Goal: Task Accomplishment & Management: Manage account settings

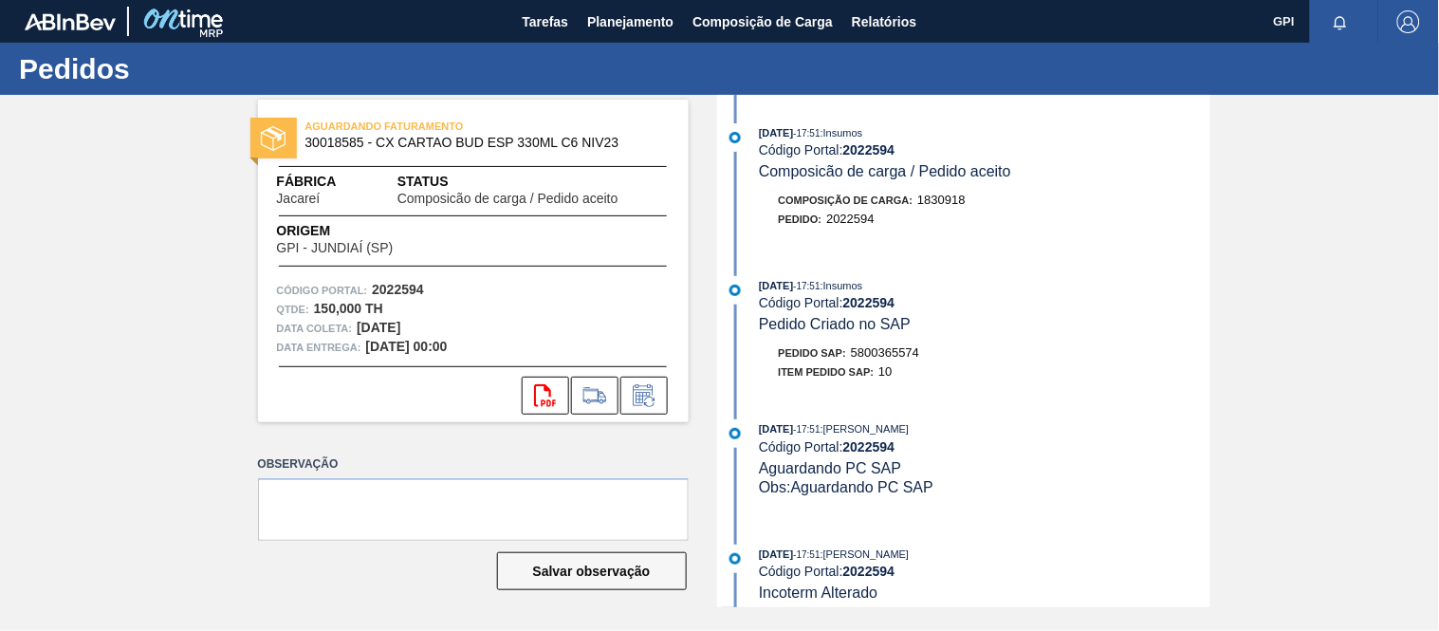
click at [395, 291] on strong "2022594" at bounding box center [398, 289] width 52 height 15
copy strong "2022594"
click at [650, 395] on icon at bounding box center [644, 395] width 30 height 23
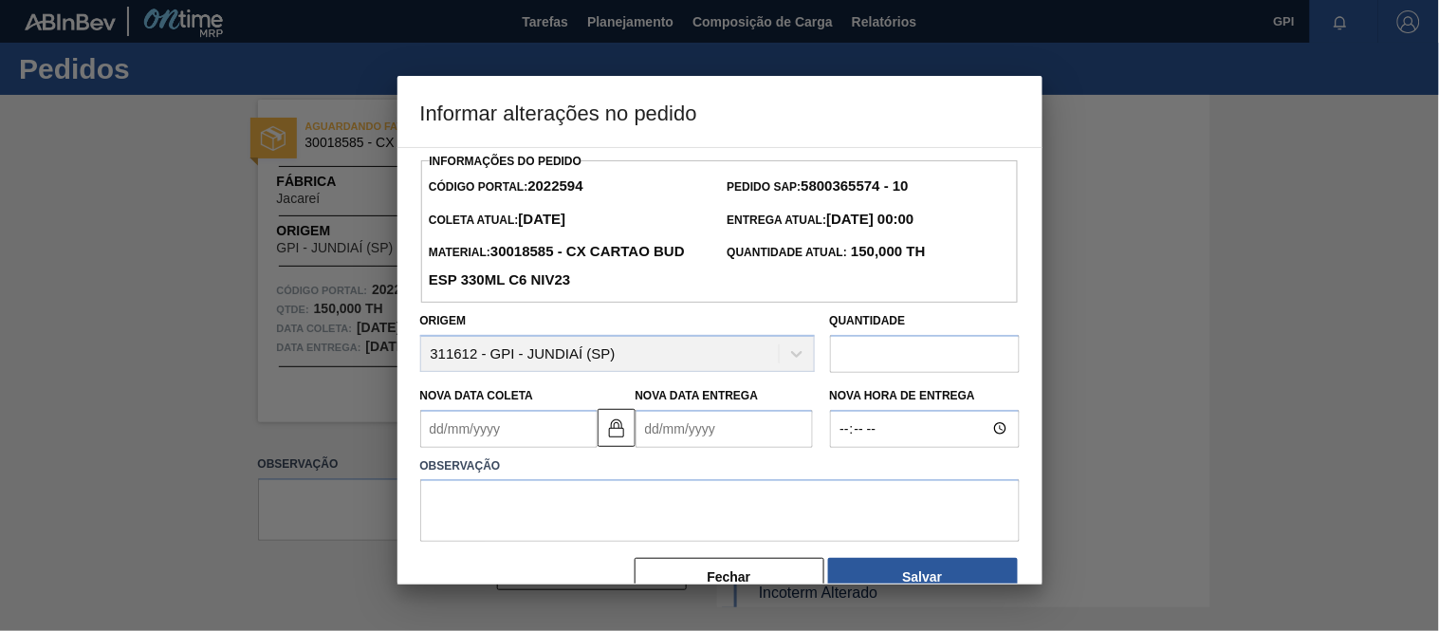
click at [536, 430] on Coleta2022594 "Nova Data Coleta" at bounding box center [508, 429] width 177 height 38
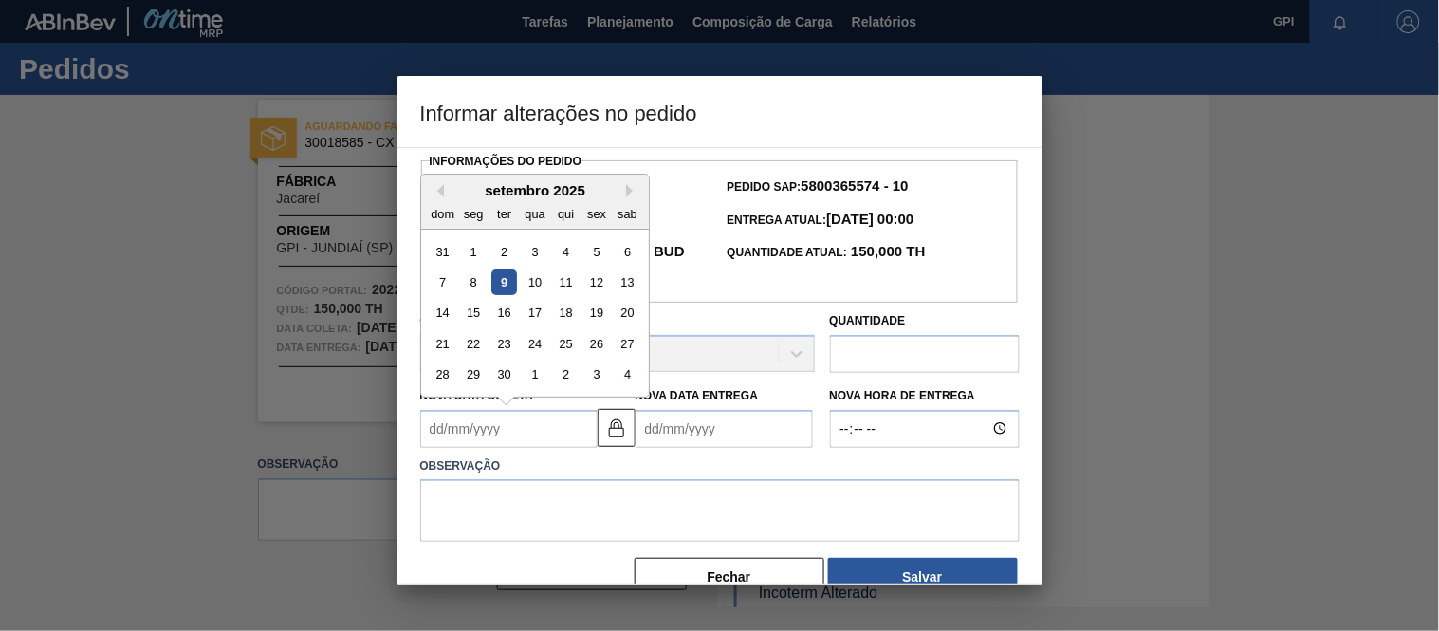
type Coleta2022594 "2"
type Entrega2022594 "04/09/2025"
type Coleta2022594 "27"
type Entrega2022594 "29/09/2025"
click at [638, 344] on div "27" at bounding box center [627, 344] width 26 height 26
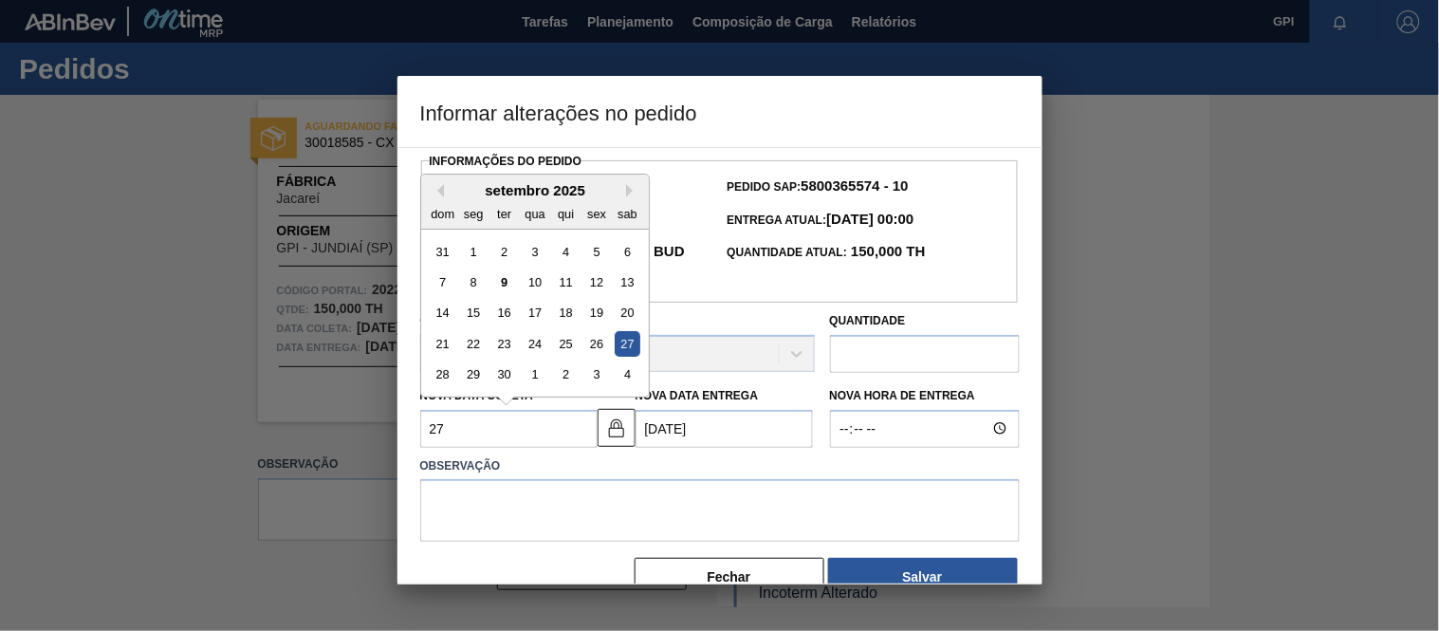
type Coleta2022594 "27/09/2025"
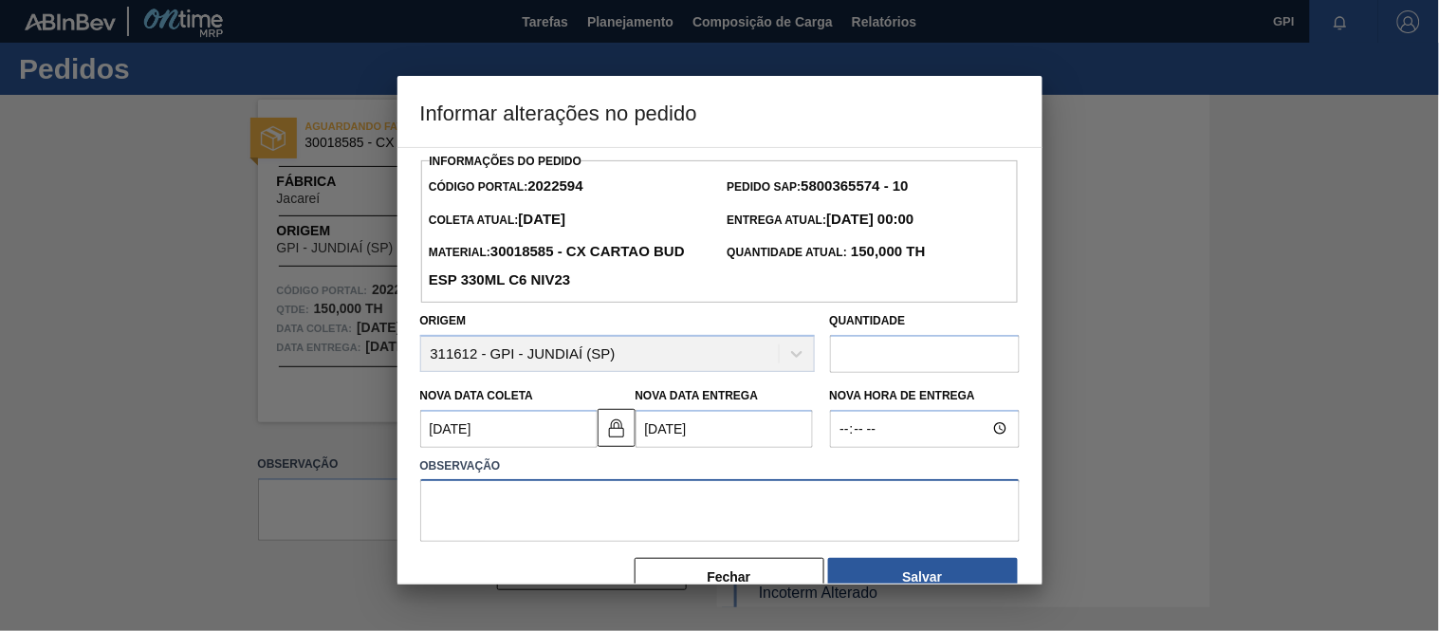
click at [605, 496] on textarea at bounding box center [720, 510] width 600 height 63
click at [614, 504] on textarea at bounding box center [720, 510] width 600 height 63
paste textarea "Alteração data de coleta"
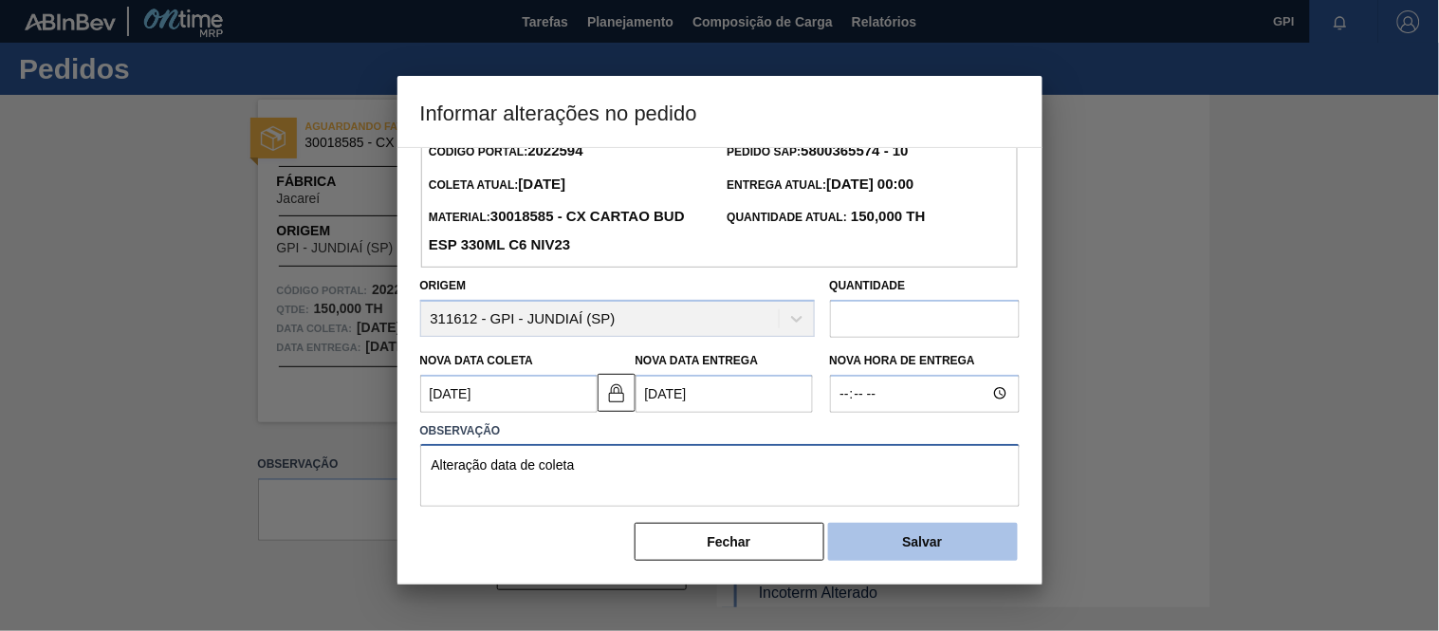
scroll to position [36, 0]
type textarea "Alteração data de coleta"
click at [961, 544] on button "Salvar" at bounding box center [923, 541] width 190 height 38
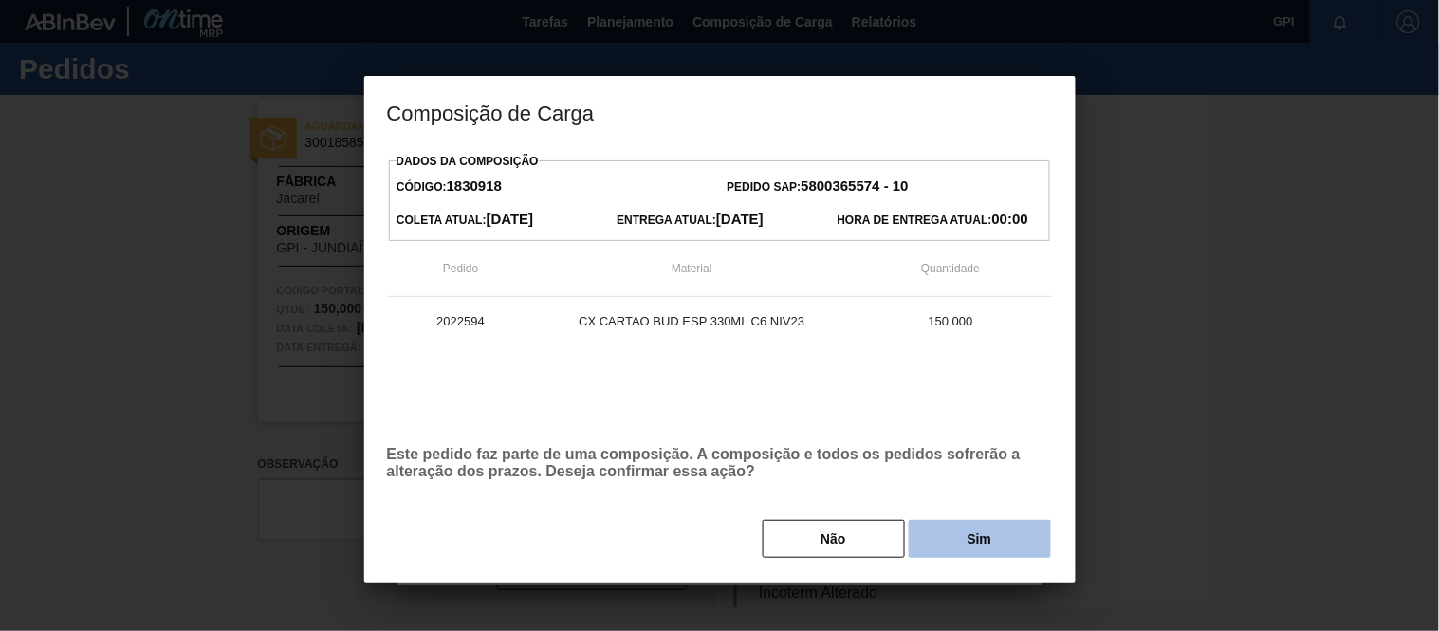
click at [944, 533] on button "Sim" at bounding box center [980, 539] width 142 height 38
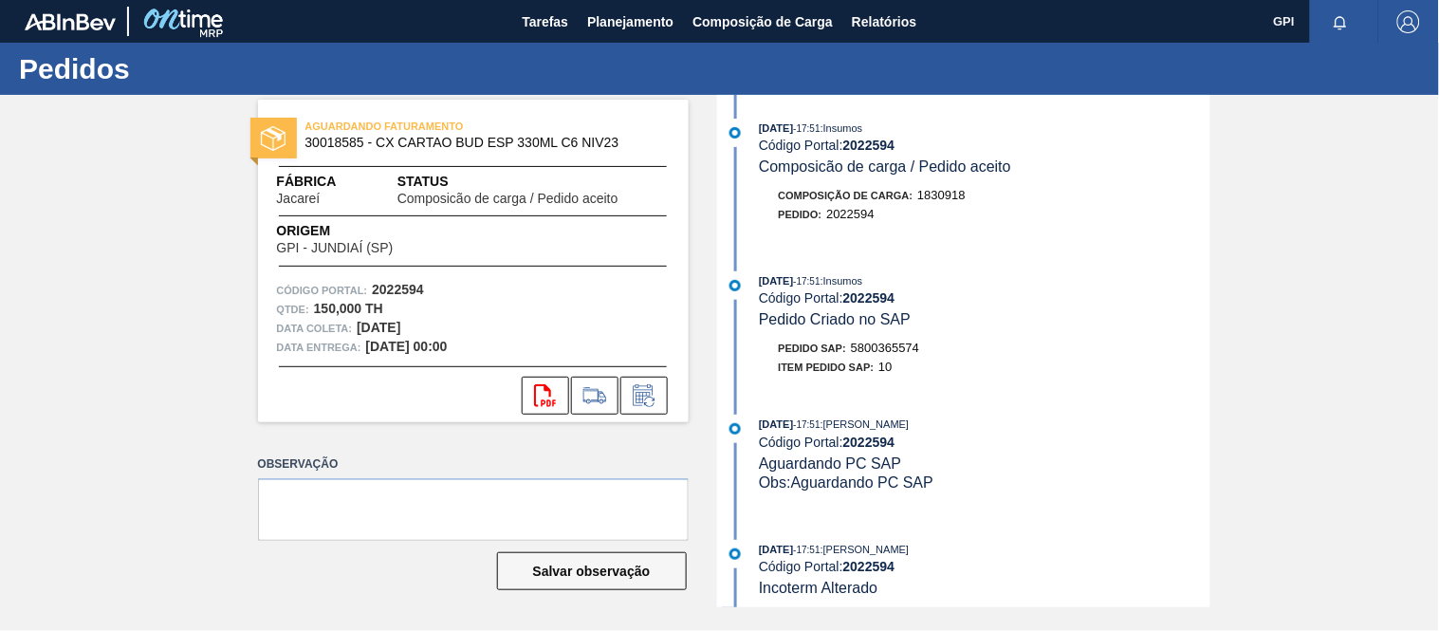
scroll to position [0, 0]
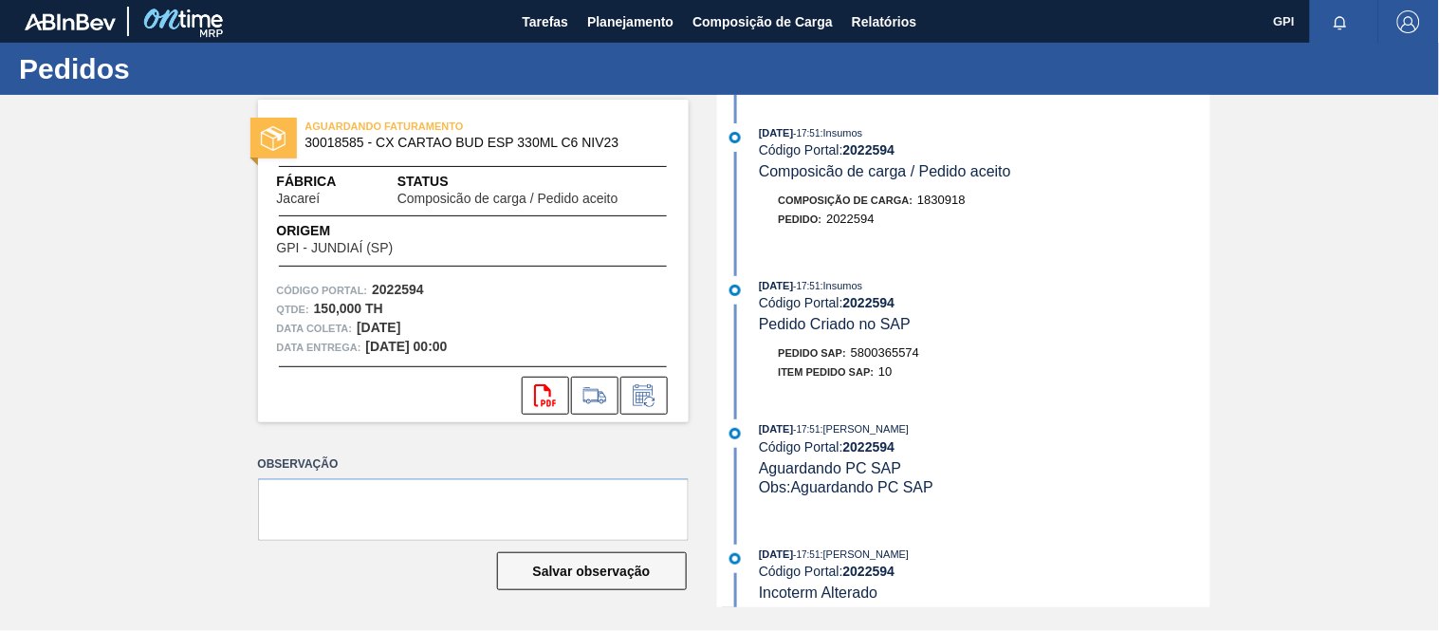
click at [1214, 257] on div "AGUARDANDO FATURAMENTO 30018585 - CX CARTAO BUD ESP 330ML C6 NIV23 Fábrica Jaca…" at bounding box center [719, 351] width 1439 height 512
click at [660, 410] on button at bounding box center [643, 396] width 47 height 38
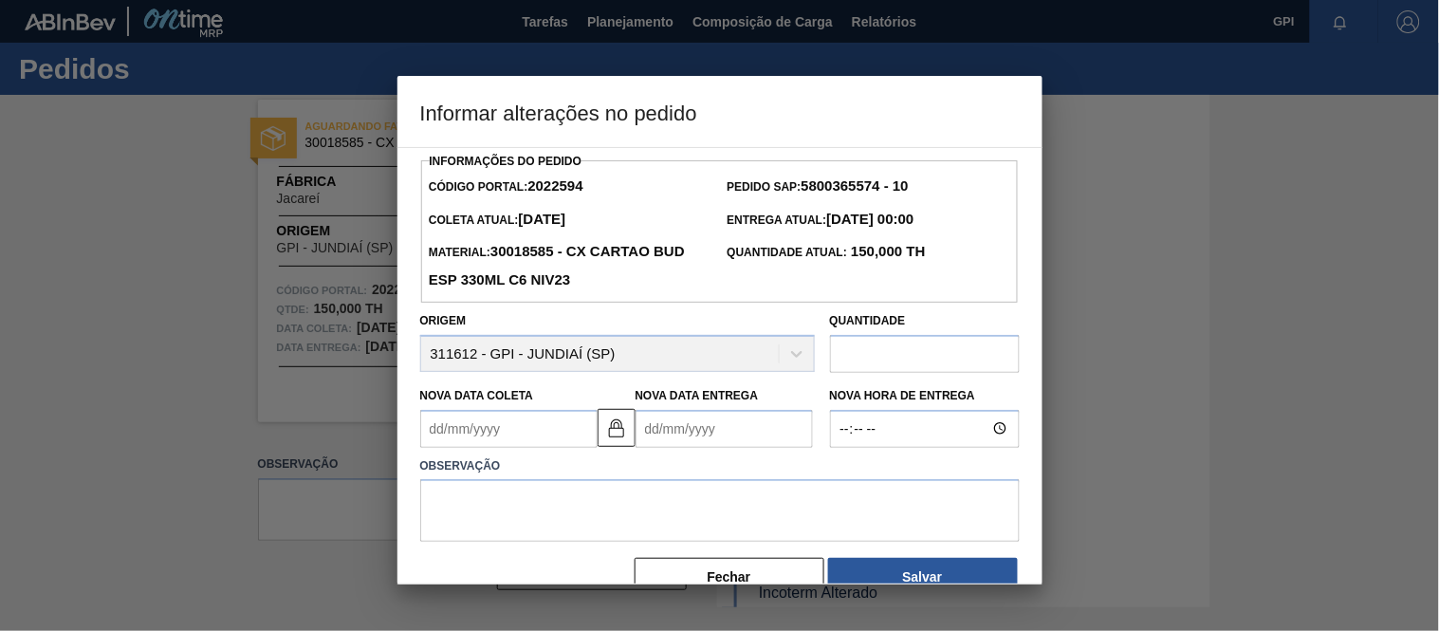
click at [562, 437] on Coleta2022594 "Nova Data Coleta" at bounding box center [508, 429] width 177 height 38
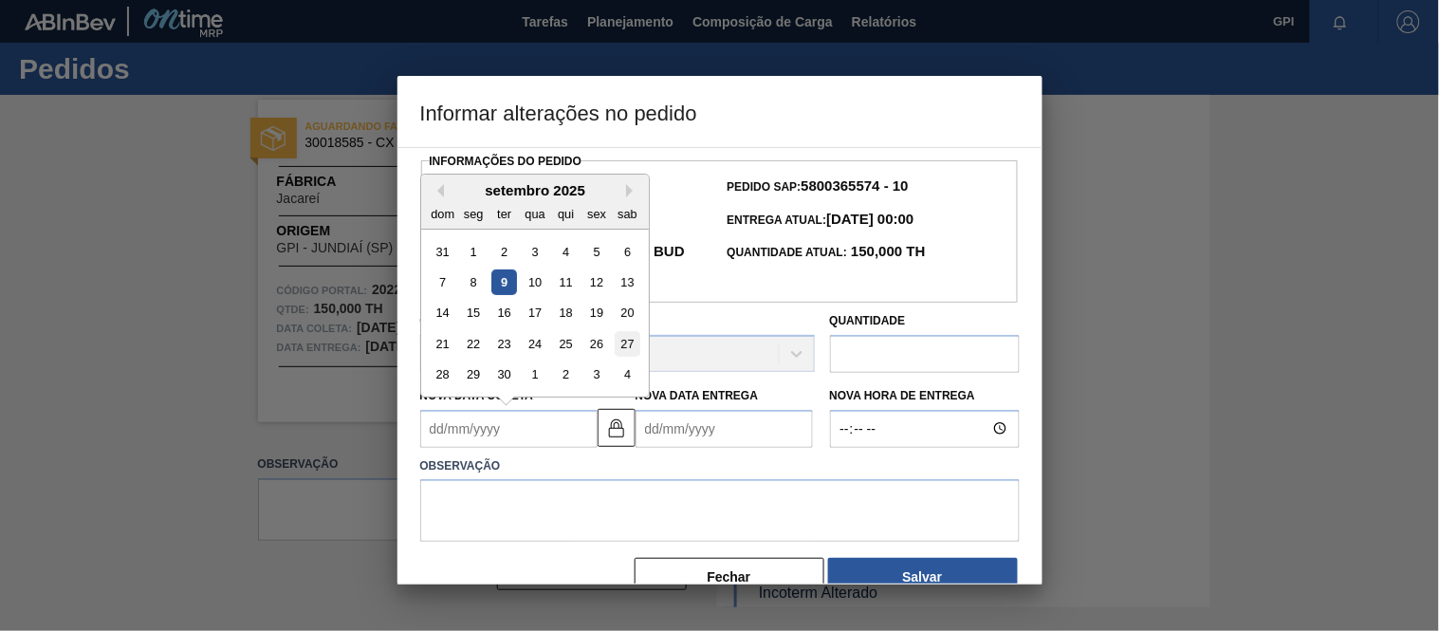
click at [629, 344] on div "27" at bounding box center [627, 344] width 26 height 26
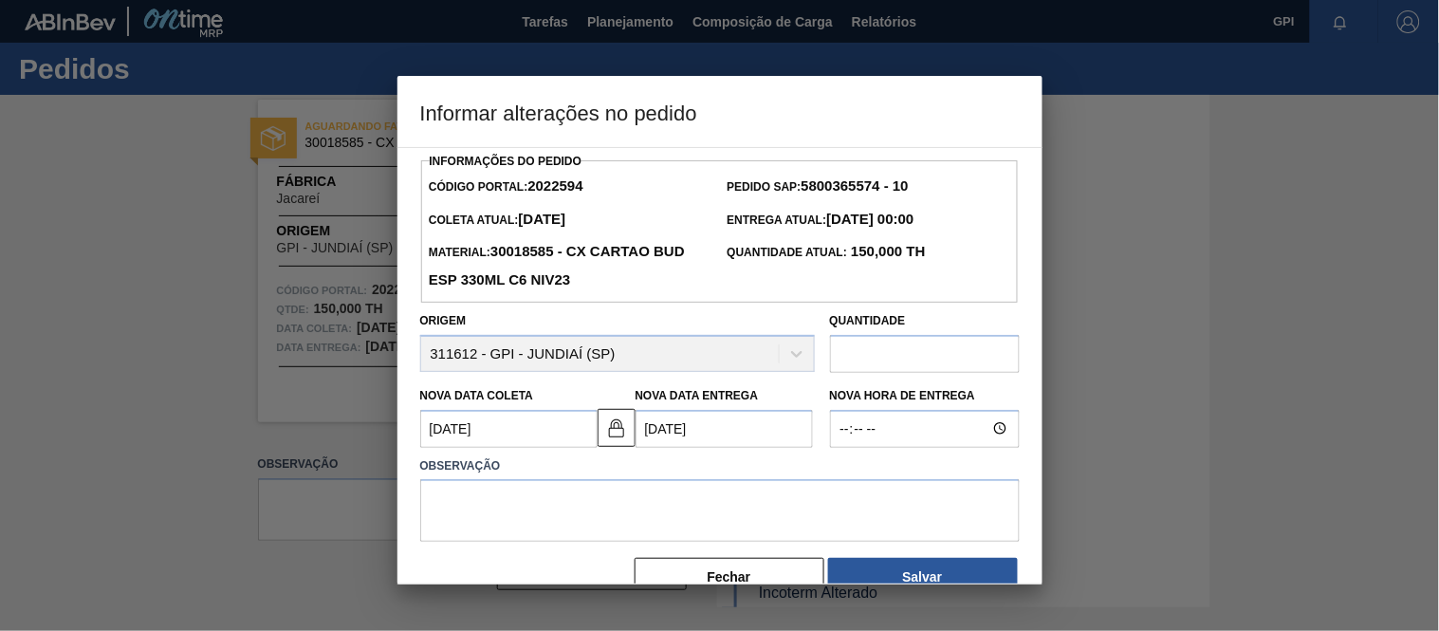
type Coleta2022594 "[DATE]"
type Entrega2022594 "[DATE]"
click at [535, 506] on textarea at bounding box center [720, 510] width 600 height 63
paste textarea "Alteração data de coleta"
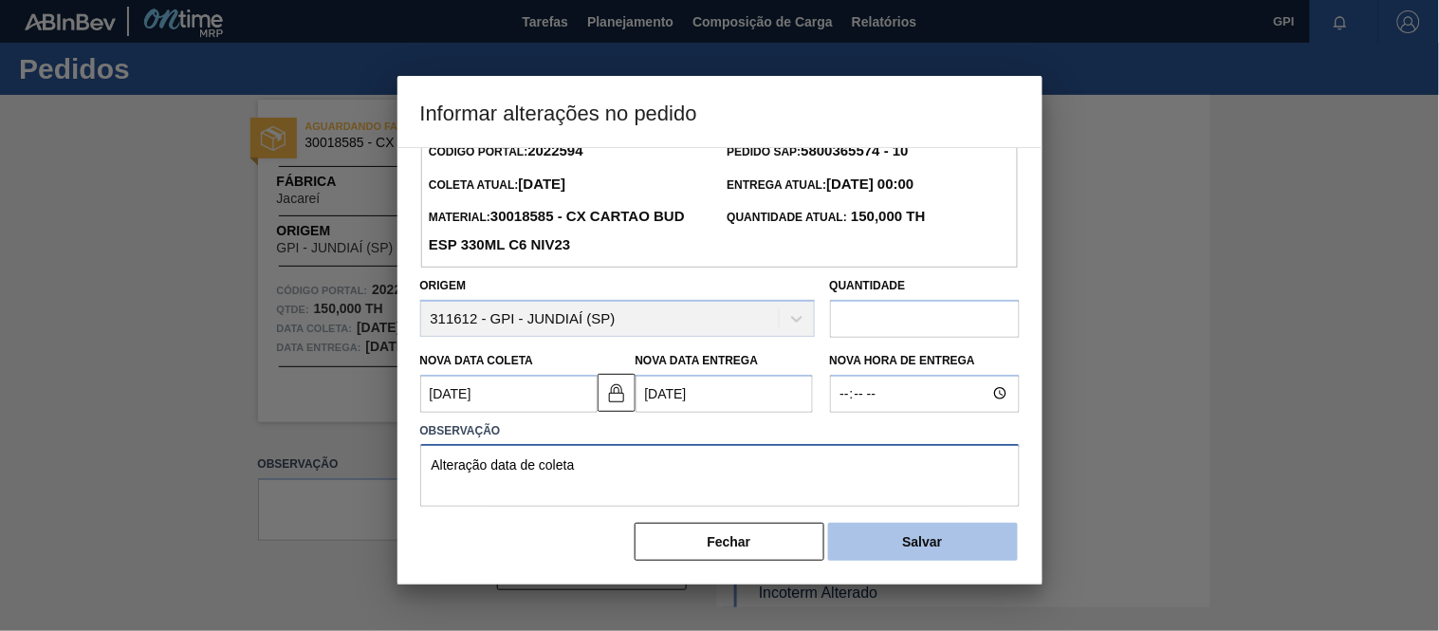
scroll to position [42, 0]
type textarea "Alteração data de coleta"
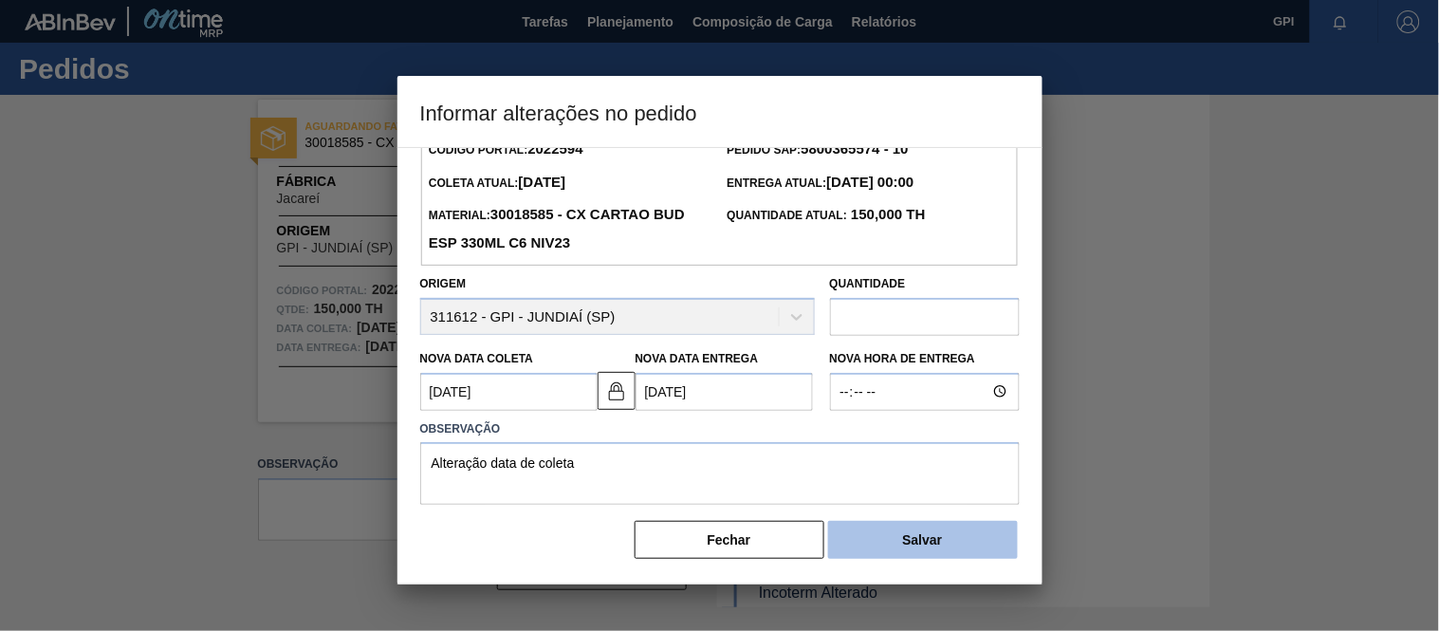
click at [939, 550] on button "Salvar" at bounding box center [923, 540] width 190 height 38
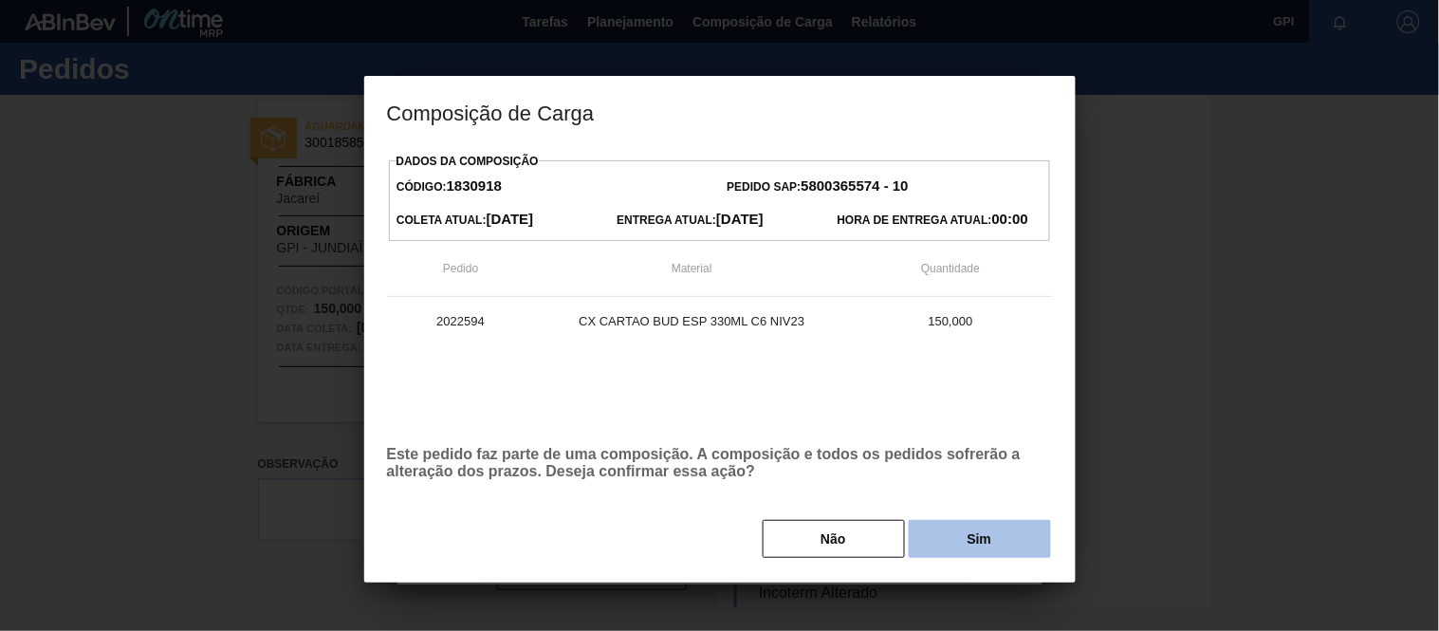
click at [966, 550] on button "Sim" at bounding box center [980, 539] width 142 height 38
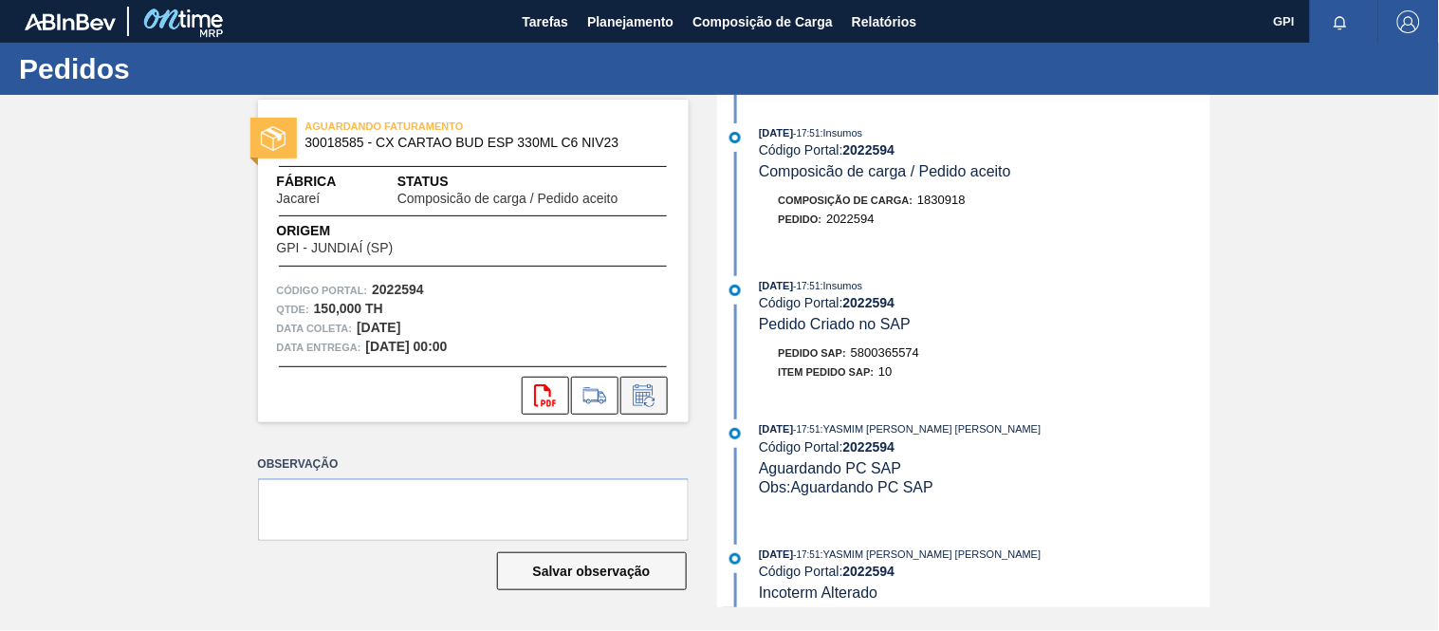
click at [632, 387] on icon at bounding box center [644, 395] width 30 height 23
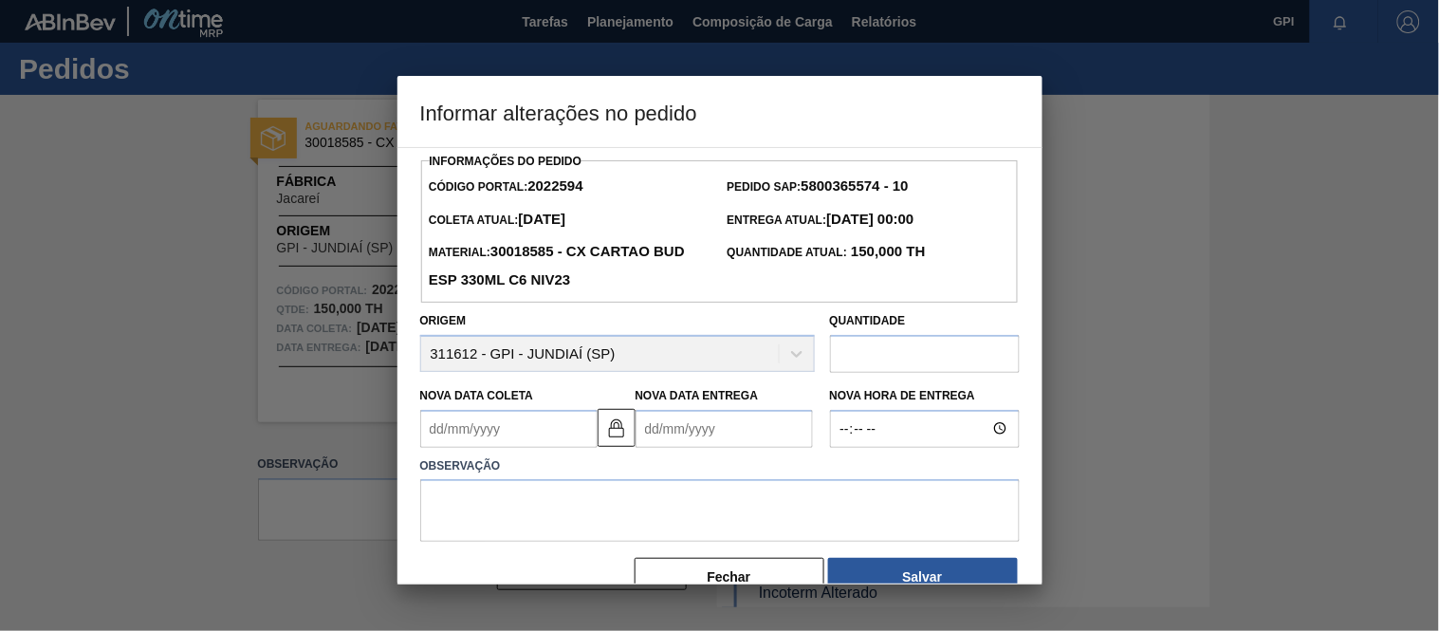
click at [533, 428] on Coleta2022594 "Nova Data Coleta" at bounding box center [508, 429] width 177 height 38
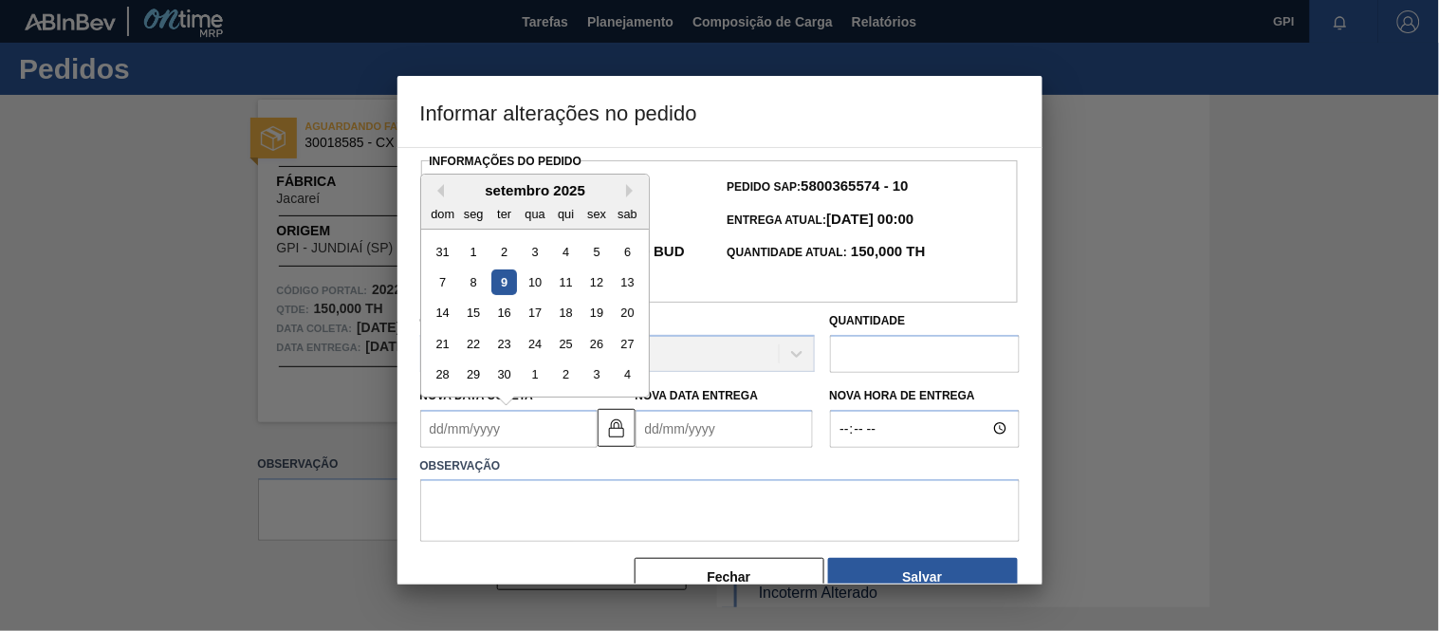
click at [617, 354] on div "27" at bounding box center [627, 344] width 26 height 26
type Coleta2022594 "[DATE]"
type Entrega2022594 "[DATE]"
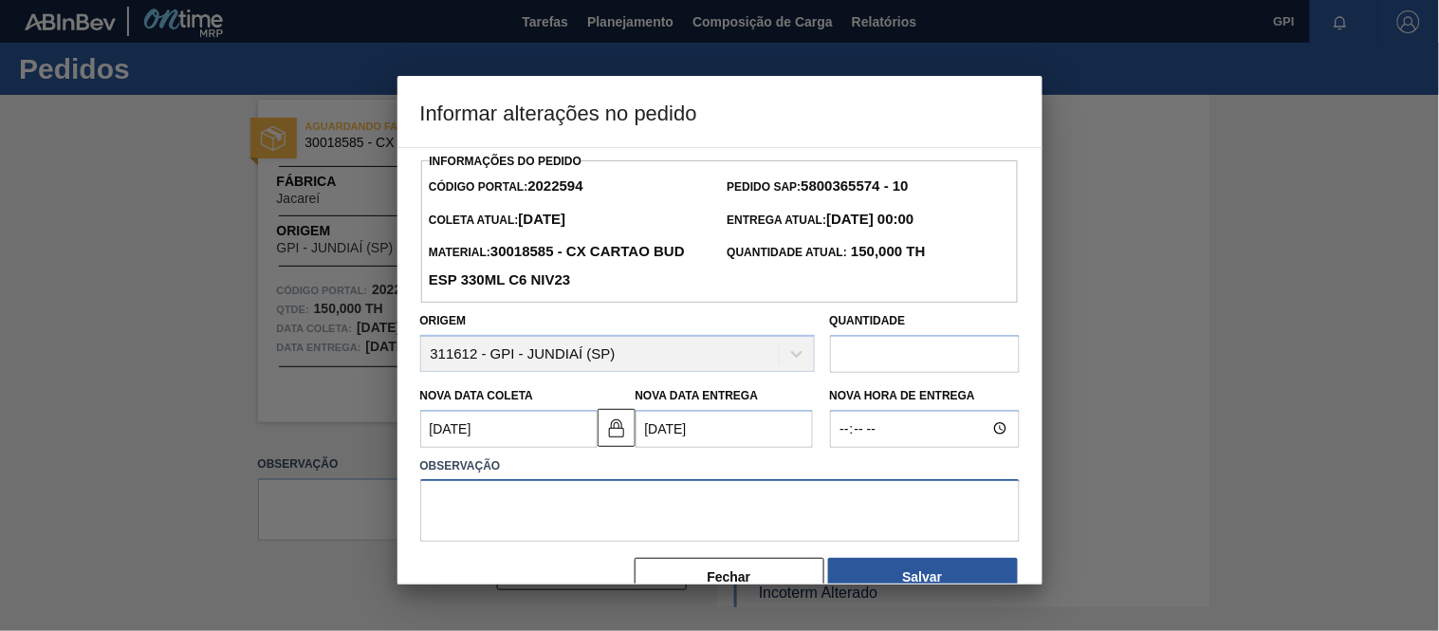
click at [538, 522] on textarea at bounding box center [720, 510] width 600 height 63
paste textarea "Alteração data de coleta"
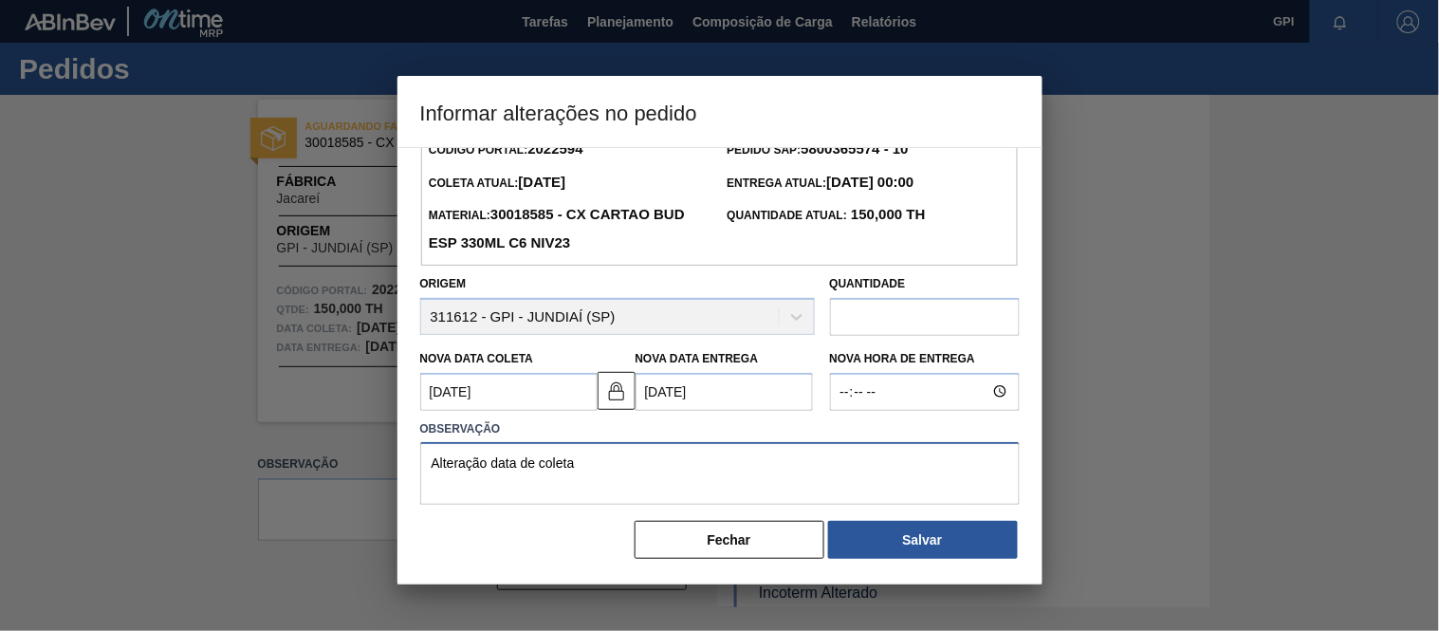
scroll to position [42, 0]
type textarea "Alteração data de coleta"
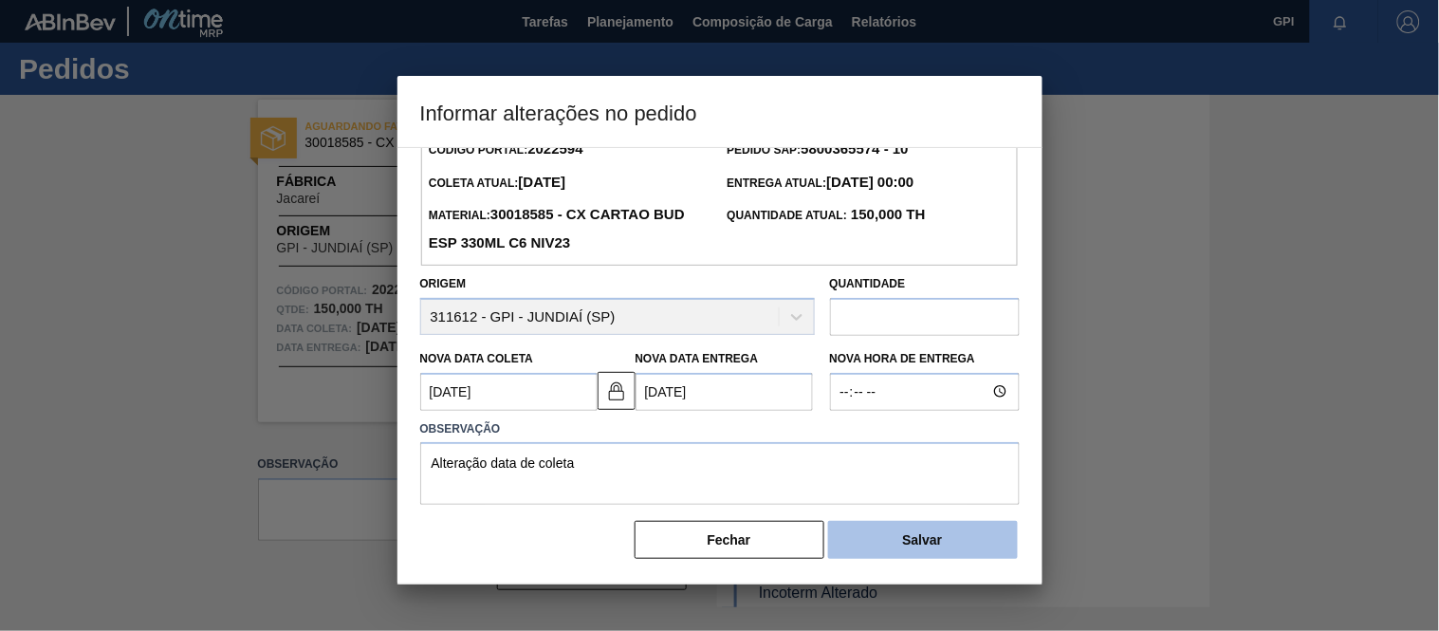
click at [907, 546] on button "Salvar" at bounding box center [923, 540] width 190 height 38
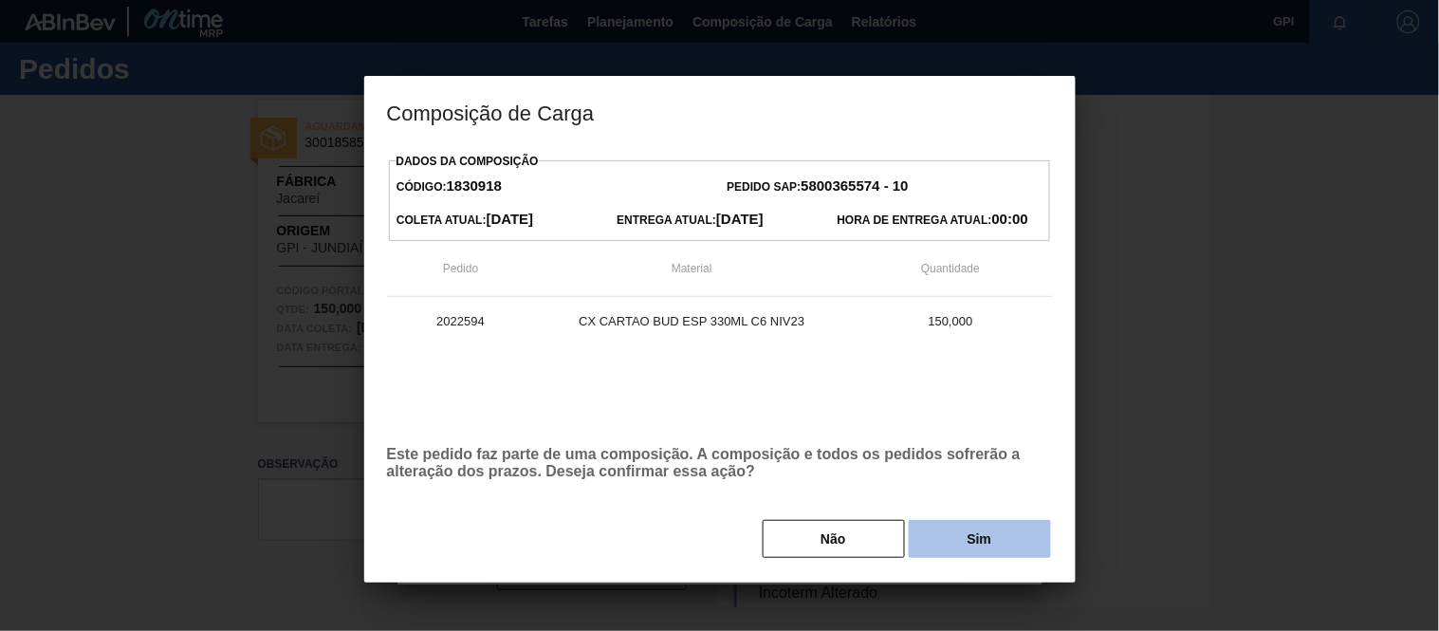
click at [951, 545] on button "Sim" at bounding box center [980, 539] width 142 height 38
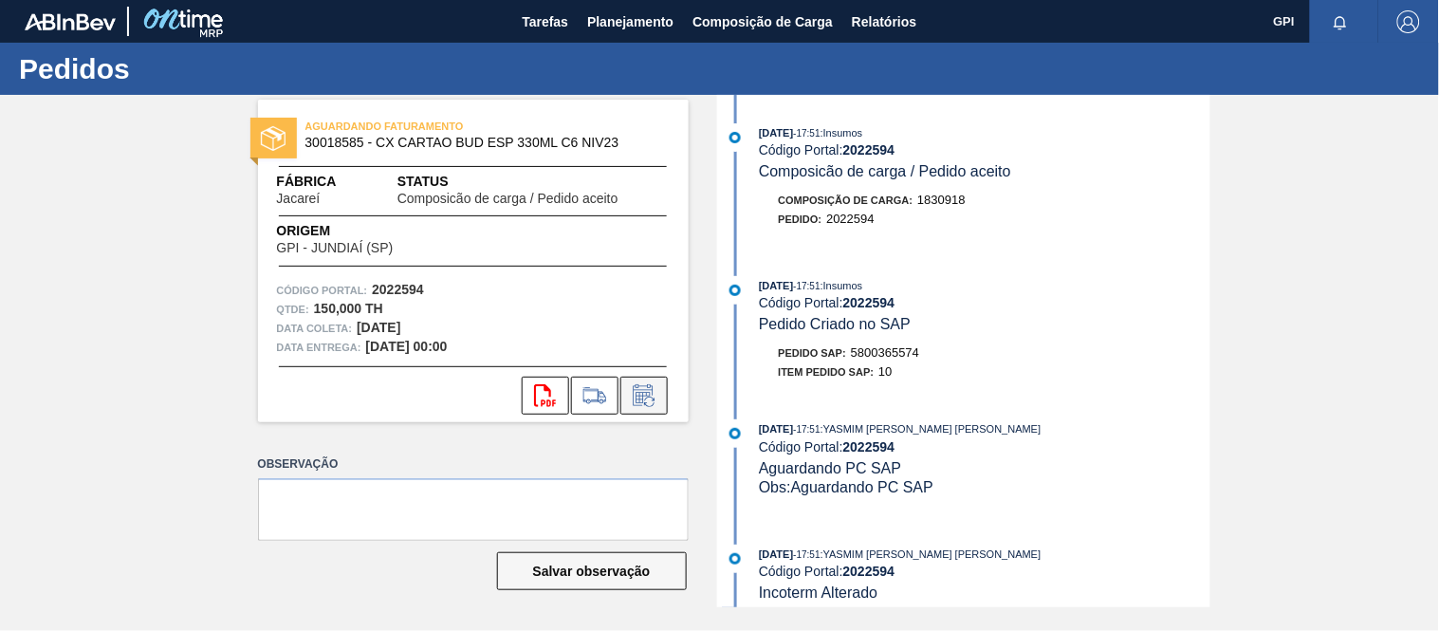
click at [653, 395] on icon at bounding box center [644, 395] width 30 height 23
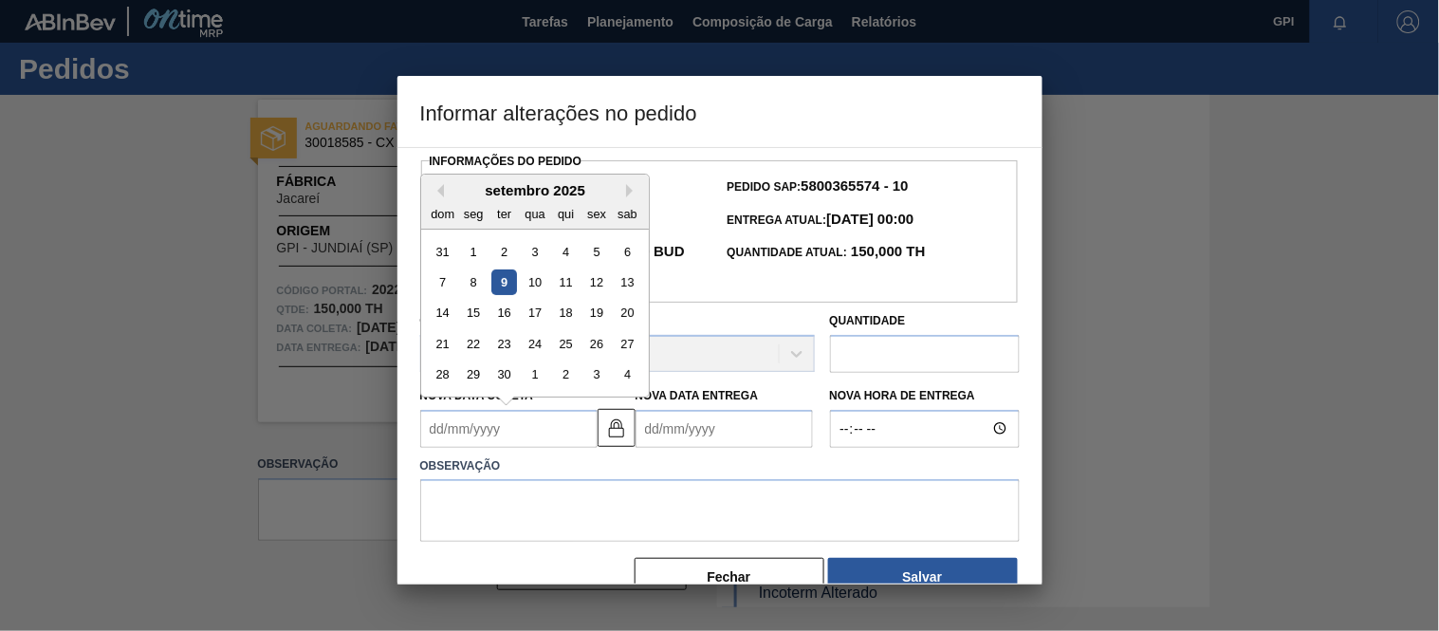
click at [553, 434] on Coleta2022594 "Nova Data Coleta" at bounding box center [508, 429] width 177 height 38
click at [628, 337] on div "27" at bounding box center [627, 344] width 26 height 26
type Coleta2022594 "[DATE]"
type Entrega2022594 "[DATE]"
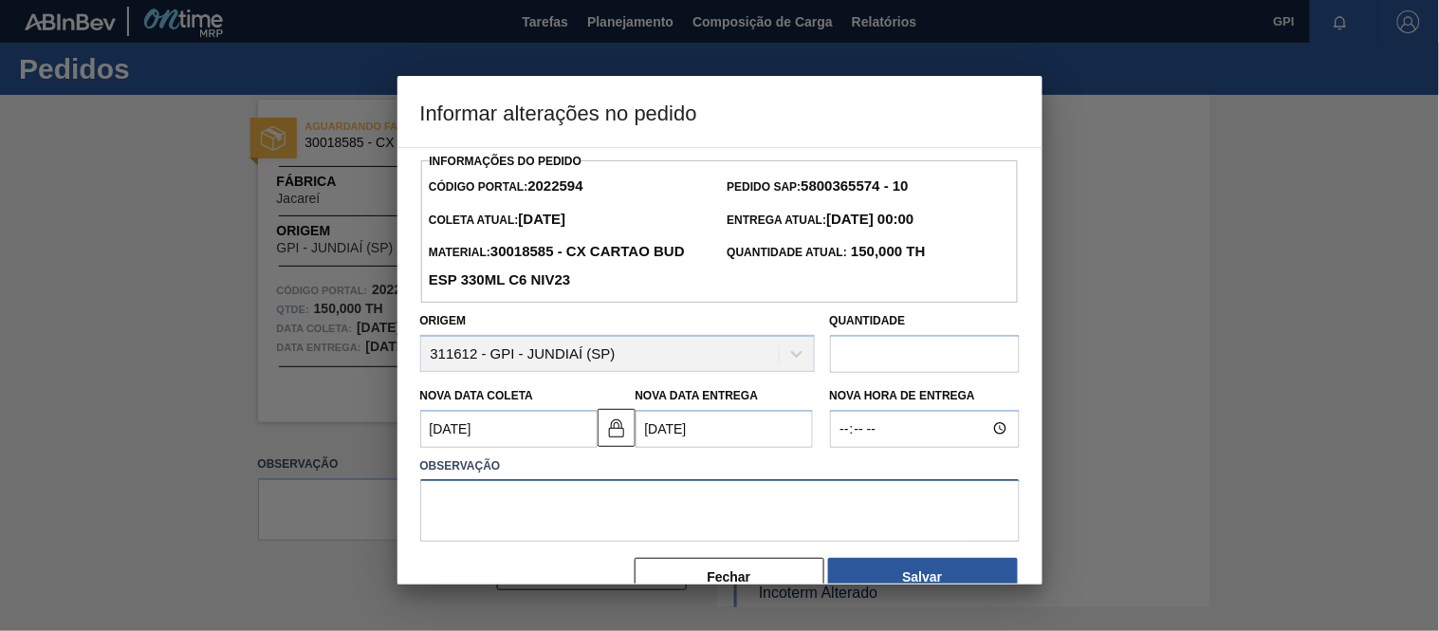
click at [601, 490] on textarea at bounding box center [720, 510] width 600 height 63
paste textarea "Alteração data de coleta"
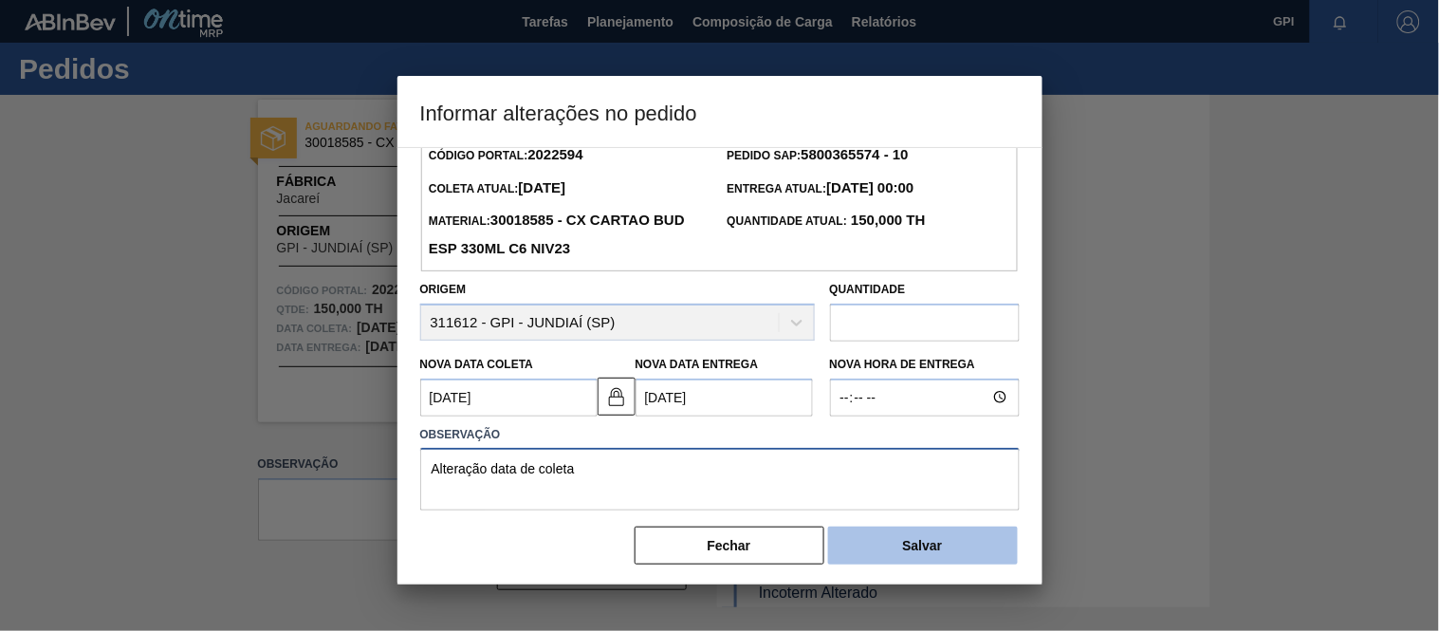
scroll to position [36, 0]
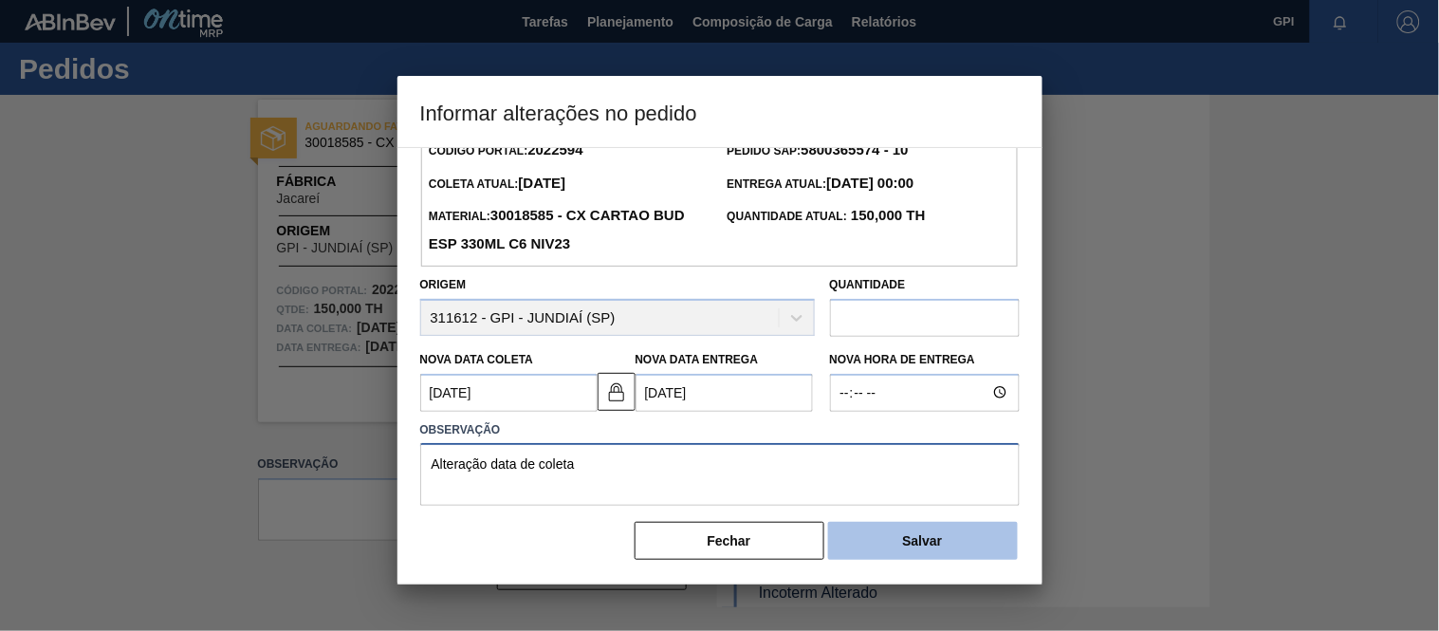
type textarea "Alteração data de coleta"
click at [924, 548] on button "Salvar" at bounding box center [923, 541] width 190 height 38
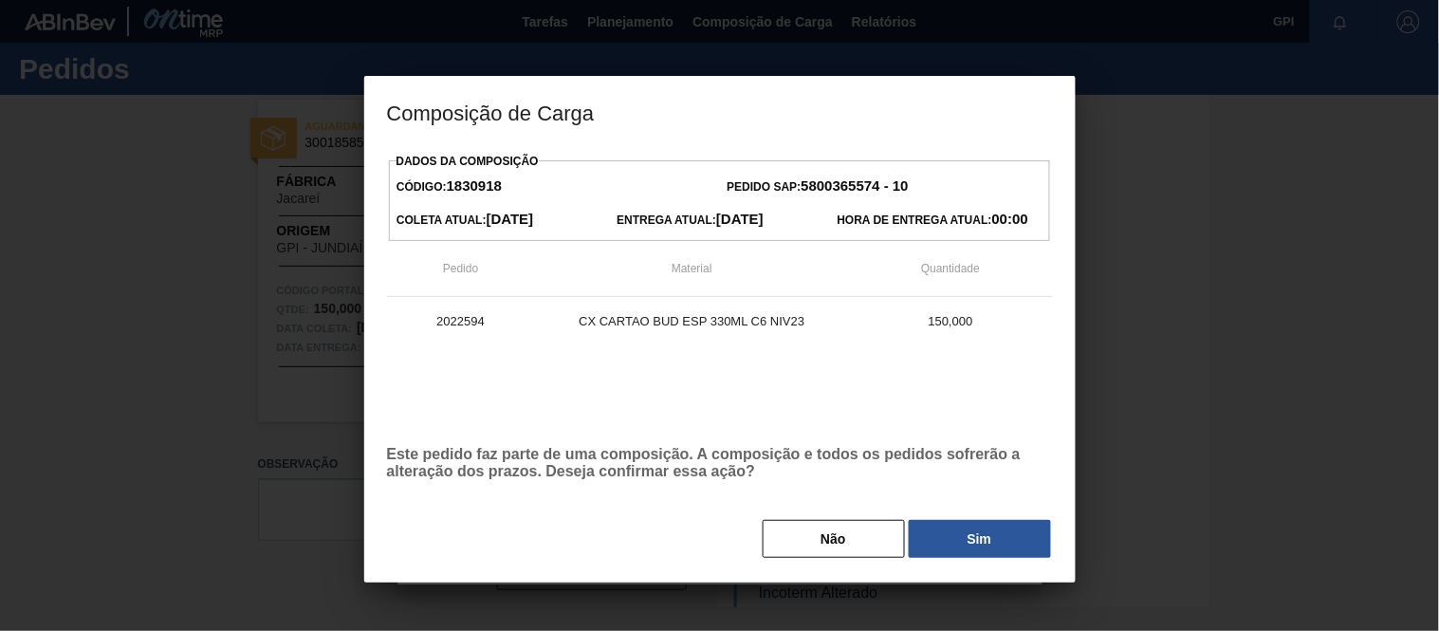
click at [924, 548] on button "Sim" at bounding box center [980, 539] width 142 height 38
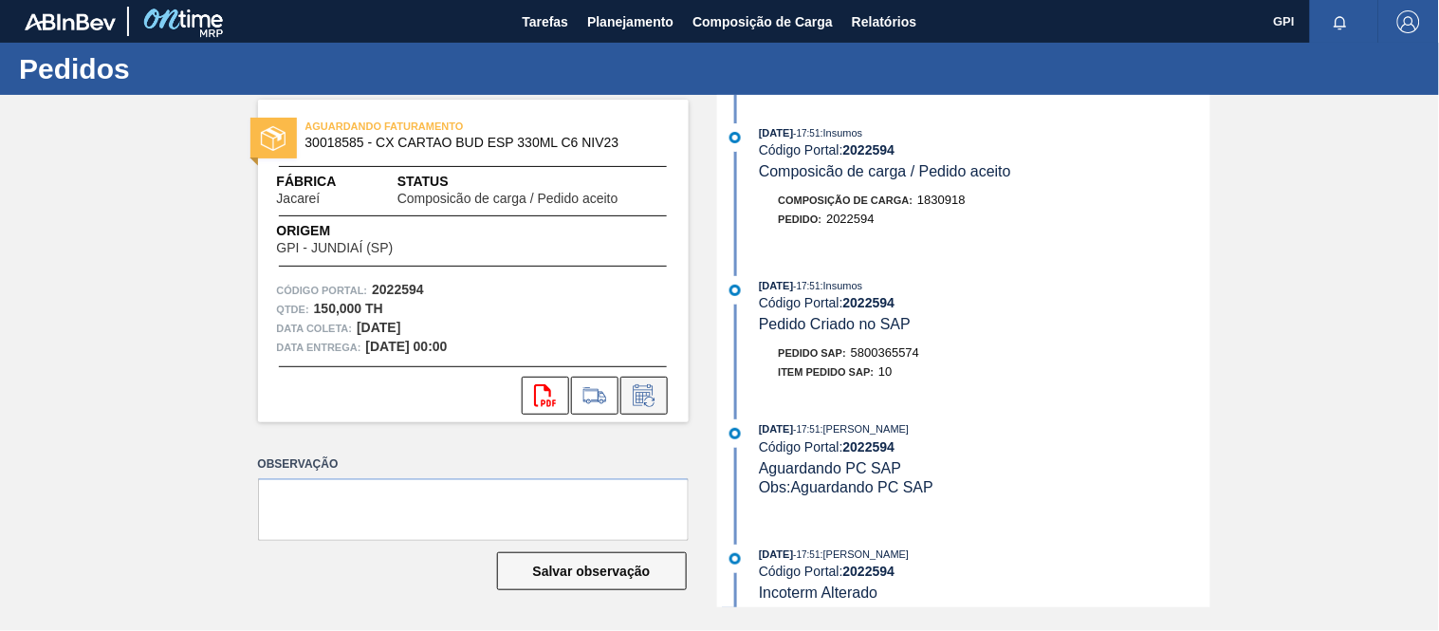
click at [650, 393] on icon at bounding box center [644, 395] width 30 height 23
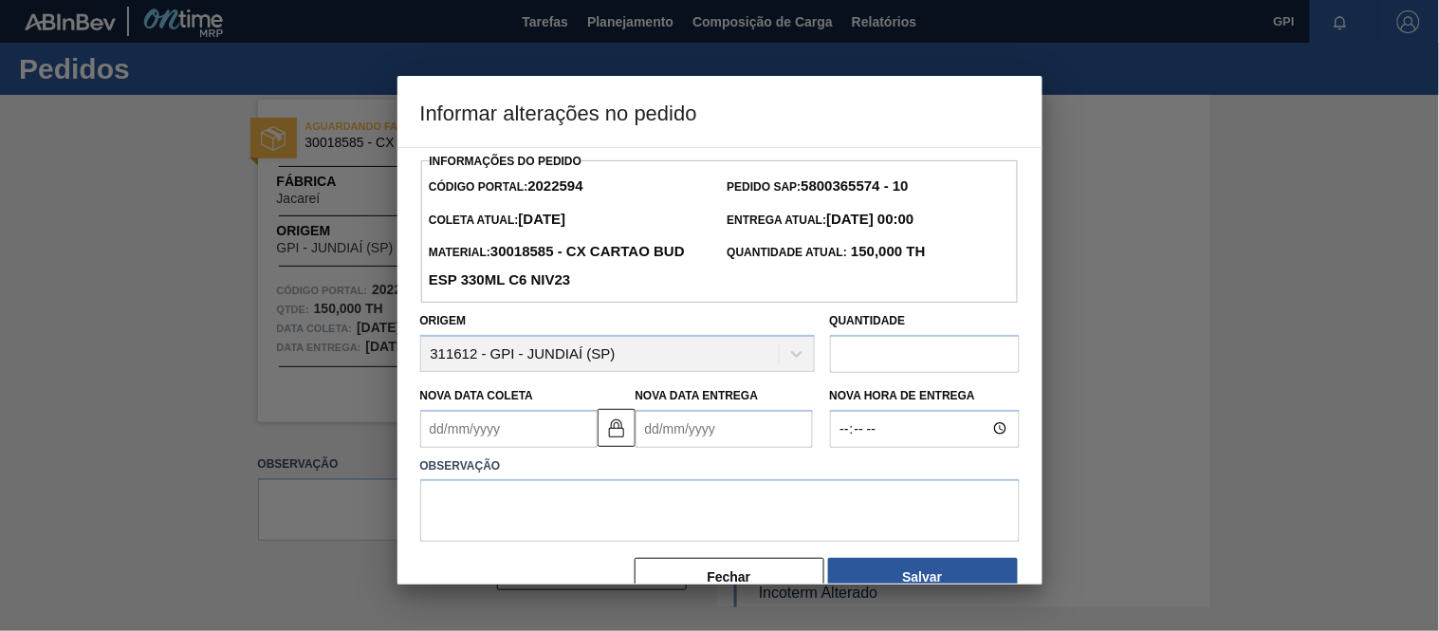
click at [541, 424] on Coleta2022594 "Nova Data Coleta" at bounding box center [508, 429] width 177 height 38
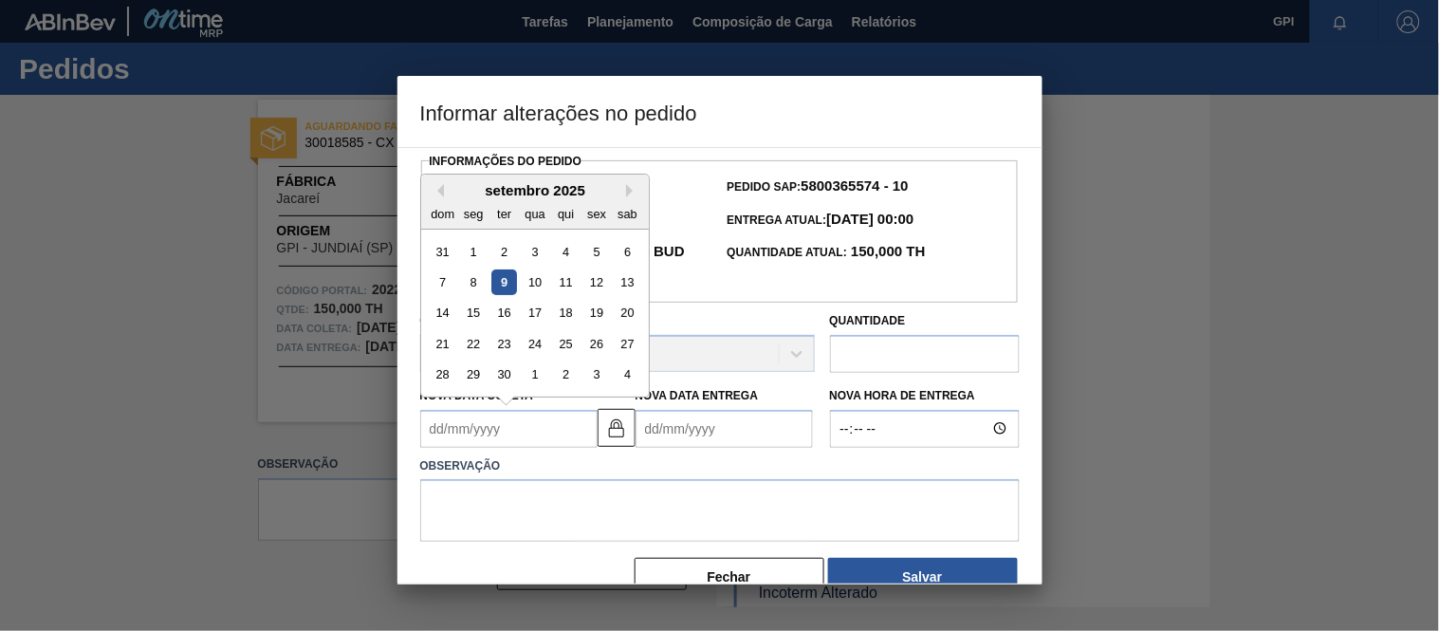
click at [650, 345] on div "Previous Month Next Month setembro 2025 dom seg ter qua qui sex sab 31 1 2 3 4 …" at bounding box center [535, 286] width 230 height 224
click at [630, 344] on div "27" at bounding box center [627, 344] width 26 height 26
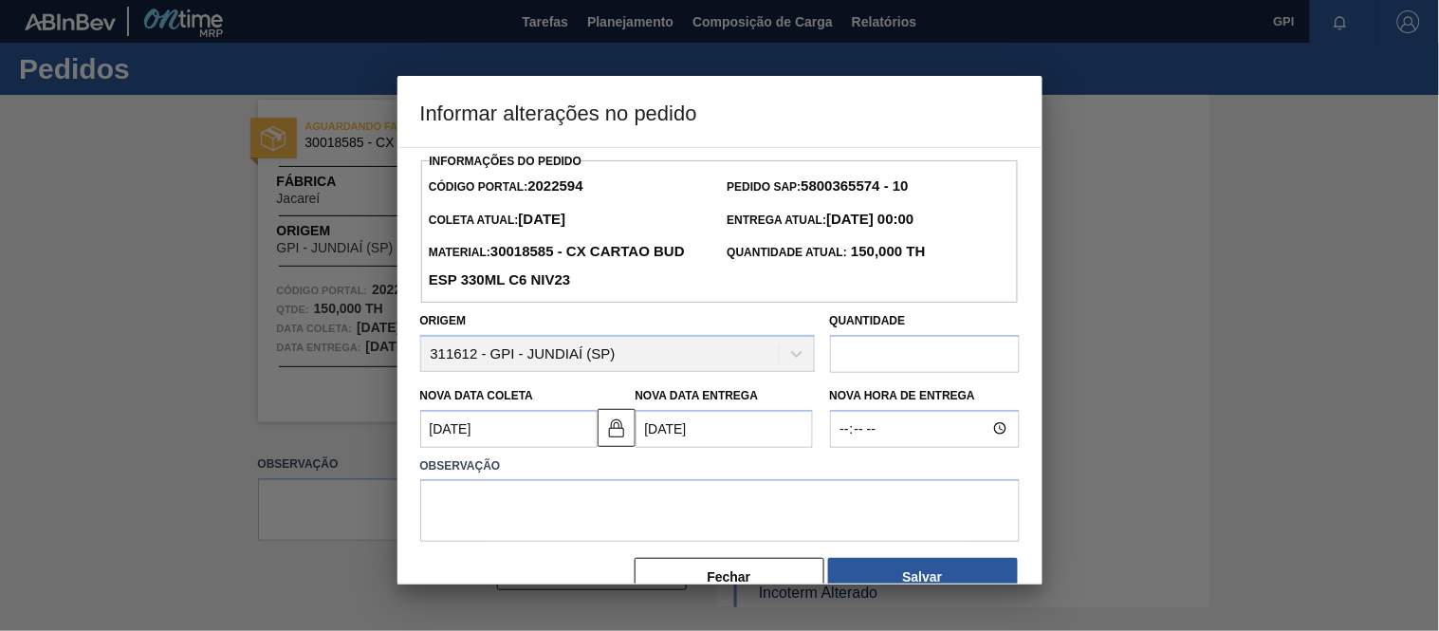
type Coleta2022594 "27/09/2025"
type Entrega2022594 "29/09/2025"
click at [429, 494] on textarea at bounding box center [720, 510] width 600 height 63
paste textarea "Alteração data de coleta"
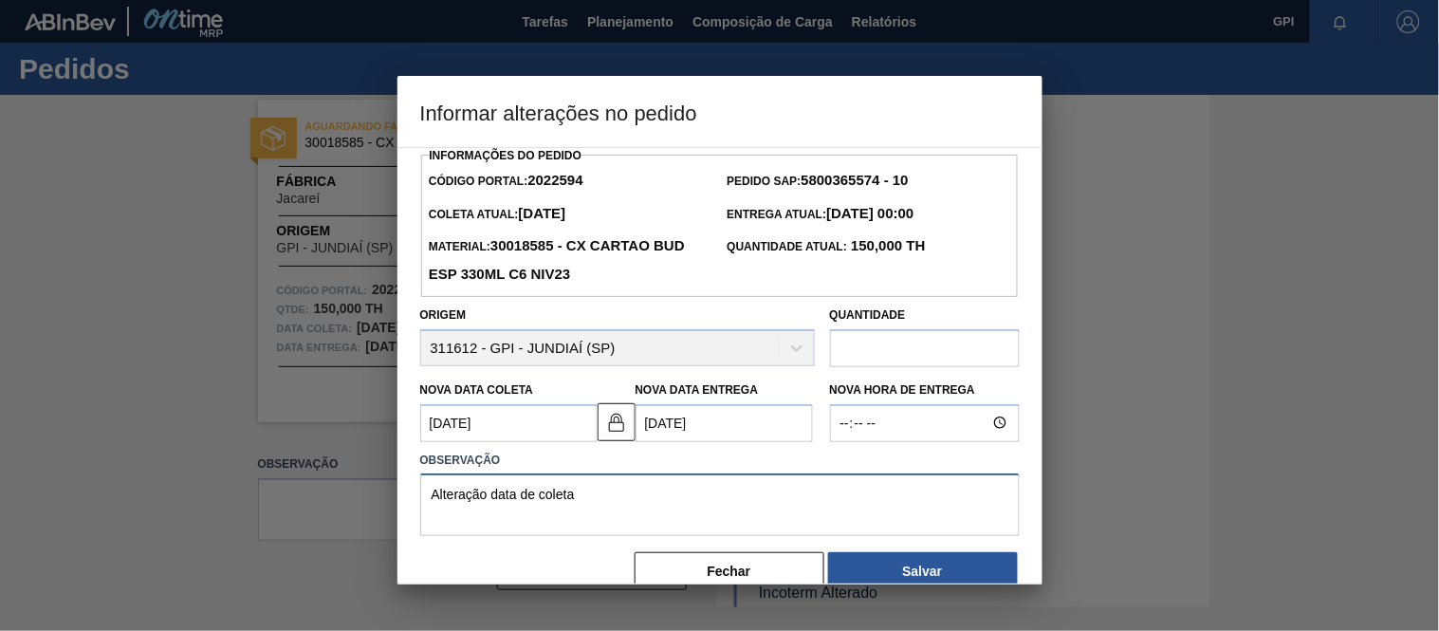
click at [677, 486] on textarea "Alteração data de coleta" at bounding box center [720, 504] width 600 height 63
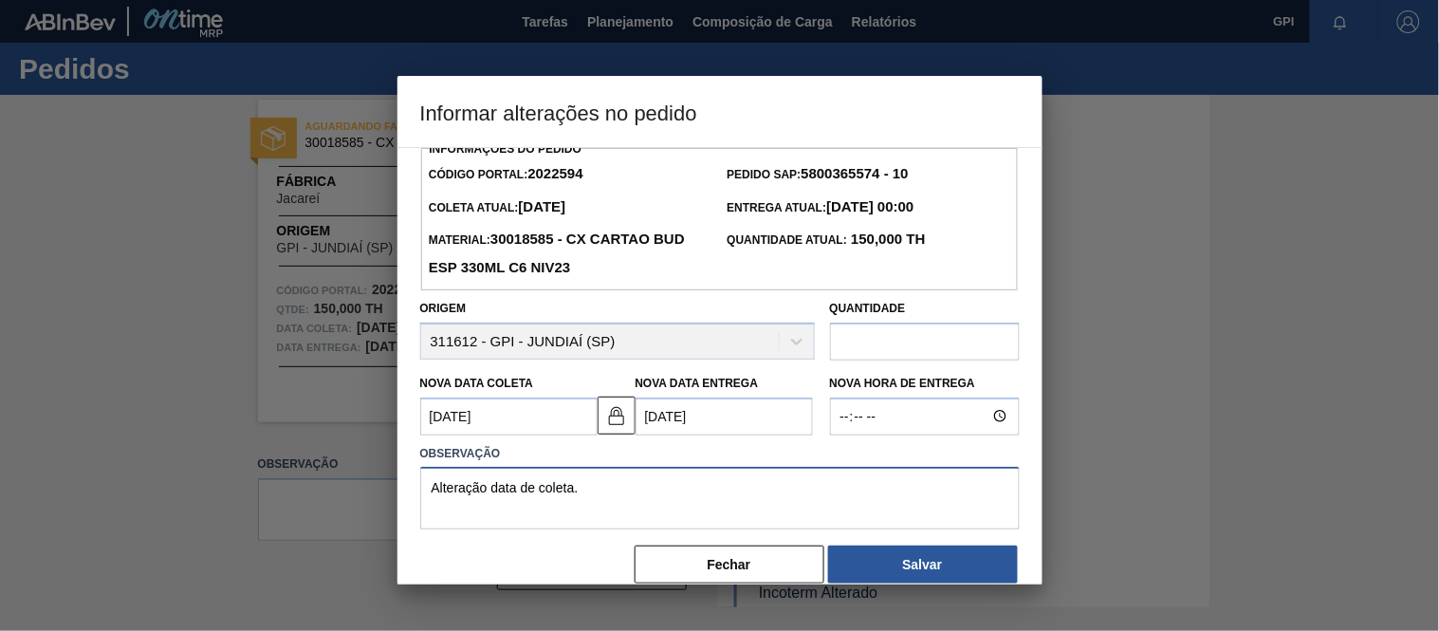
scroll to position [30, 0]
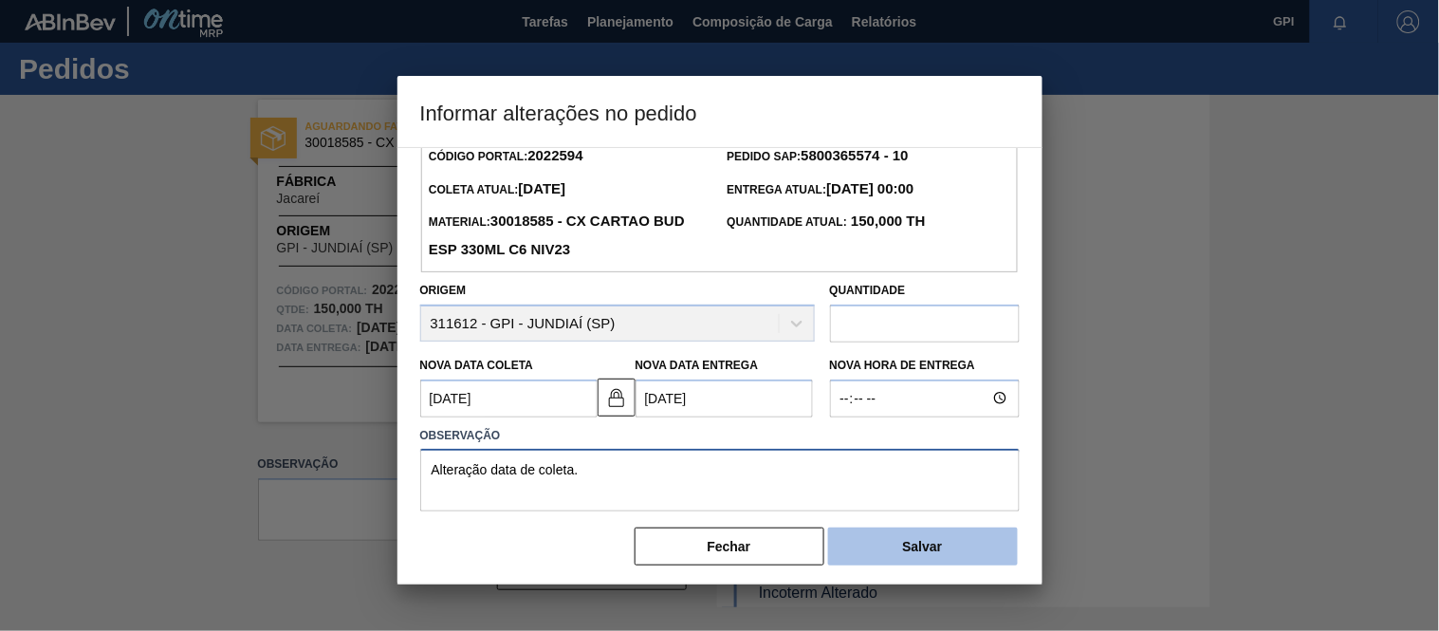
type textarea "Alteração data de coleta."
click at [868, 545] on button "Salvar" at bounding box center [923, 546] width 190 height 38
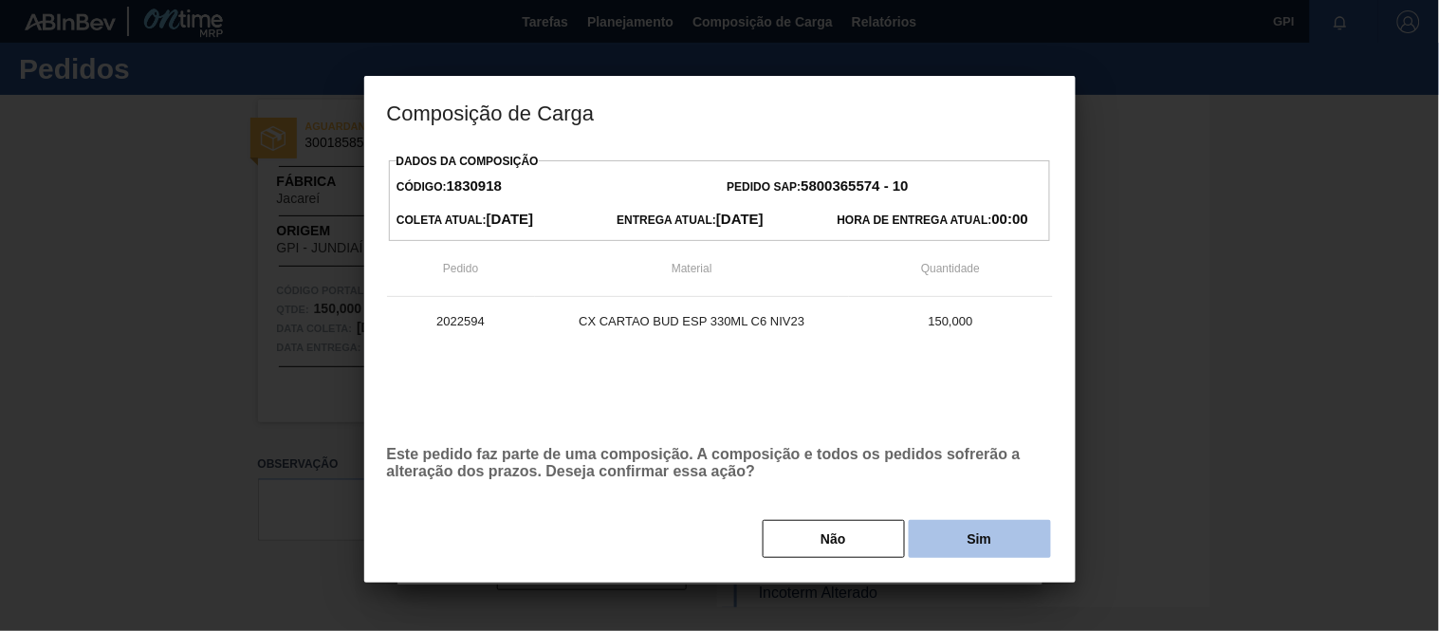
click at [973, 546] on button "Sim" at bounding box center [980, 539] width 142 height 38
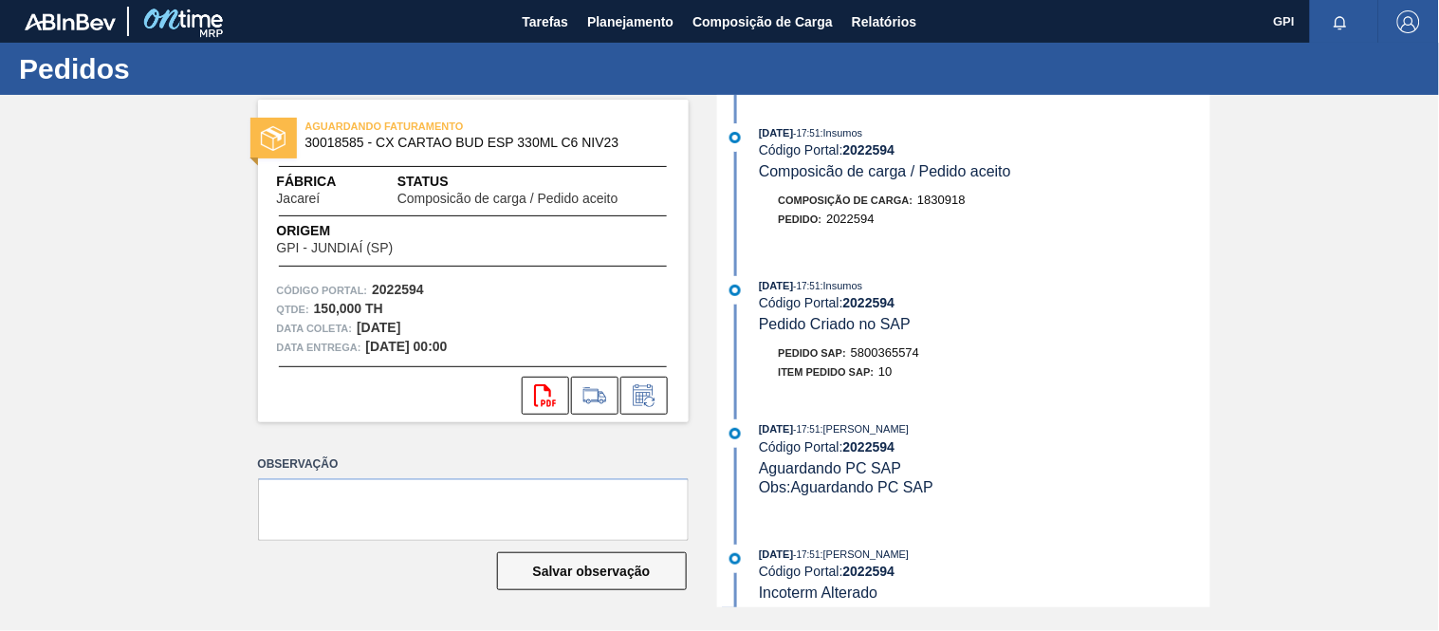
click at [153, 146] on div "AGUARDANDO FATURAMENTO 30018585 - CX CARTAO BUD ESP 330ML C6 NIV23 Fábrica Jaca…" at bounding box center [719, 351] width 1439 height 512
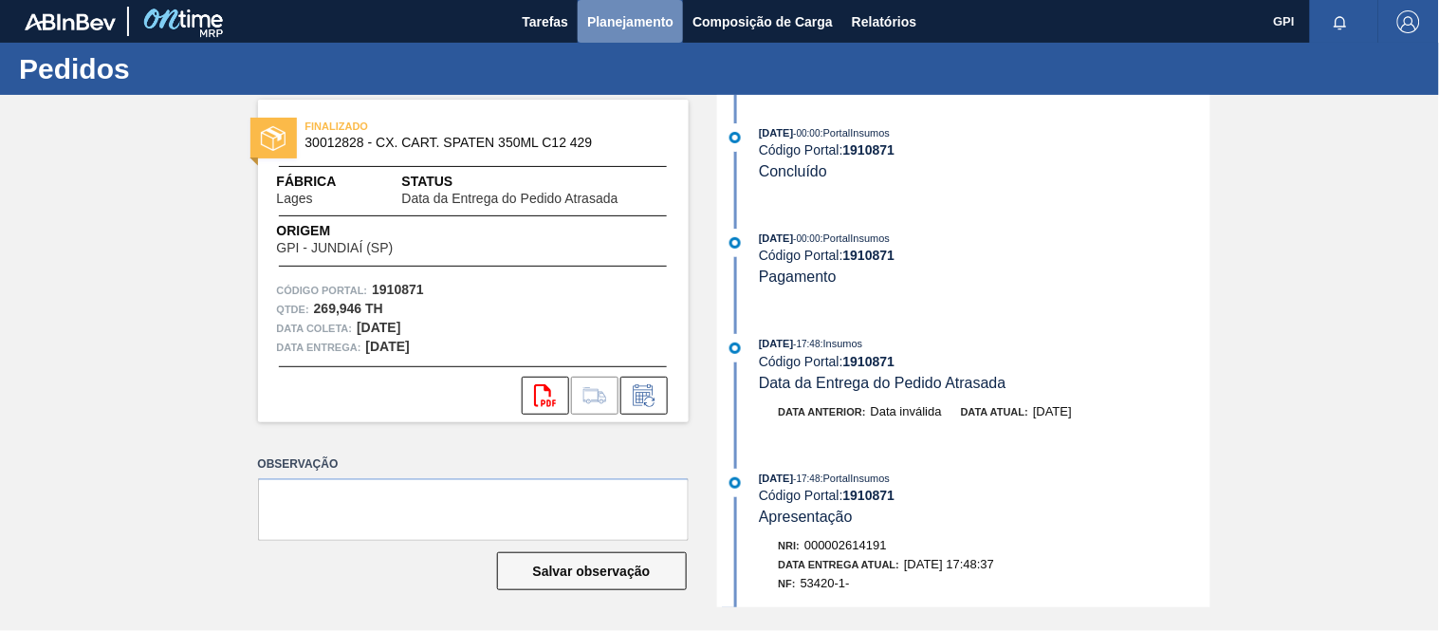
click at [614, 15] on span "Planejamento" at bounding box center [630, 21] width 86 height 23
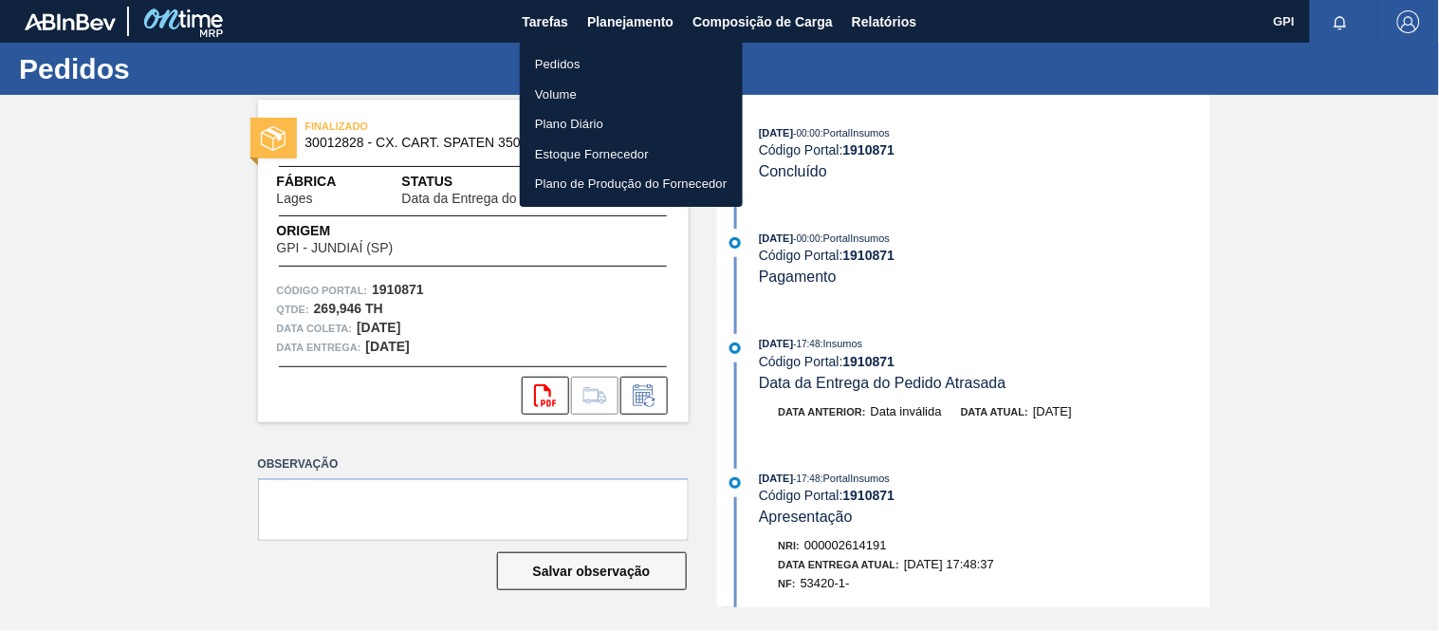
click at [554, 57] on li "Pedidos" at bounding box center [631, 64] width 223 height 30
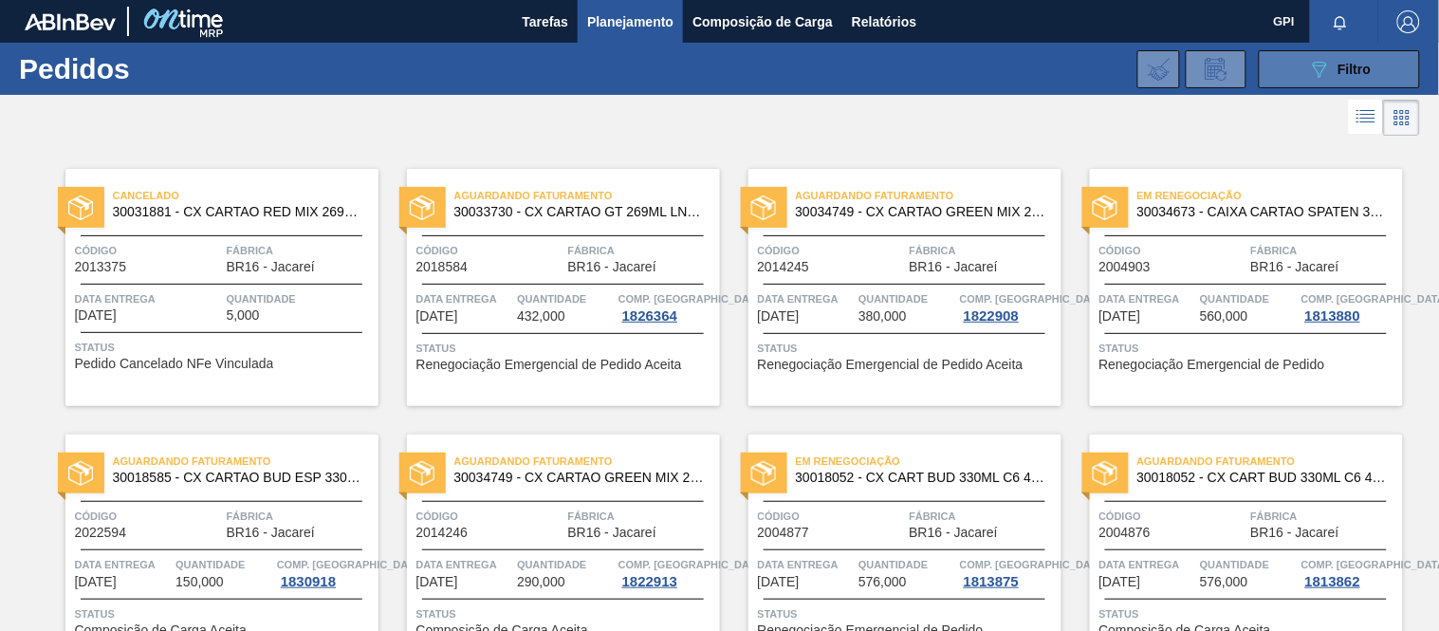
click at [1303, 76] on button "089F7B8B-B2A5-4AFE-B5C0-19BA573D28AC Filtro" at bounding box center [1339, 69] width 161 height 38
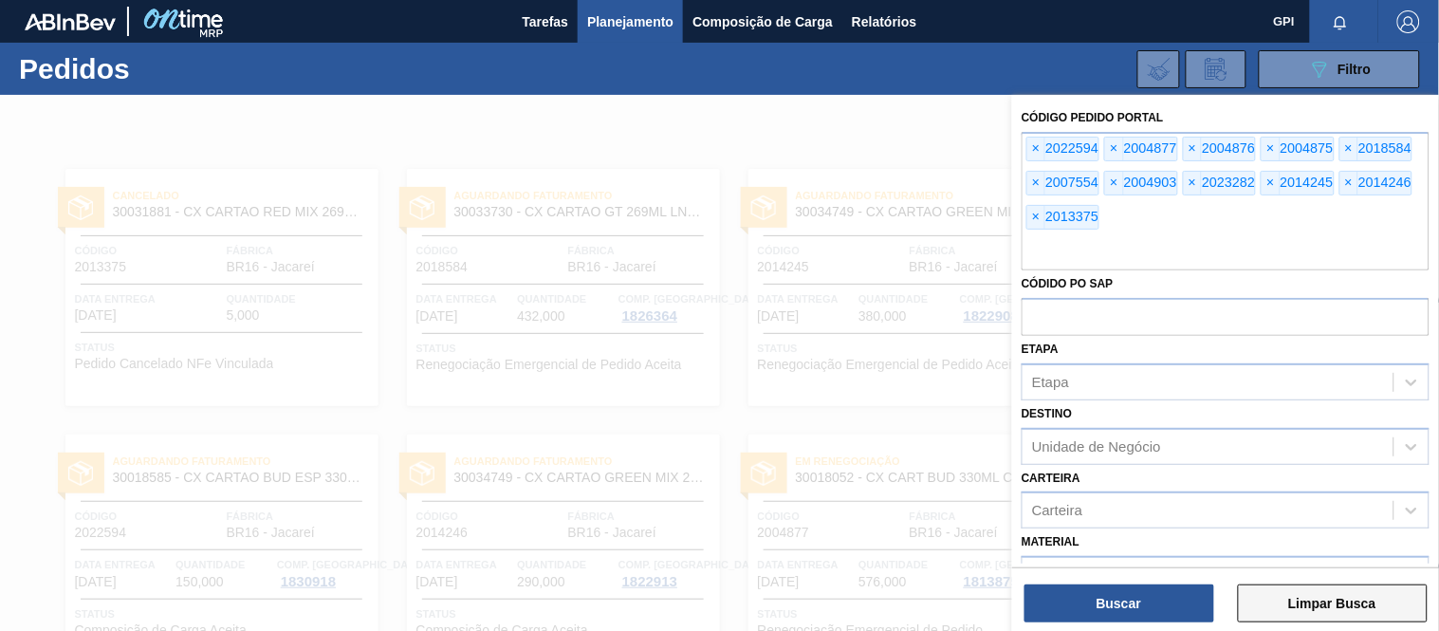
click at [1290, 598] on button "Limpar Busca" at bounding box center [1333, 603] width 190 height 38
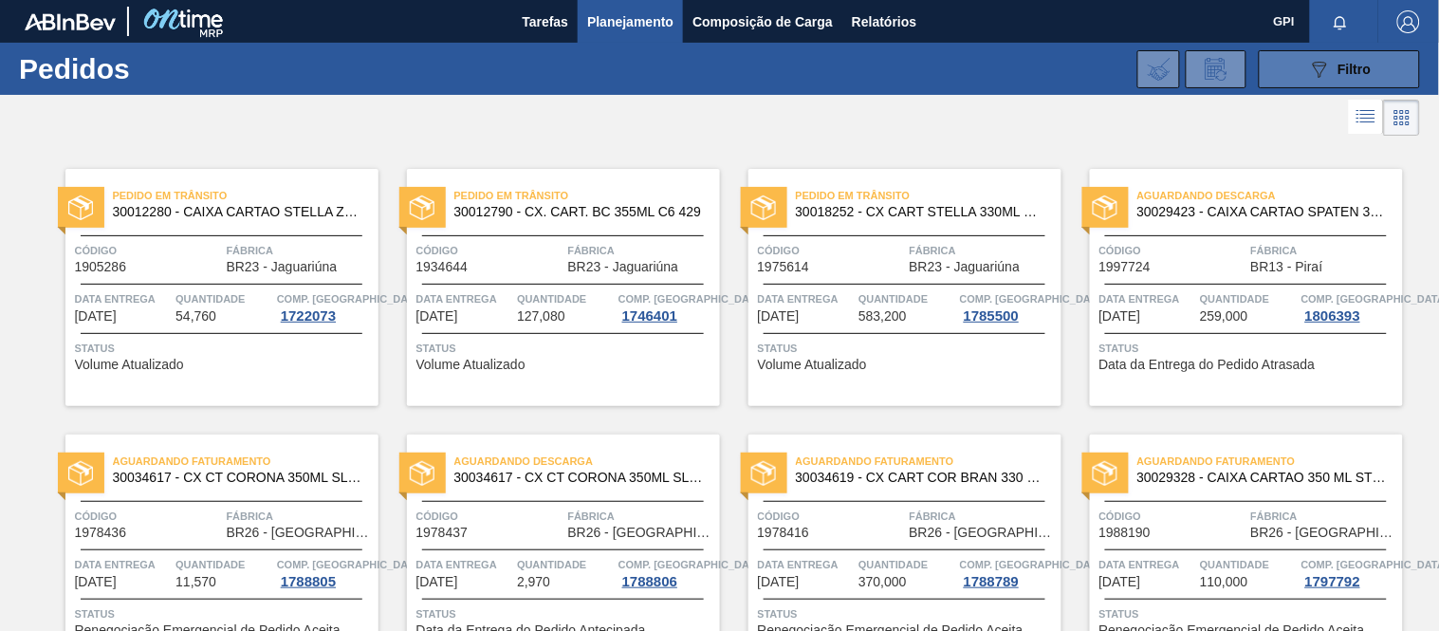
click at [1358, 60] on div "089F7B8B-B2A5-4AFE-B5C0-19BA573D28AC Filtro" at bounding box center [1340, 69] width 64 height 23
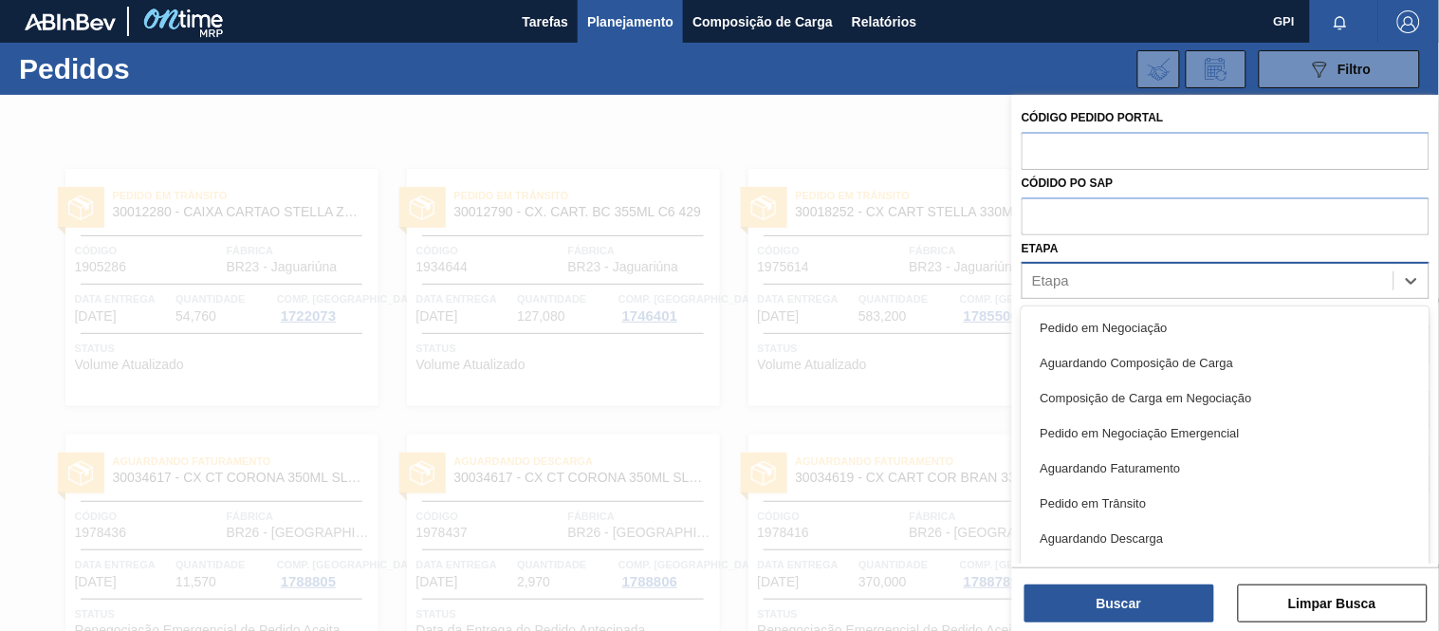
click at [1087, 283] on div "Etapa" at bounding box center [1208, 282] width 371 height 28
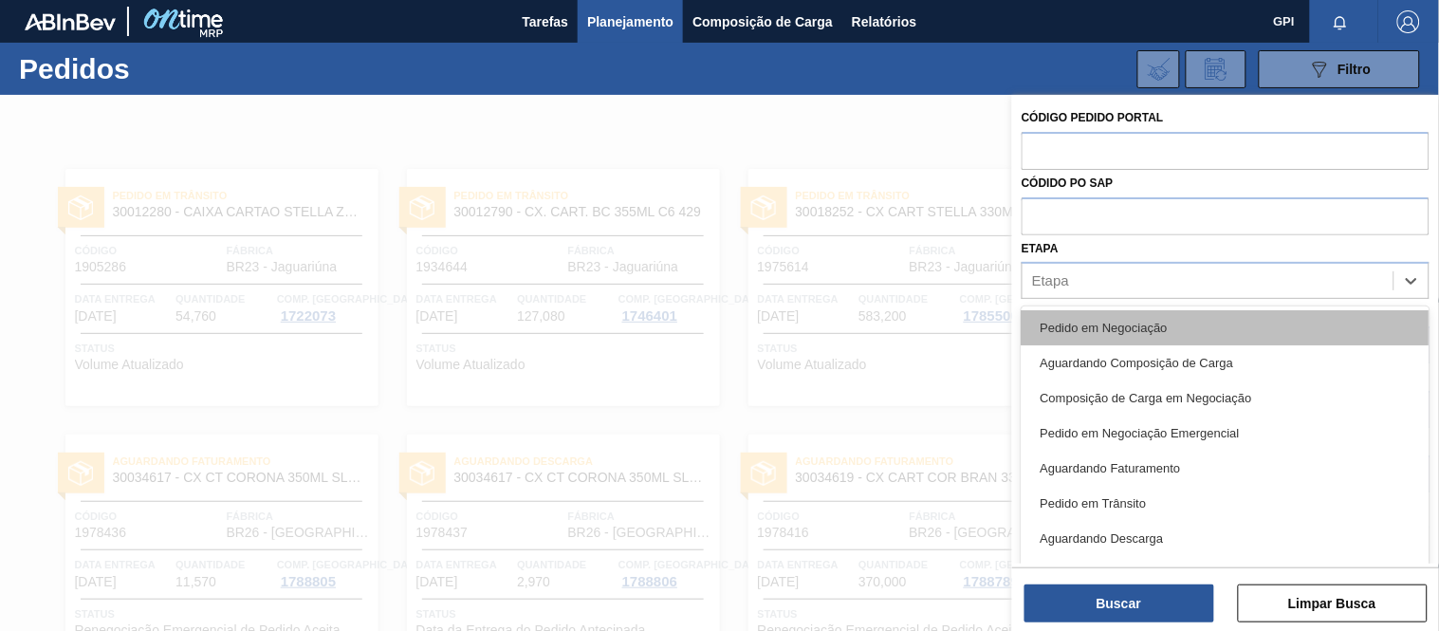
click at [1083, 315] on div "Pedido em Negociação" at bounding box center [1226, 327] width 408 height 35
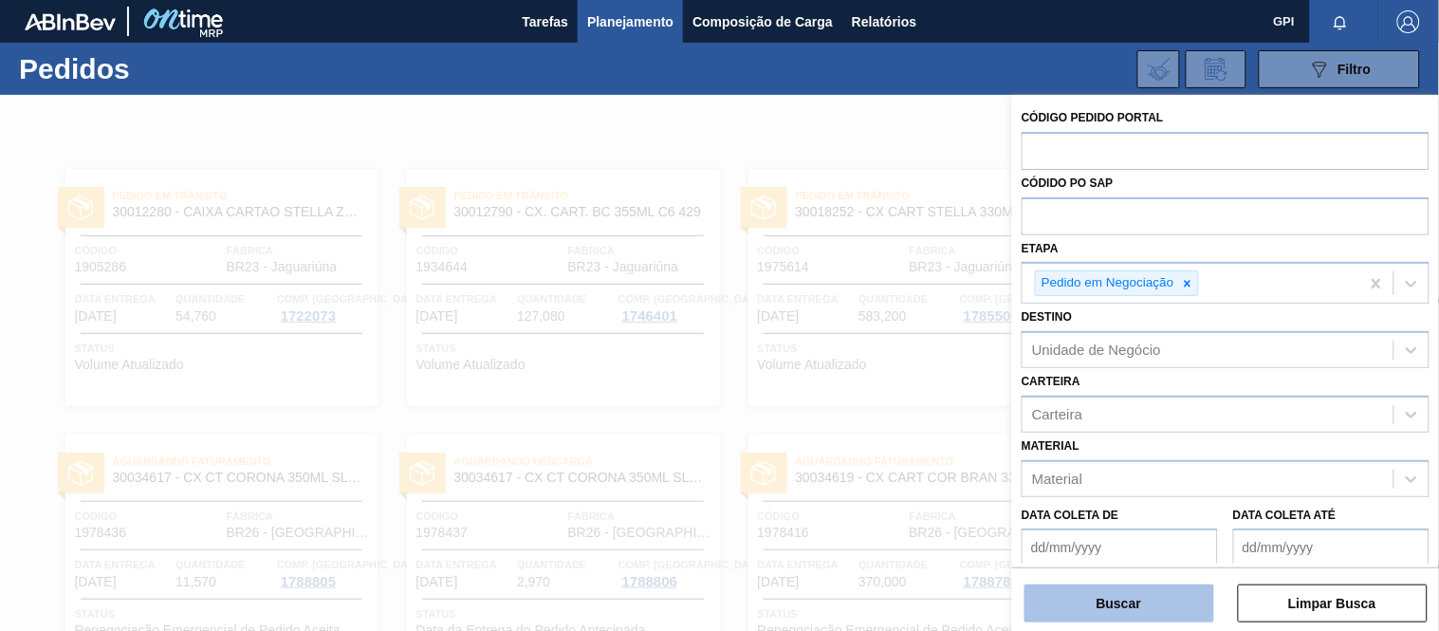
click at [1125, 604] on button "Buscar" at bounding box center [1120, 603] width 190 height 38
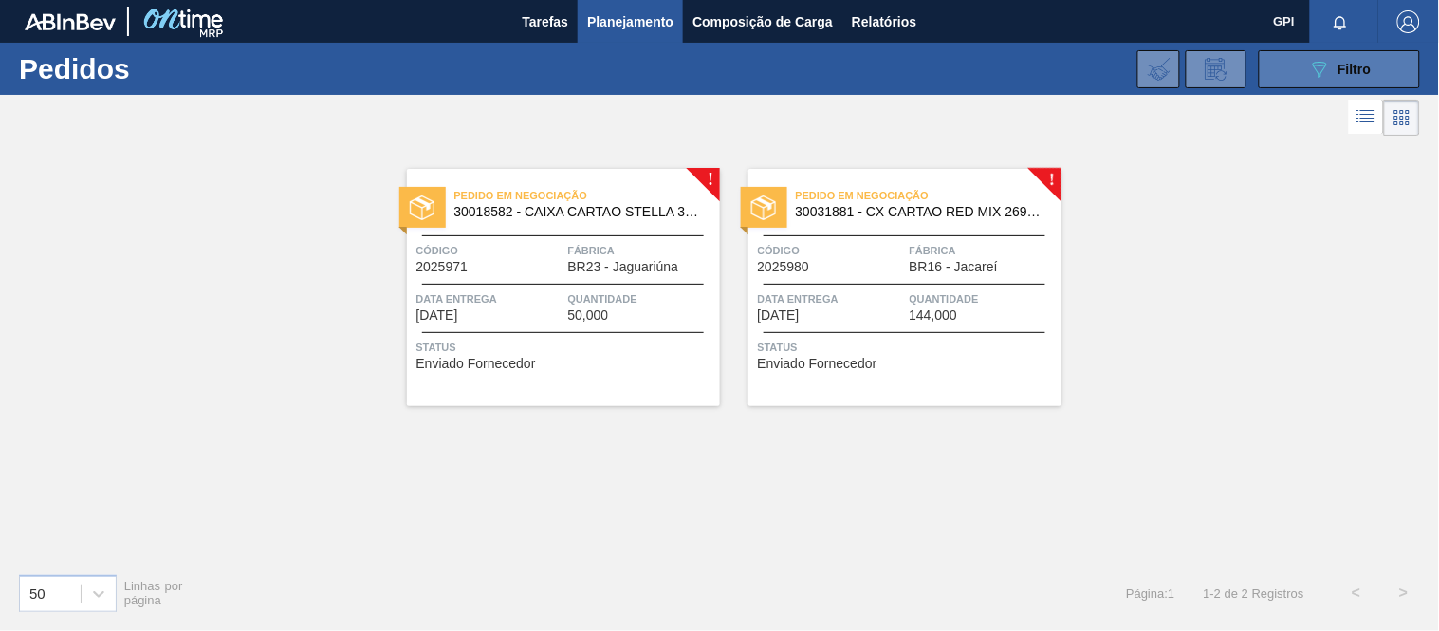
click at [1323, 58] on icon "089F7B8B-B2A5-4AFE-B5C0-19BA573D28AC" at bounding box center [1319, 69] width 23 height 23
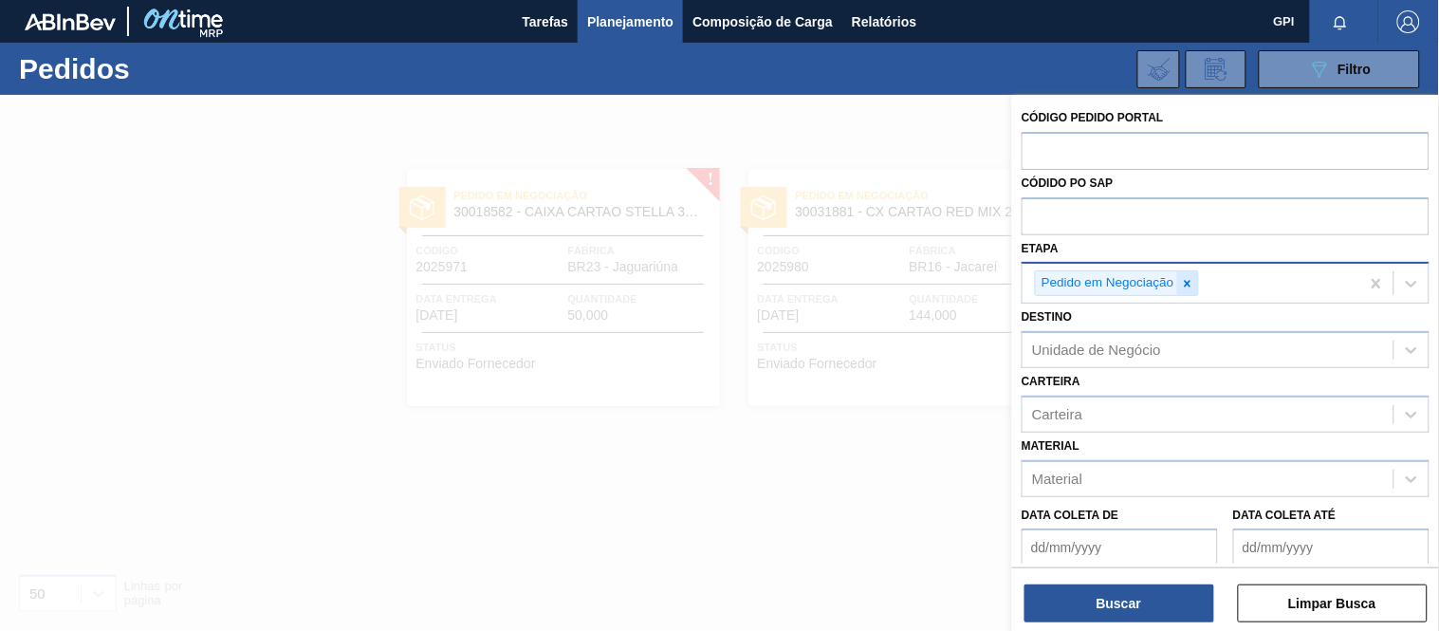
click at [1182, 277] on icon at bounding box center [1187, 283] width 13 height 13
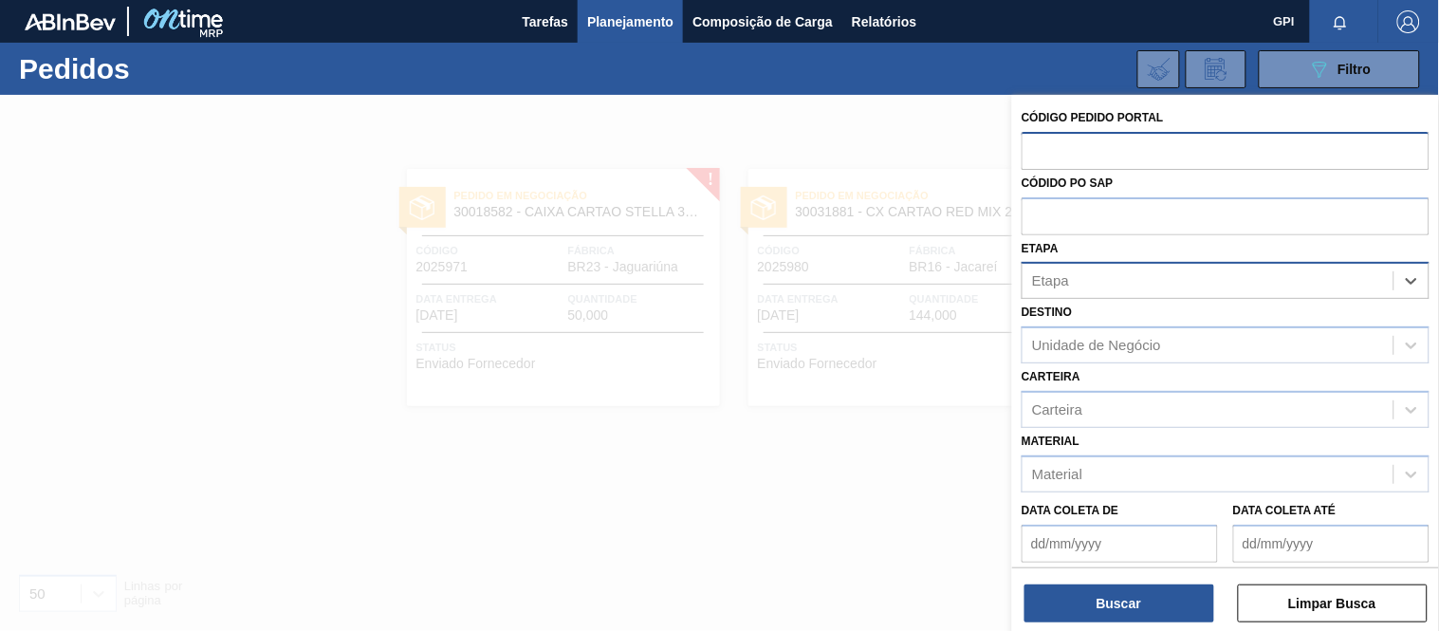
click at [1121, 136] on input "text" at bounding box center [1226, 150] width 408 height 36
paste input "1999644"
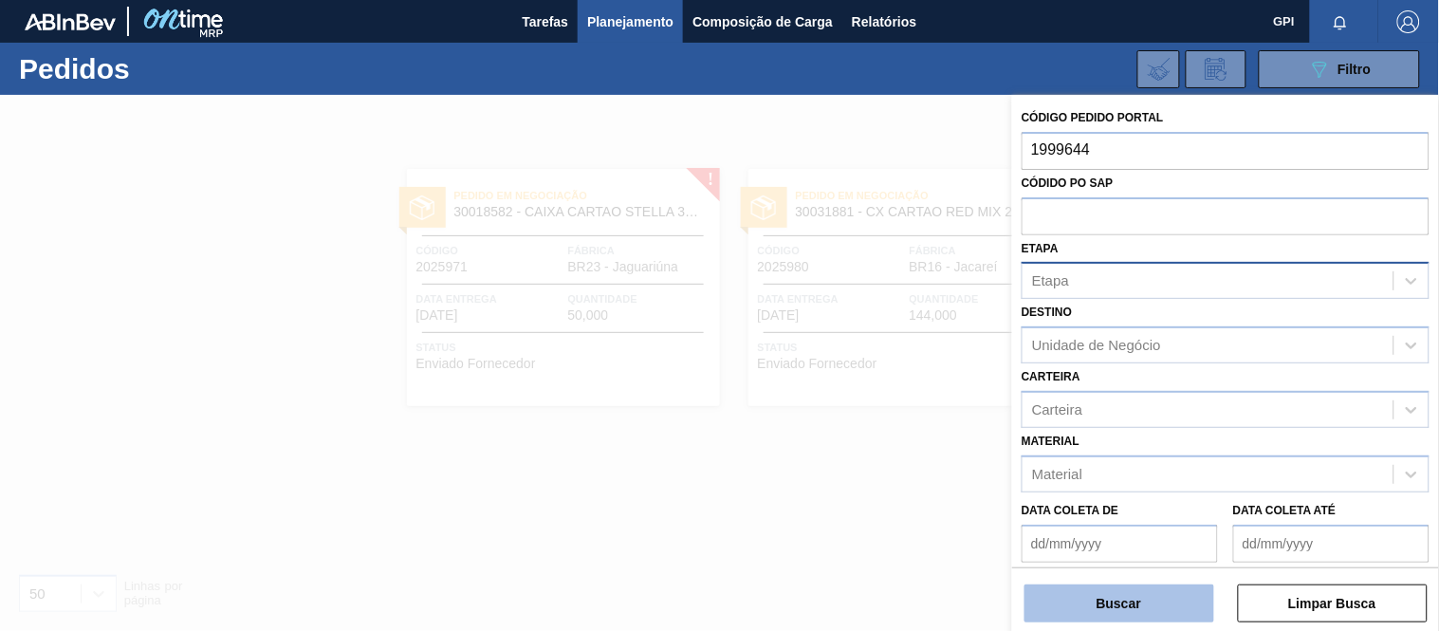
type input "1999644"
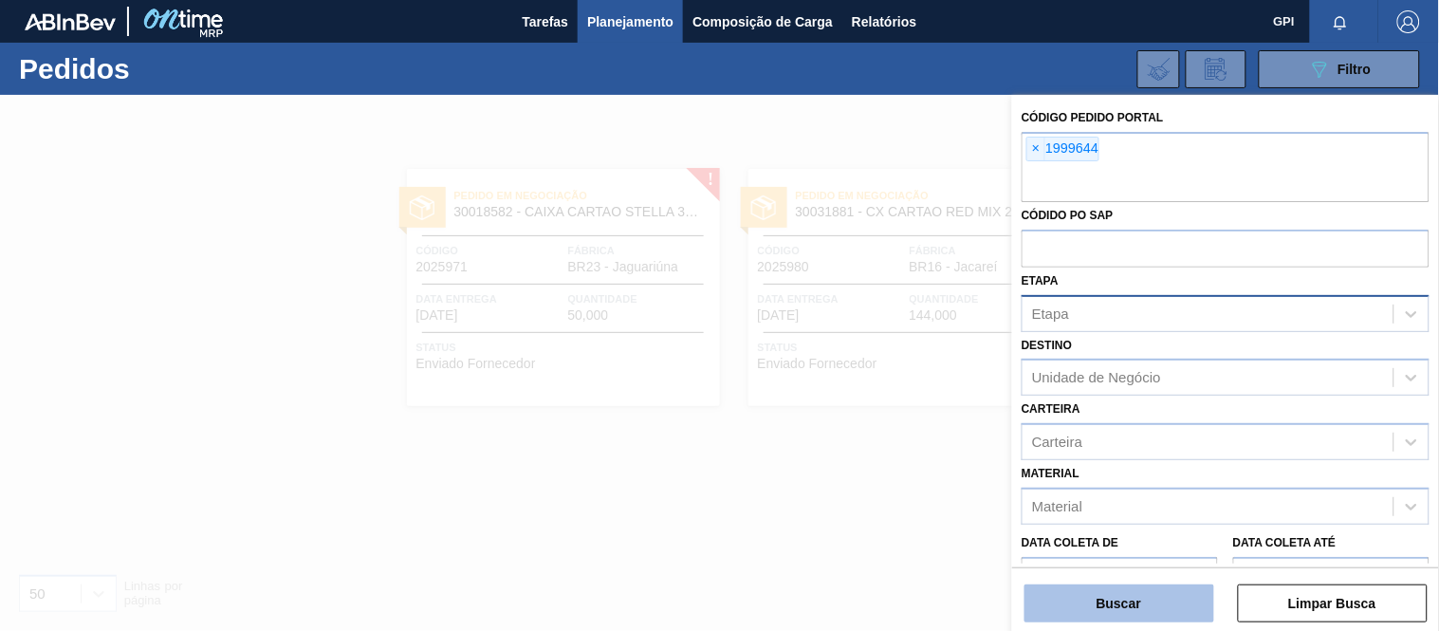
click at [1098, 586] on button "Buscar" at bounding box center [1120, 603] width 190 height 38
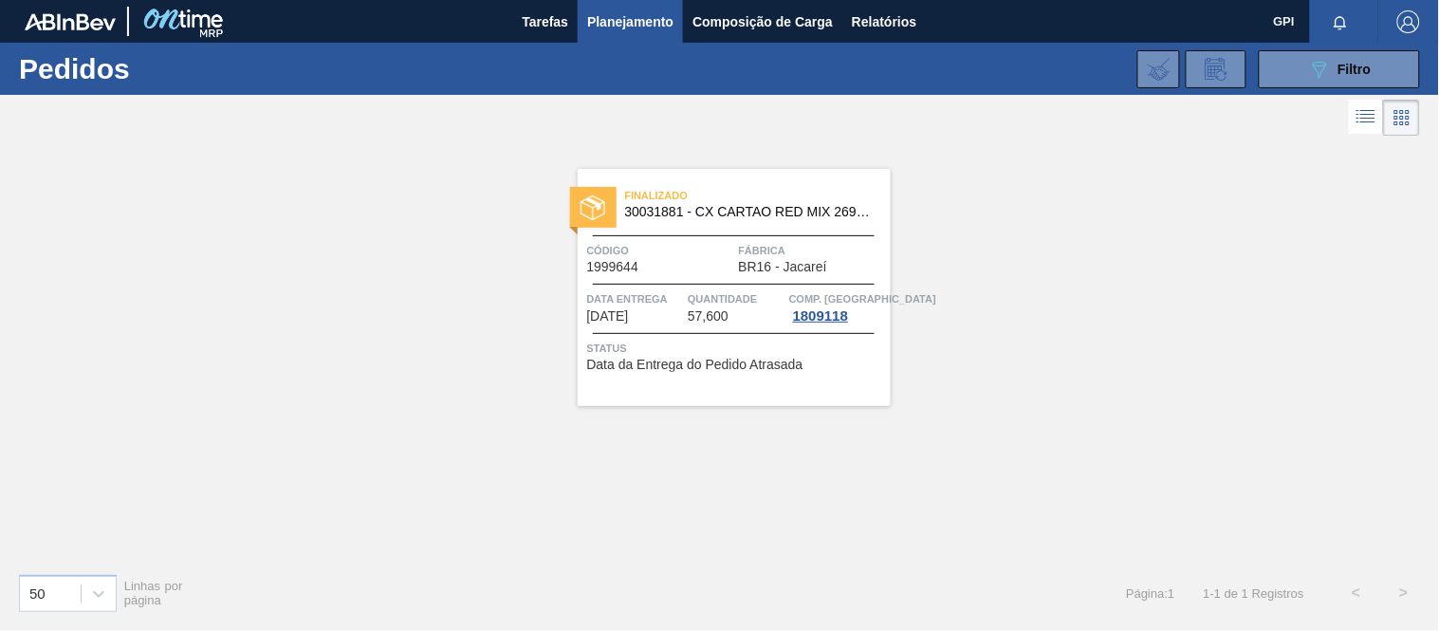
click at [672, 253] on span "Código" at bounding box center [660, 250] width 147 height 19
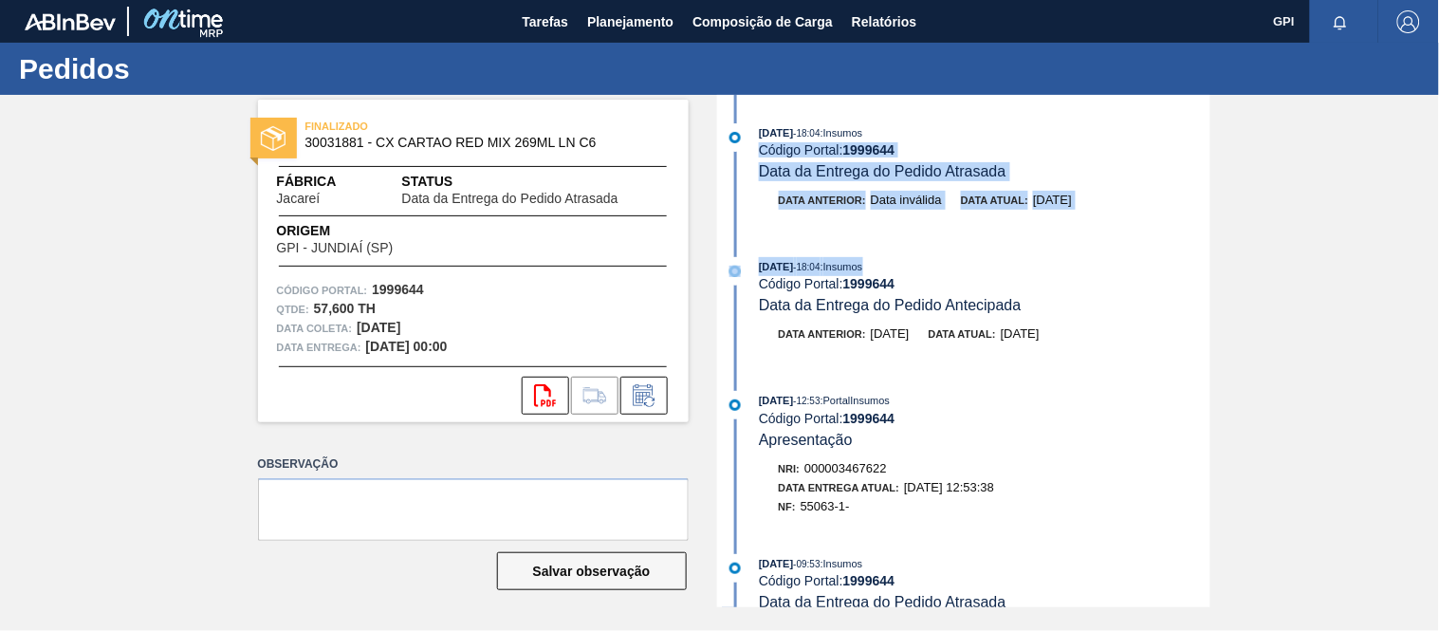
drag, startPoint x: 1207, startPoint y: 126, endPoint x: 1203, endPoint y: 240, distance: 113.9
click at [1203, 240] on div "01/09/2025 - 18:04 : Insumos Código Portal: 1999644 Data da Entrega do Pedido A…" at bounding box center [966, 351] width 489 height 512
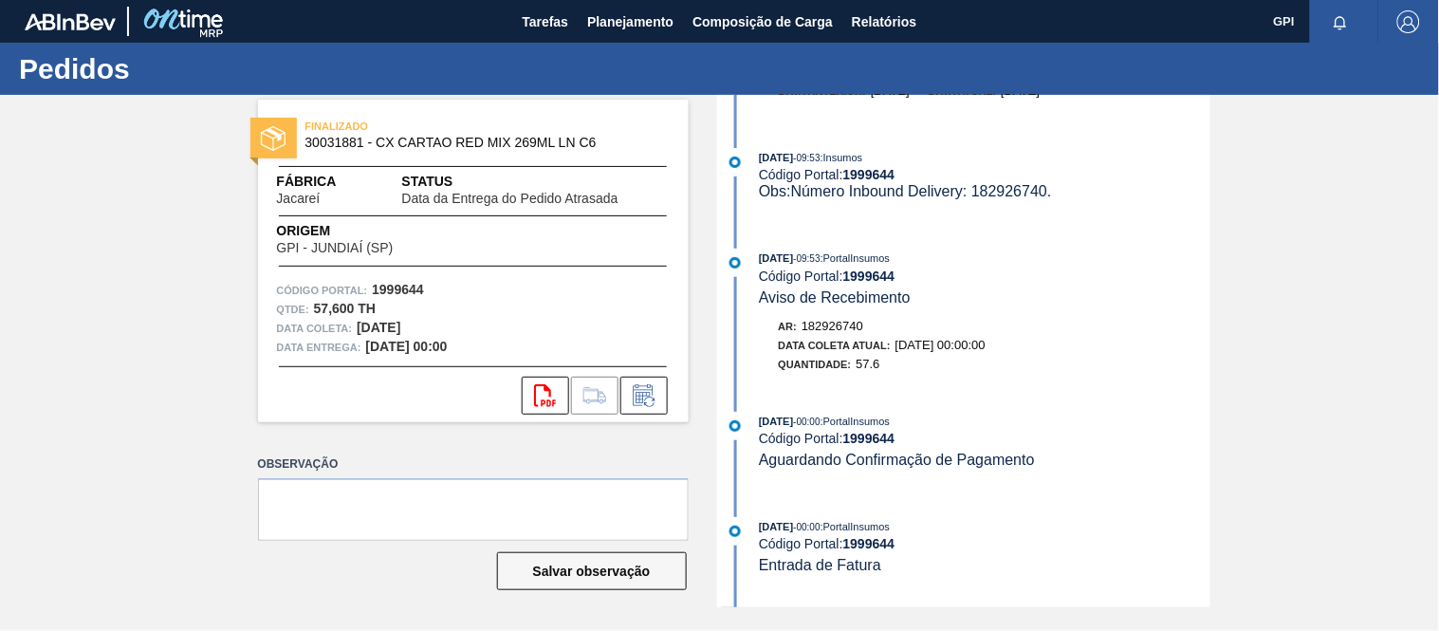
scroll to position [860, 0]
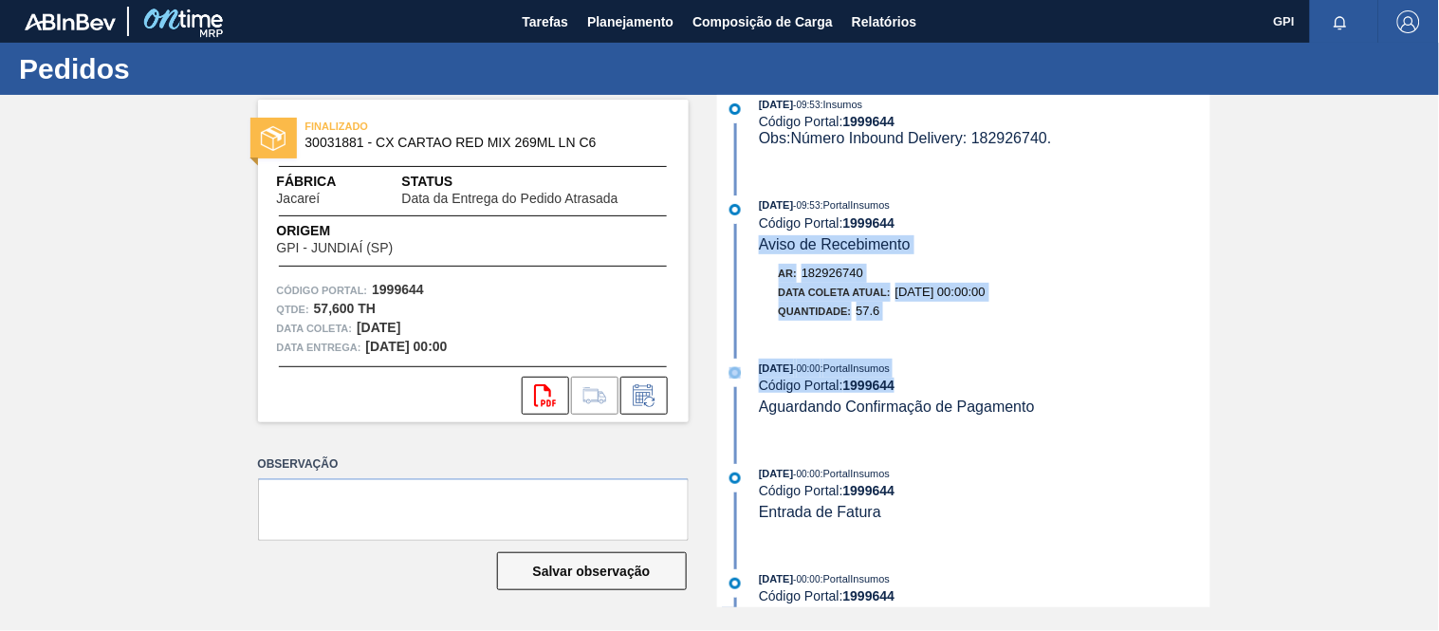
drag, startPoint x: 1208, startPoint y: 268, endPoint x: 1202, endPoint y: 442, distance: 173.7
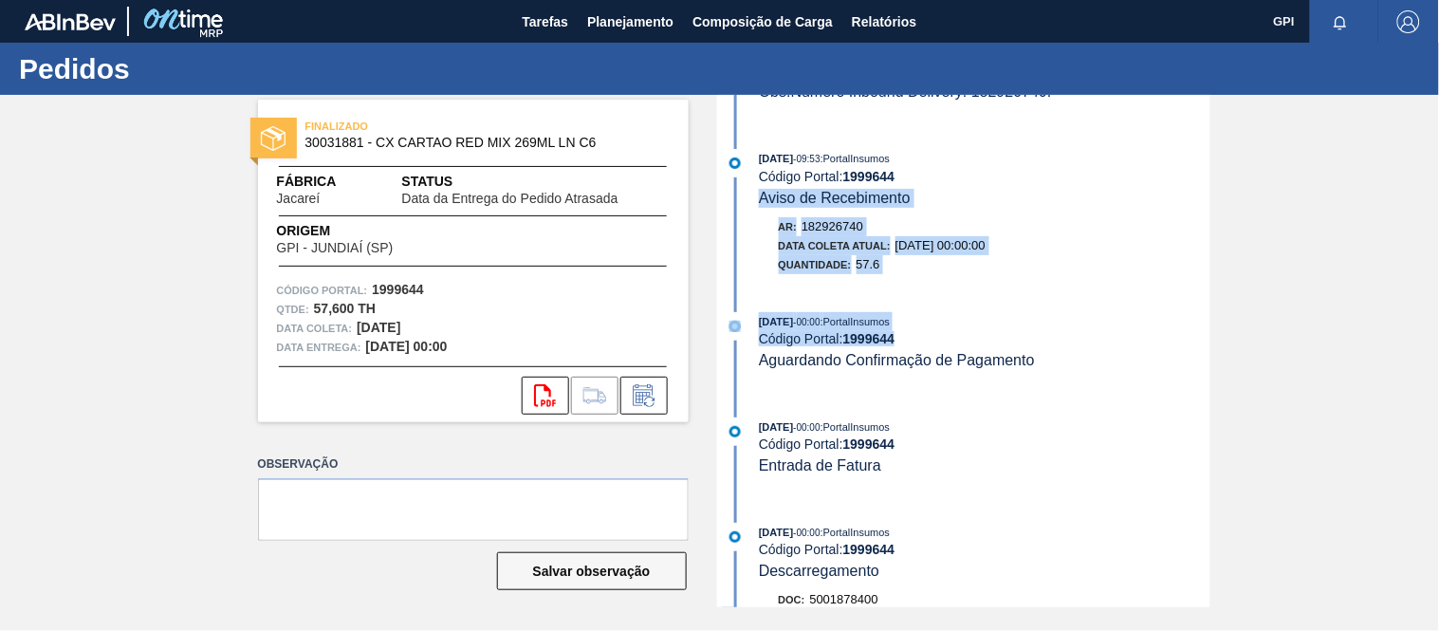
scroll to position [916, 0]
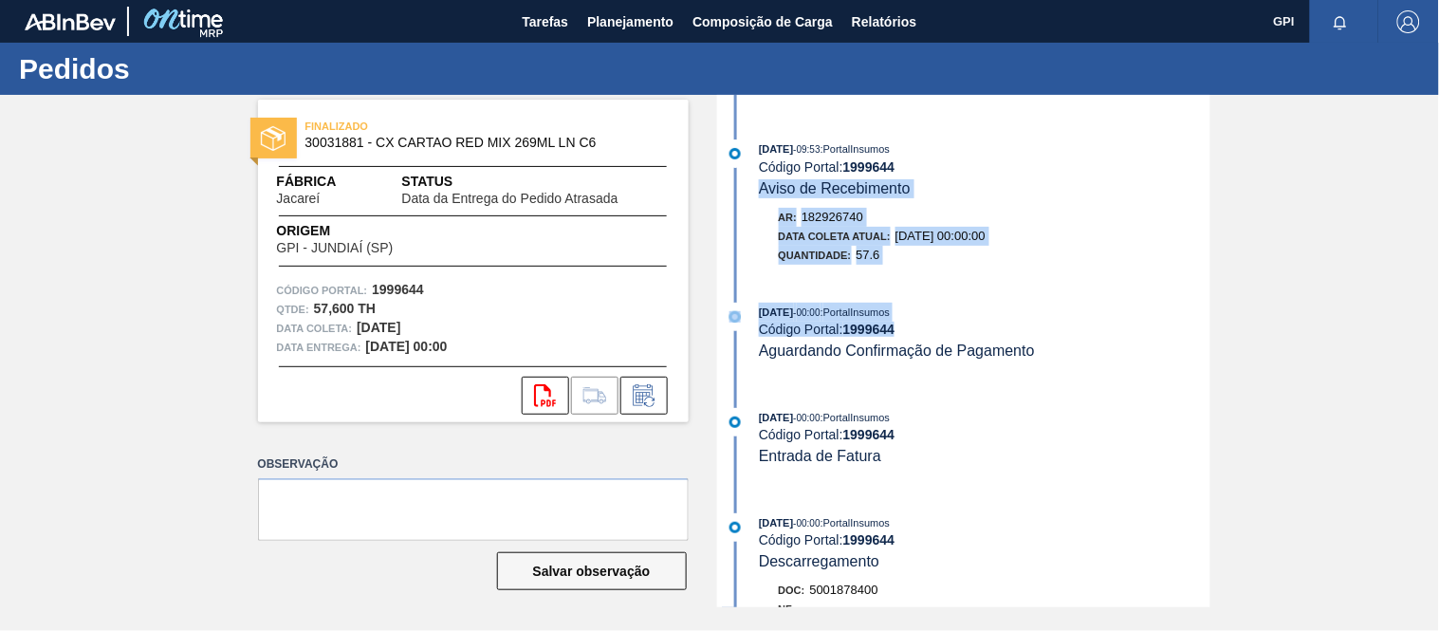
click at [1106, 273] on div "01/09/2025 - 09:53 : PortalInsumos Código Portal: 1999644 Aviso de Recebimento …" at bounding box center [966, 206] width 489 height 134
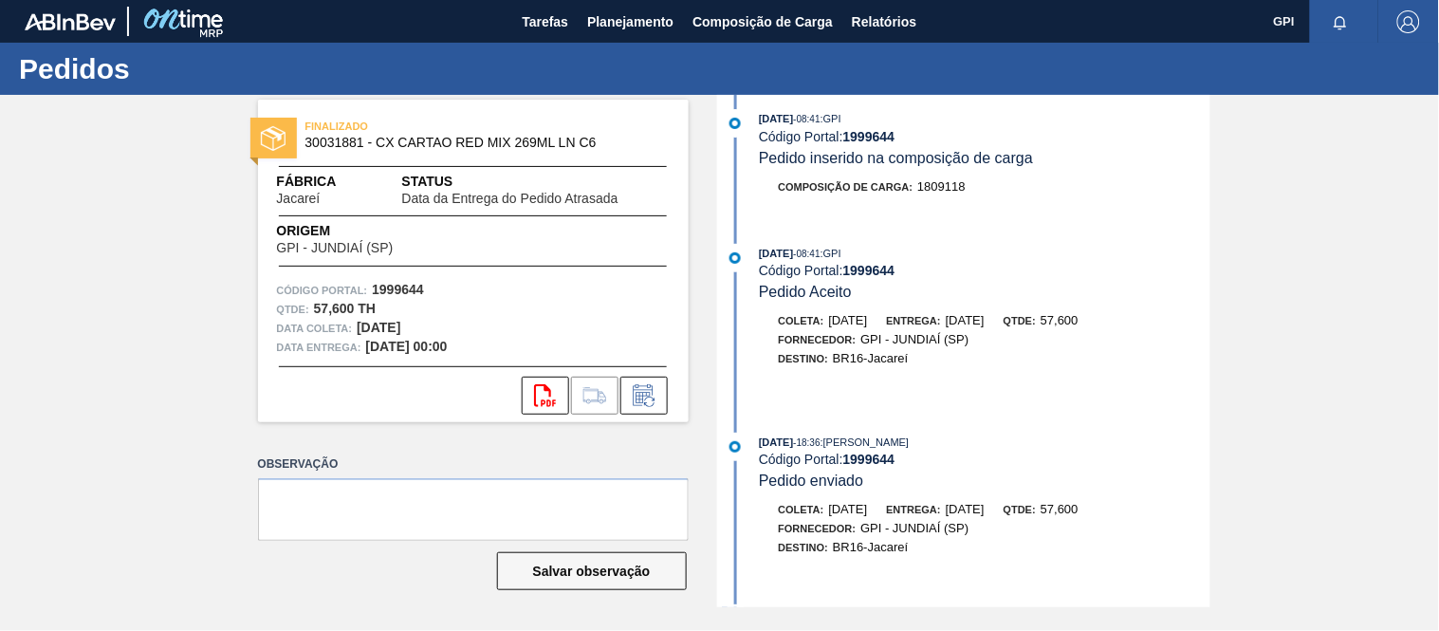
scroll to position [2273, 0]
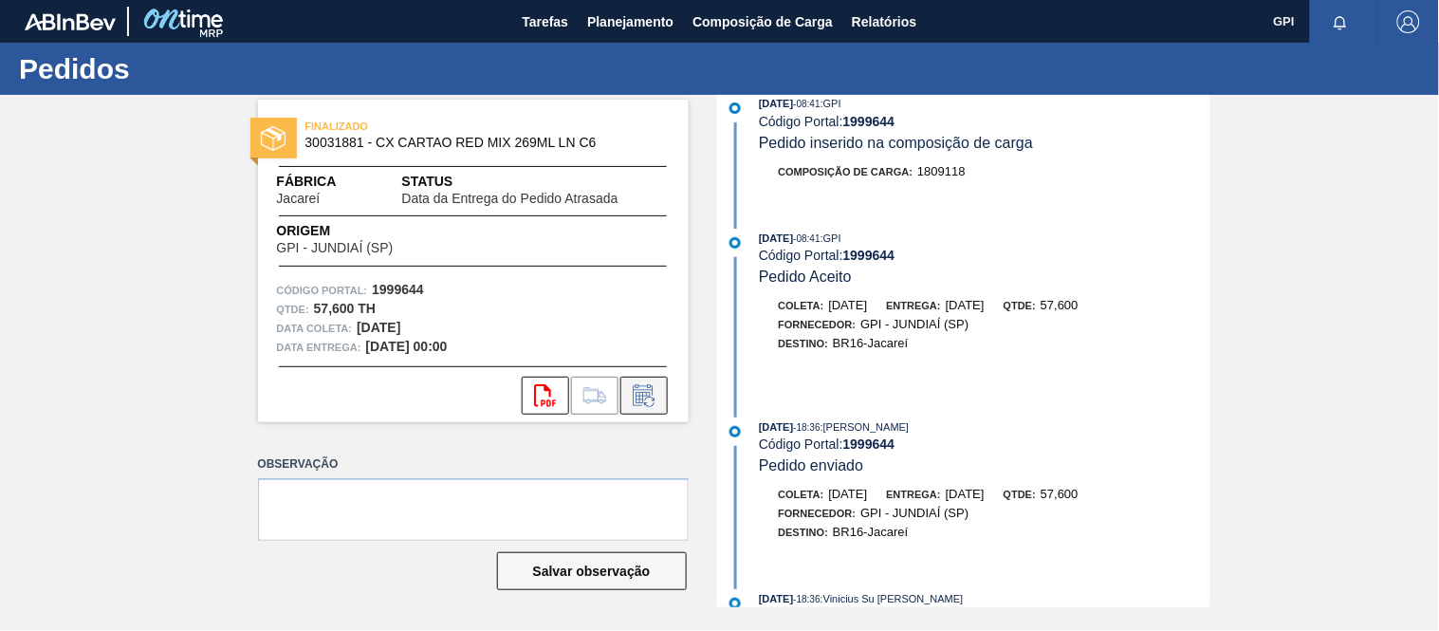
click at [638, 392] on icon at bounding box center [643, 397] width 14 height 11
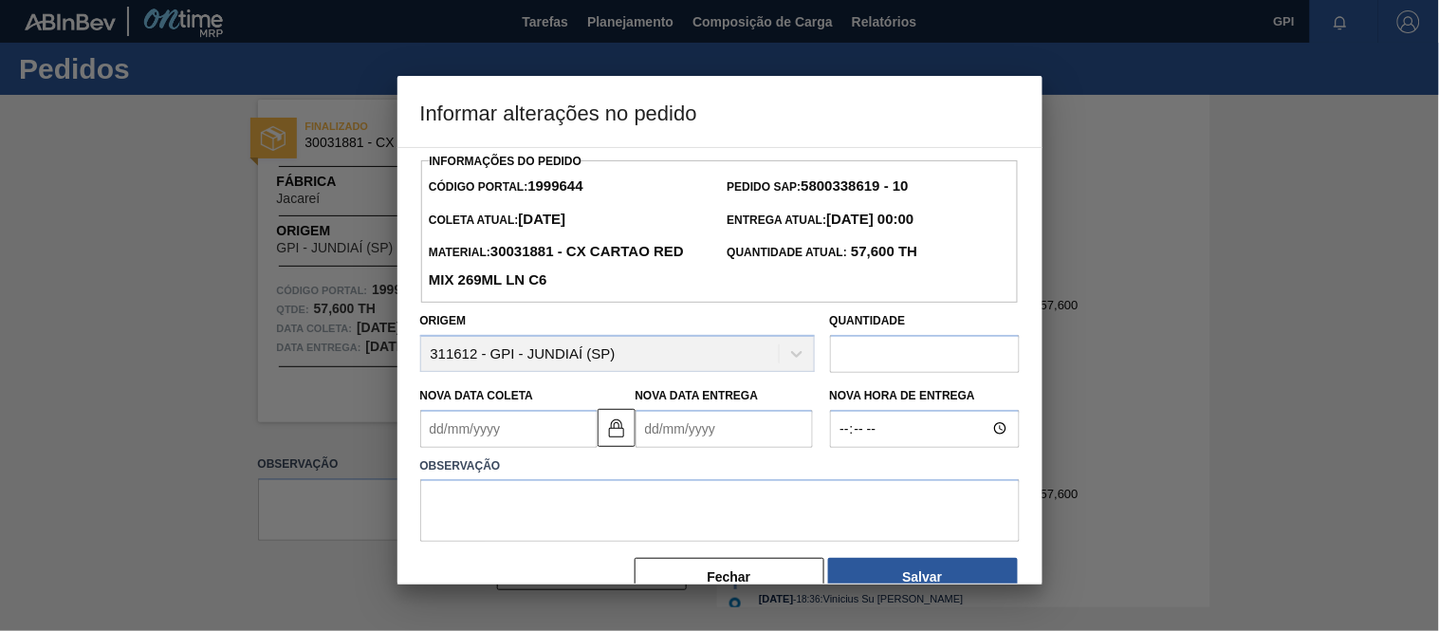
click at [519, 436] on Coleta1999644 "Nova Data Coleta" at bounding box center [508, 429] width 177 height 38
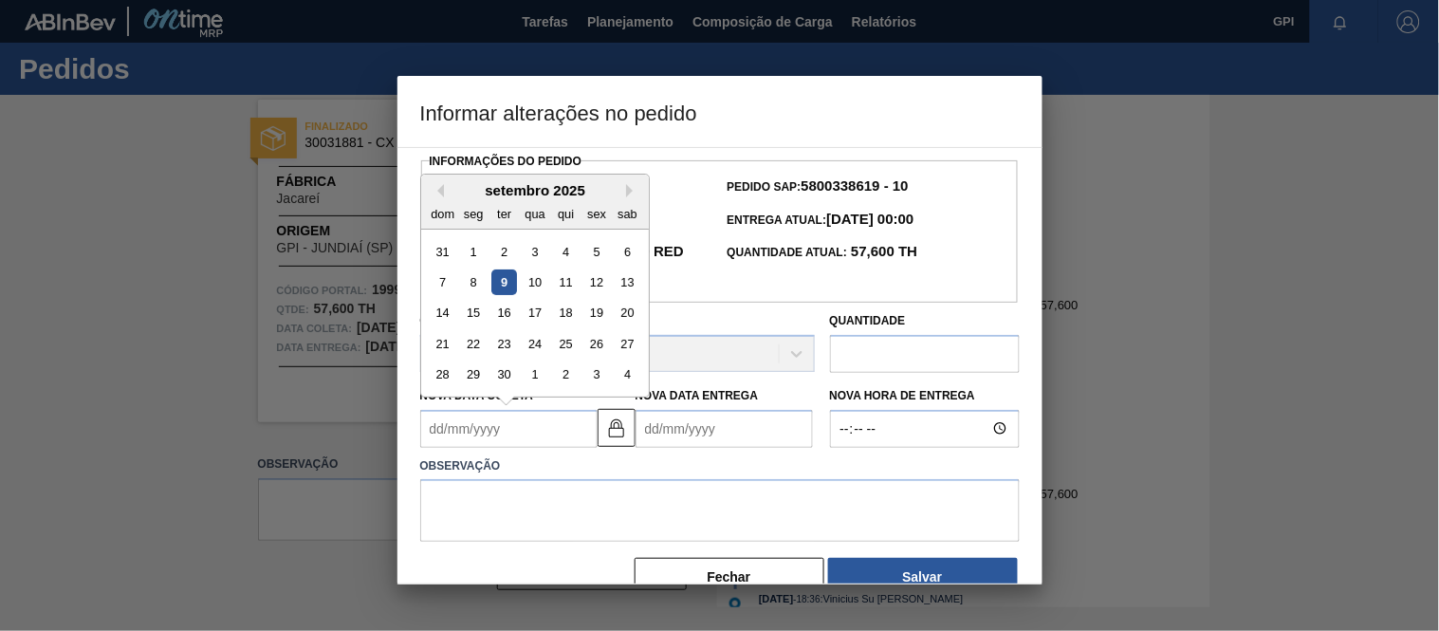
click at [510, 282] on div "9" at bounding box center [503, 282] width 26 height 26
type Coleta1999644 "[DATE]"
type Entrega1999644 "[DATE]"
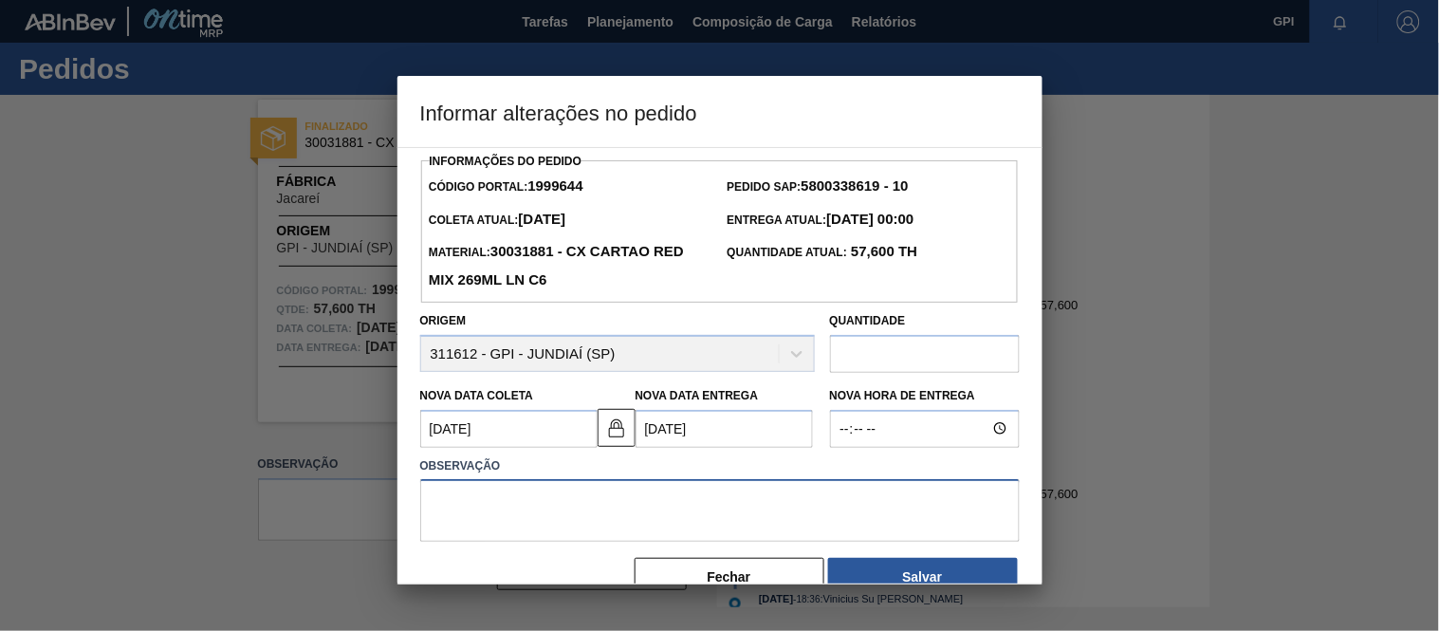
click at [497, 508] on textarea at bounding box center [720, 510] width 600 height 63
click at [917, 349] on input "text" at bounding box center [925, 354] width 190 height 38
click at [915, 364] on input "text" at bounding box center [925, 354] width 190 height 38
type input "4.520"
click at [532, 513] on textarea at bounding box center [720, 510] width 600 height 63
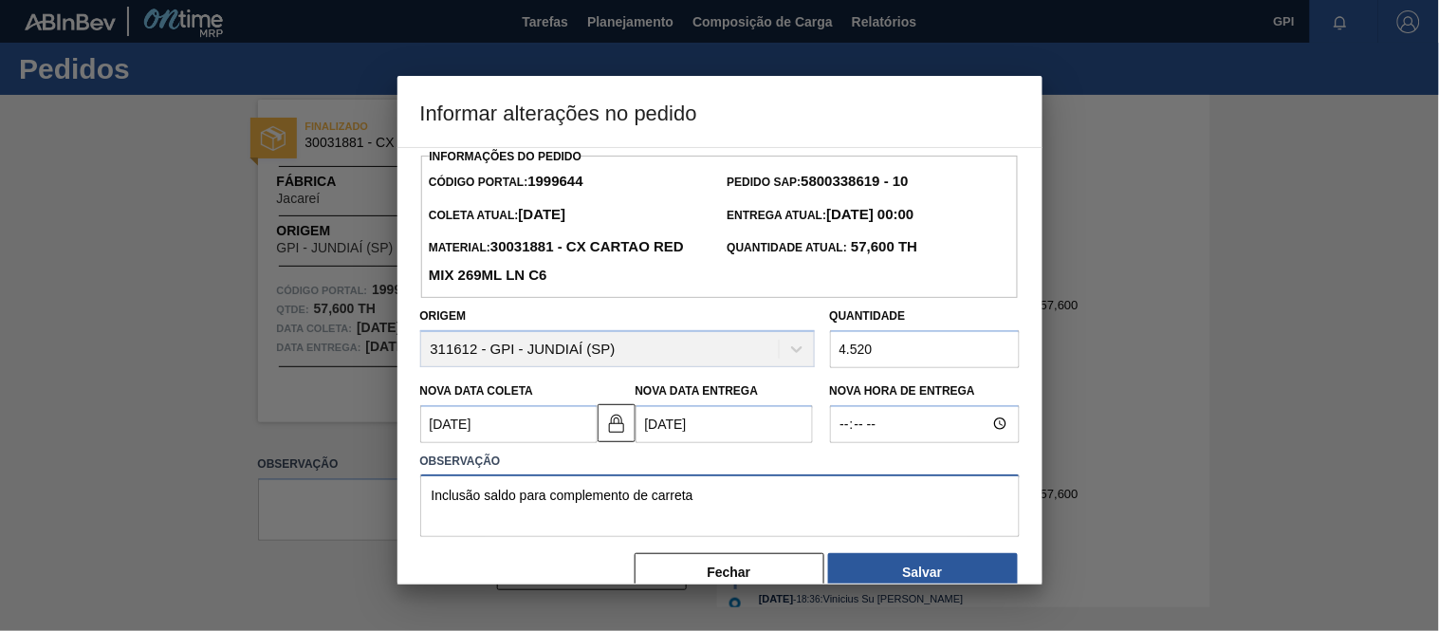
scroll to position [6, 0]
type textarea "Inclusão saldo para complemento de carreta"
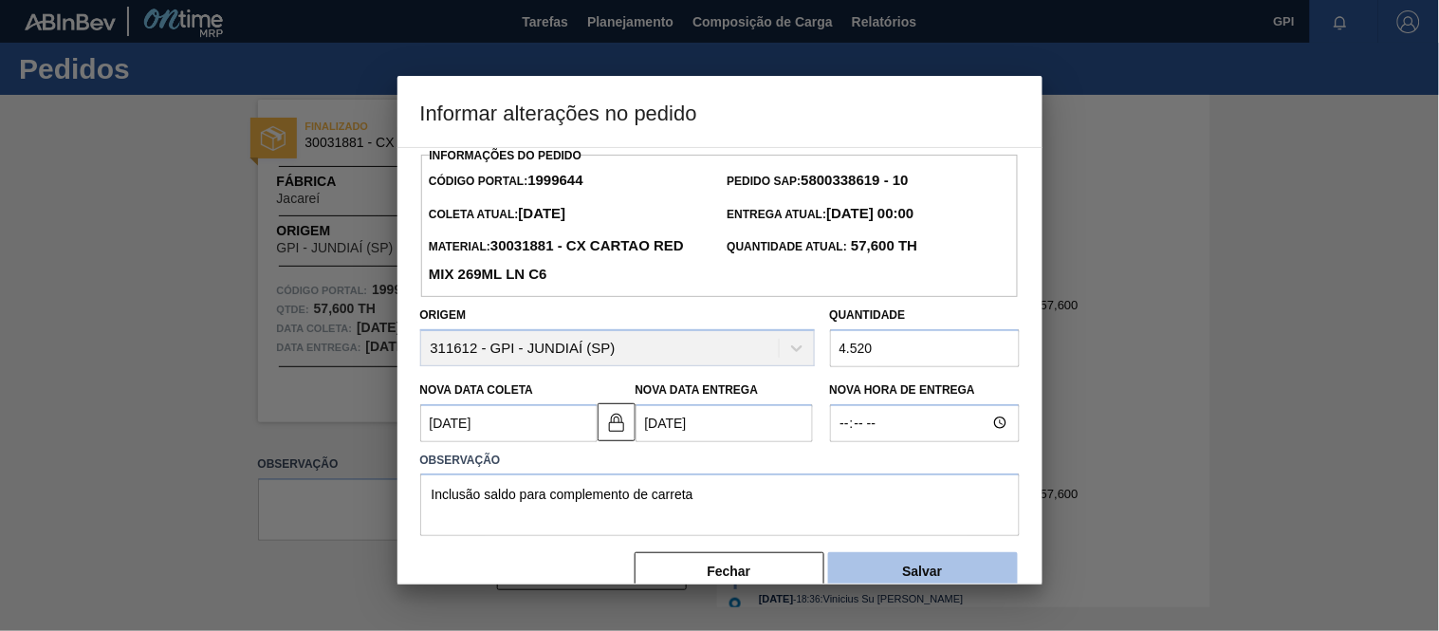
click at [883, 572] on button "Salvar" at bounding box center [923, 571] width 190 height 38
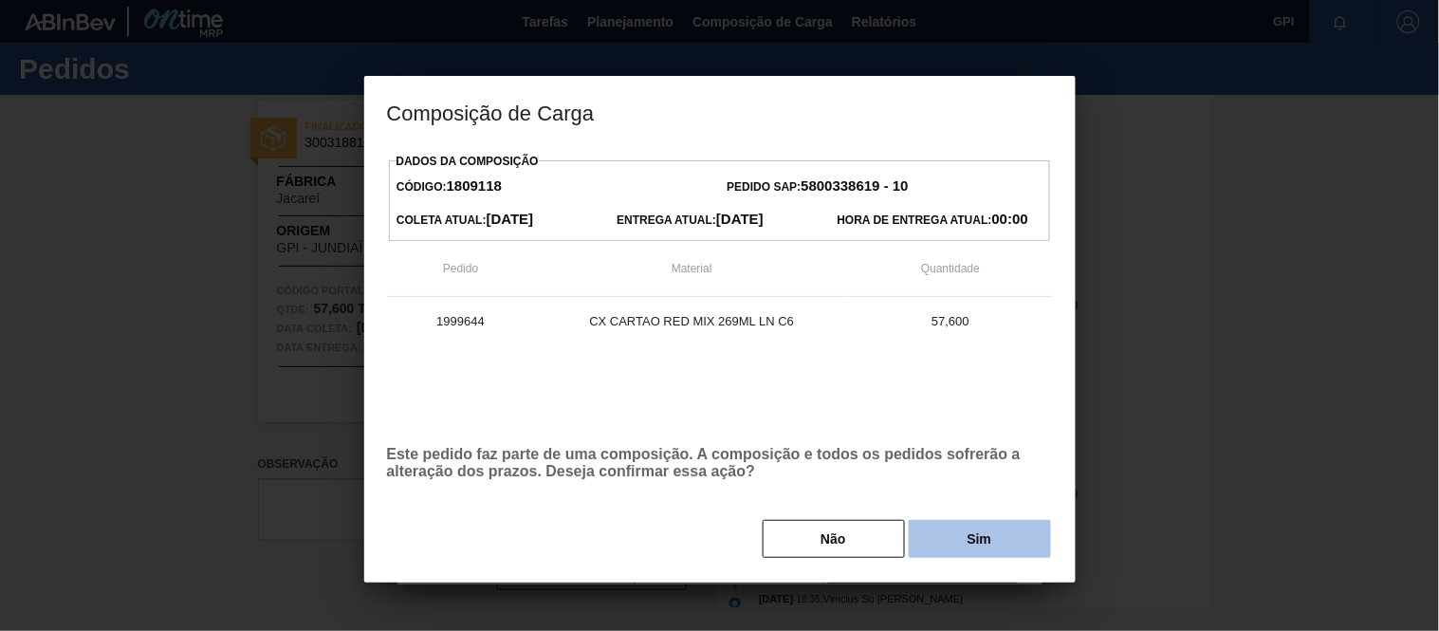
click at [952, 538] on button "Sim" at bounding box center [980, 539] width 142 height 38
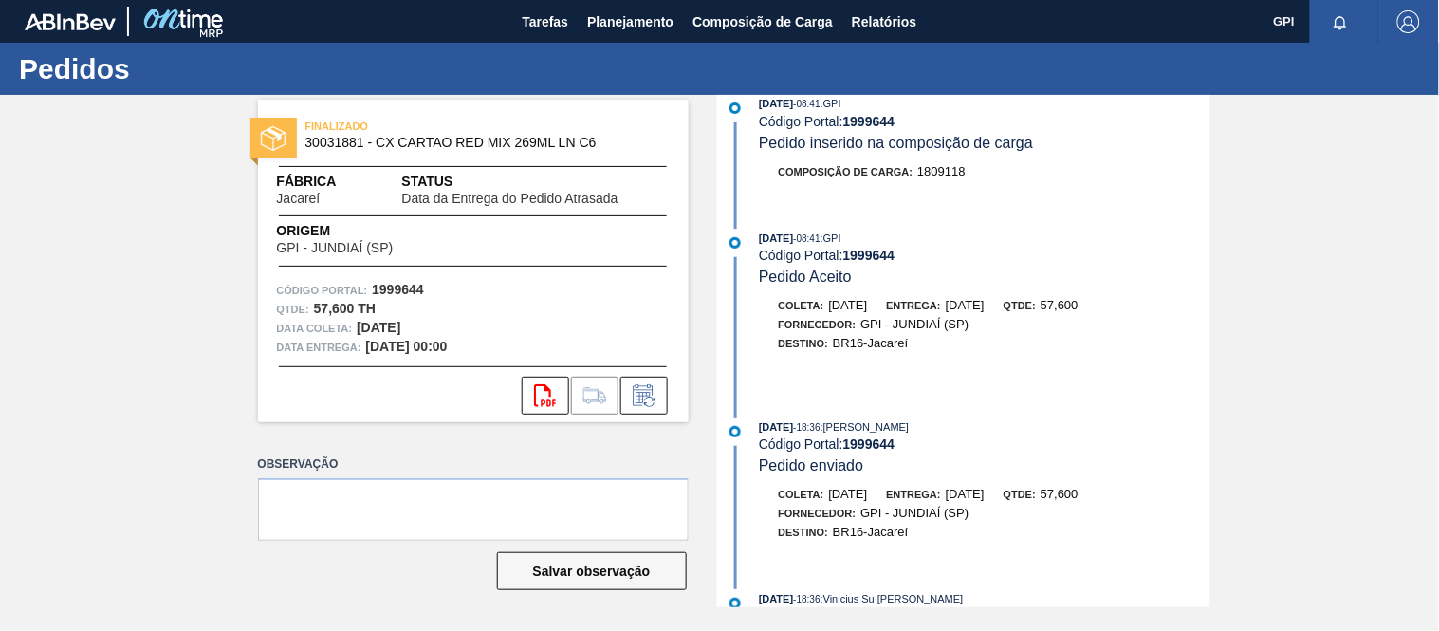
drag, startPoint x: 1215, startPoint y: 505, endPoint x: 1193, endPoint y: 434, distance: 74.4
click at [1193, 434] on div "FINALIZADO 30031881 - CX CARTAO RED MIX 269ML LN C6 Fábrica Jacareí Status Data…" at bounding box center [719, 351] width 1439 height 512
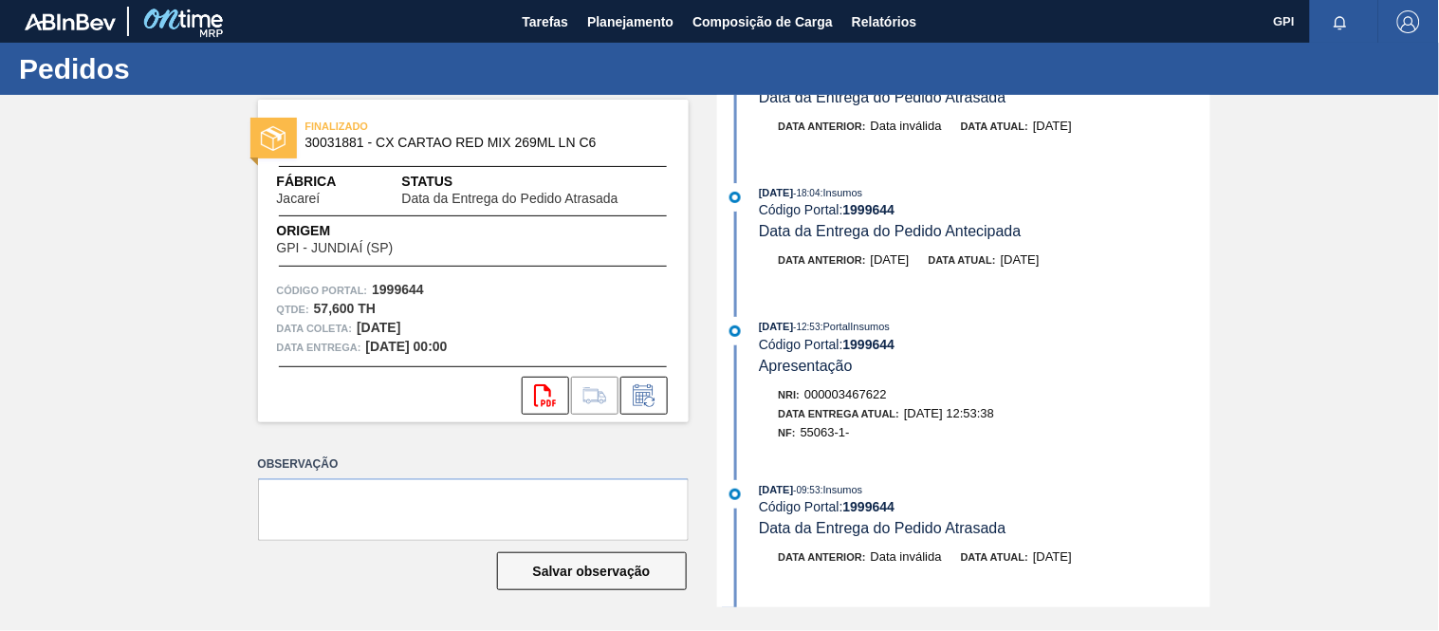
scroll to position [0, 0]
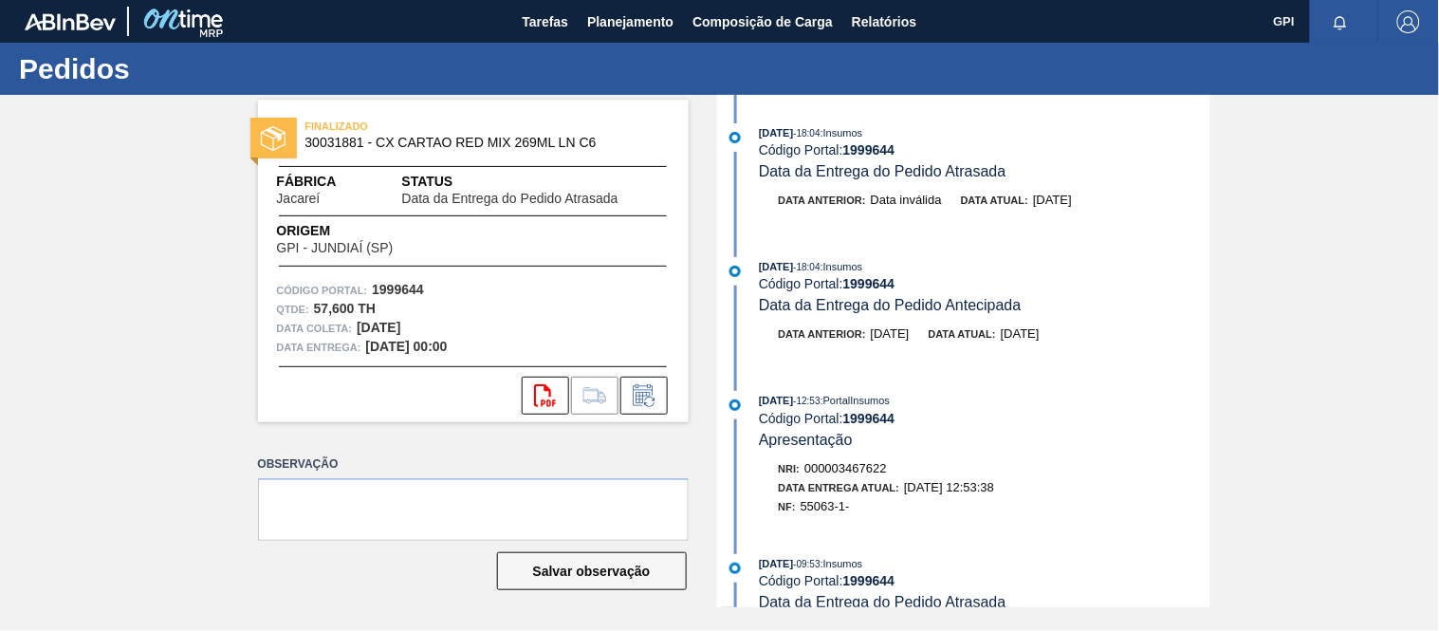
click at [1110, 205] on div "Data anterior: Data inválida Data atual: 01/09/2025" at bounding box center [985, 200] width 451 height 19
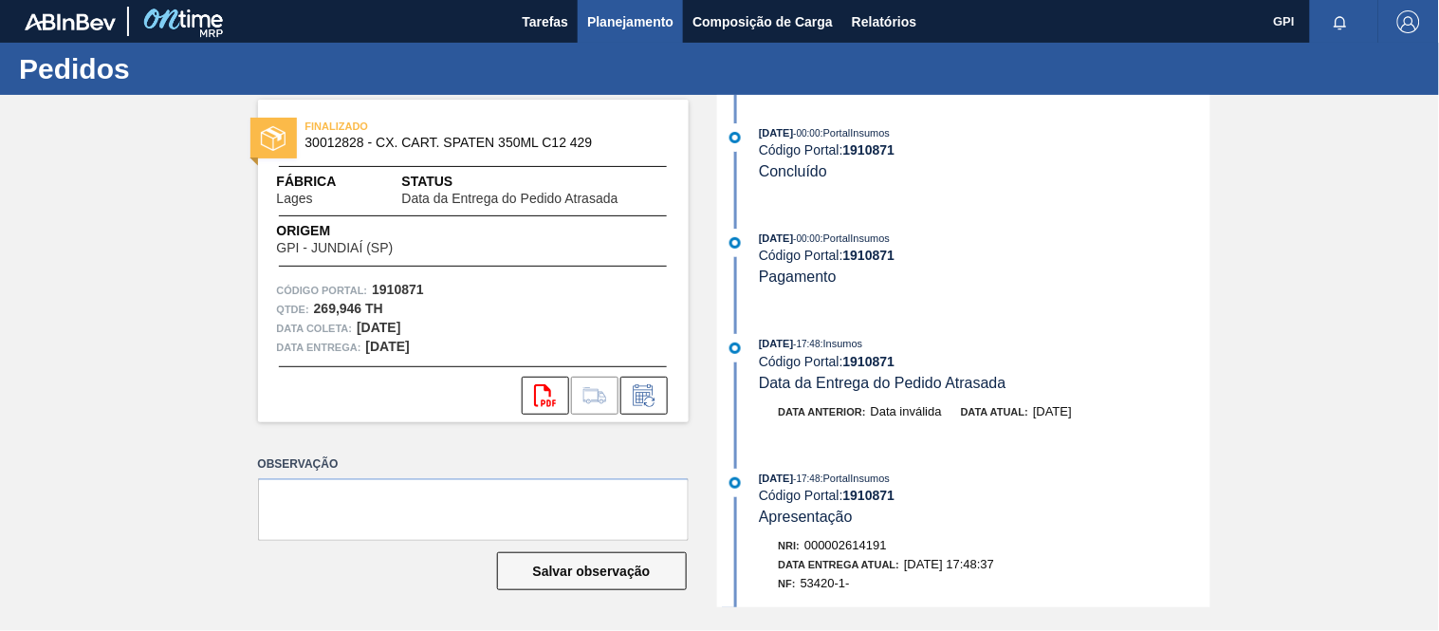
click at [619, 24] on span "Planejamento" at bounding box center [630, 21] width 86 height 23
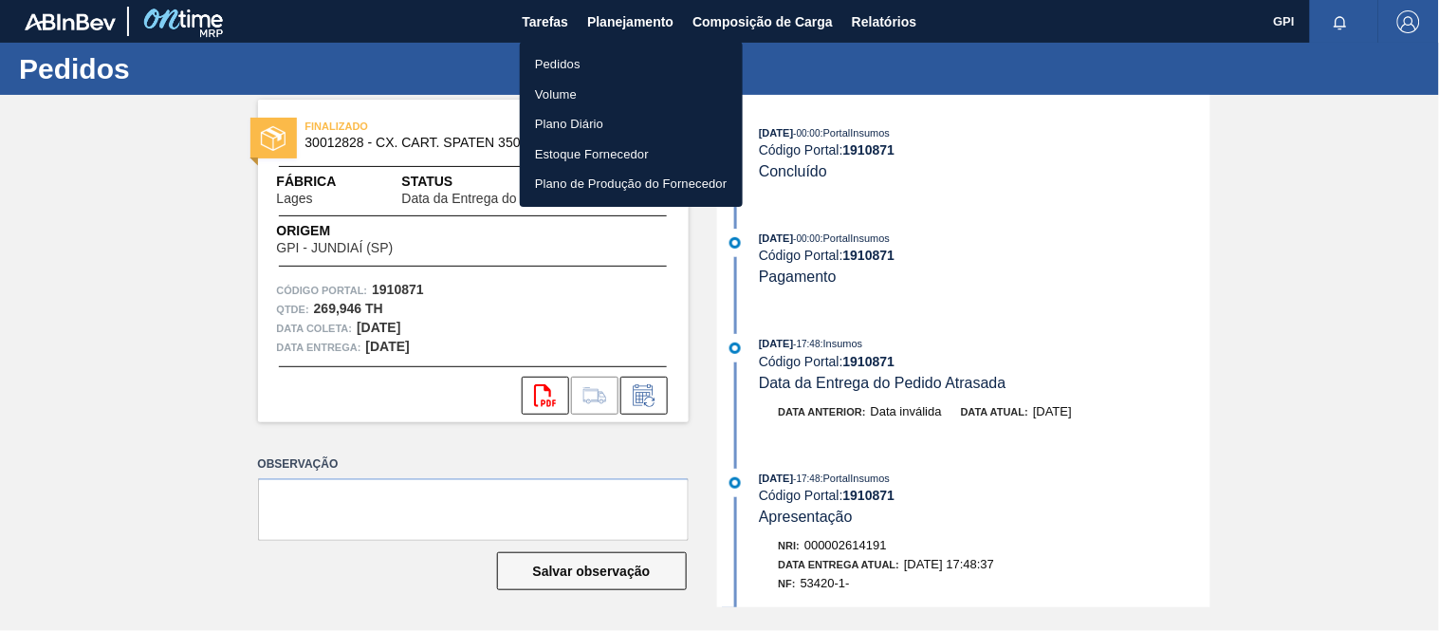
click at [567, 61] on li "Pedidos" at bounding box center [631, 64] width 223 height 30
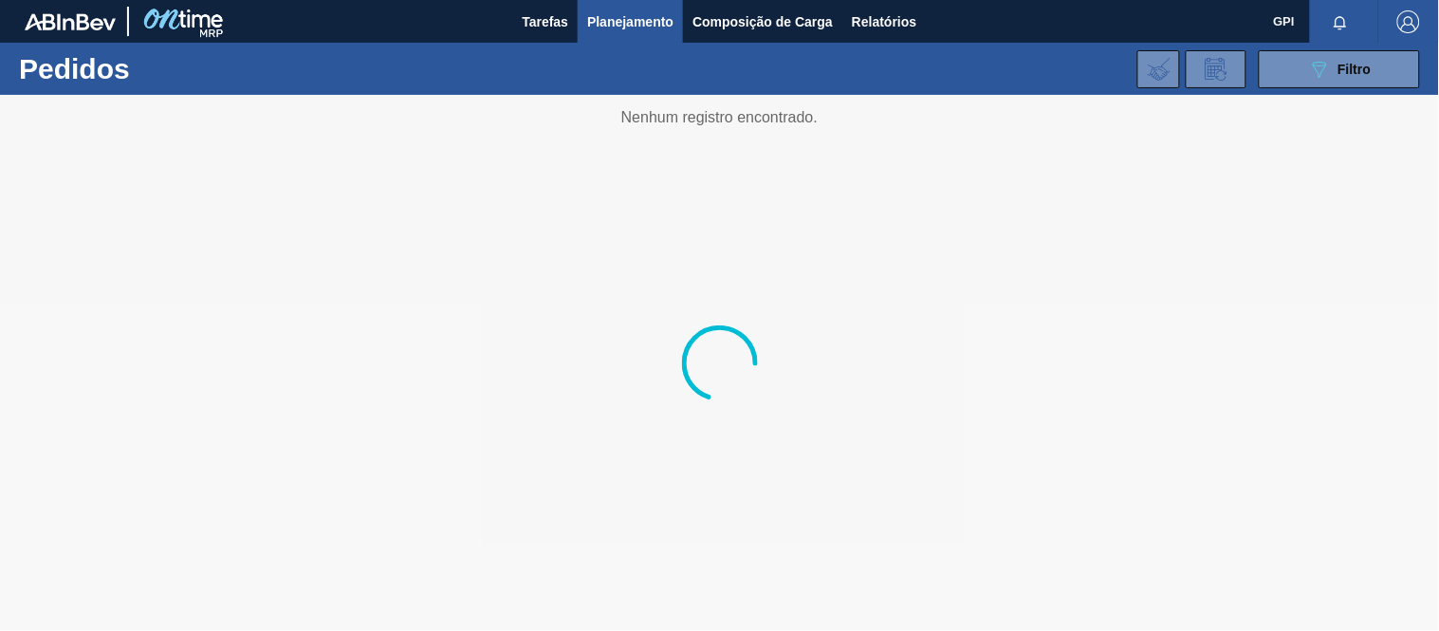
click at [889, 292] on div at bounding box center [719, 363] width 1439 height 536
click at [1358, 73] on span "Filtro" at bounding box center [1355, 69] width 33 height 15
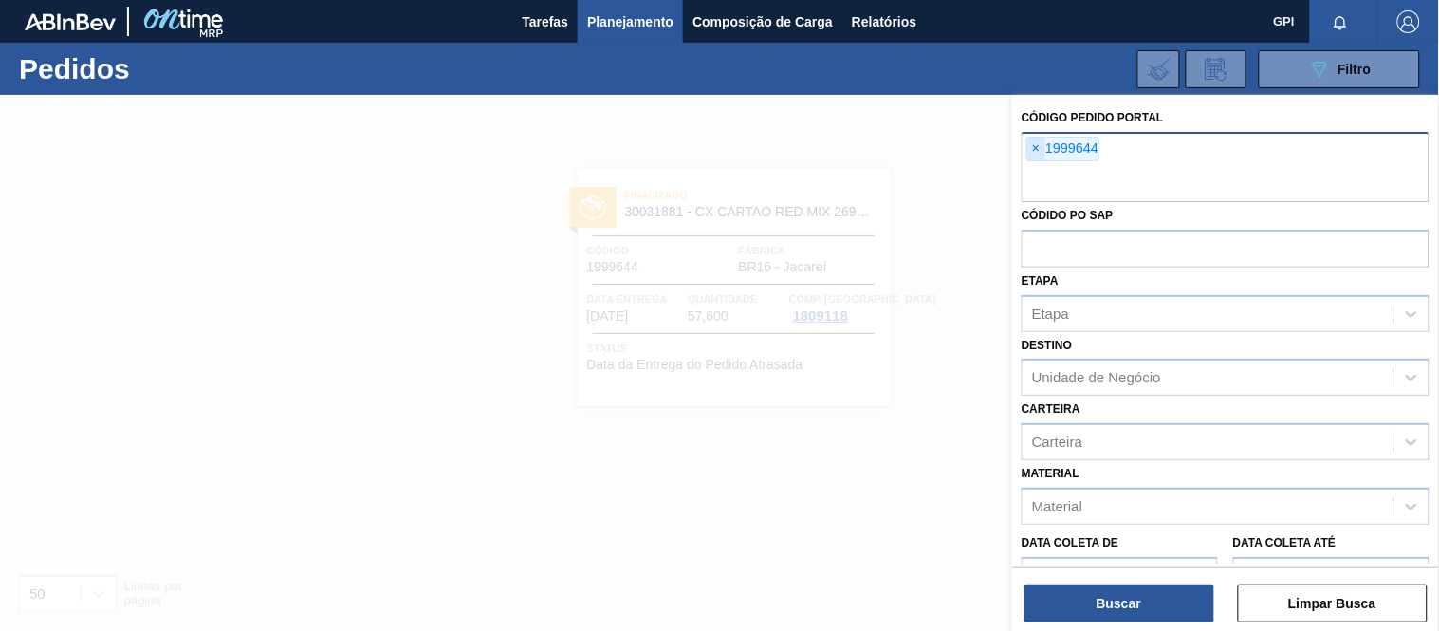
click at [1039, 147] on span "×" at bounding box center [1036, 149] width 18 height 23
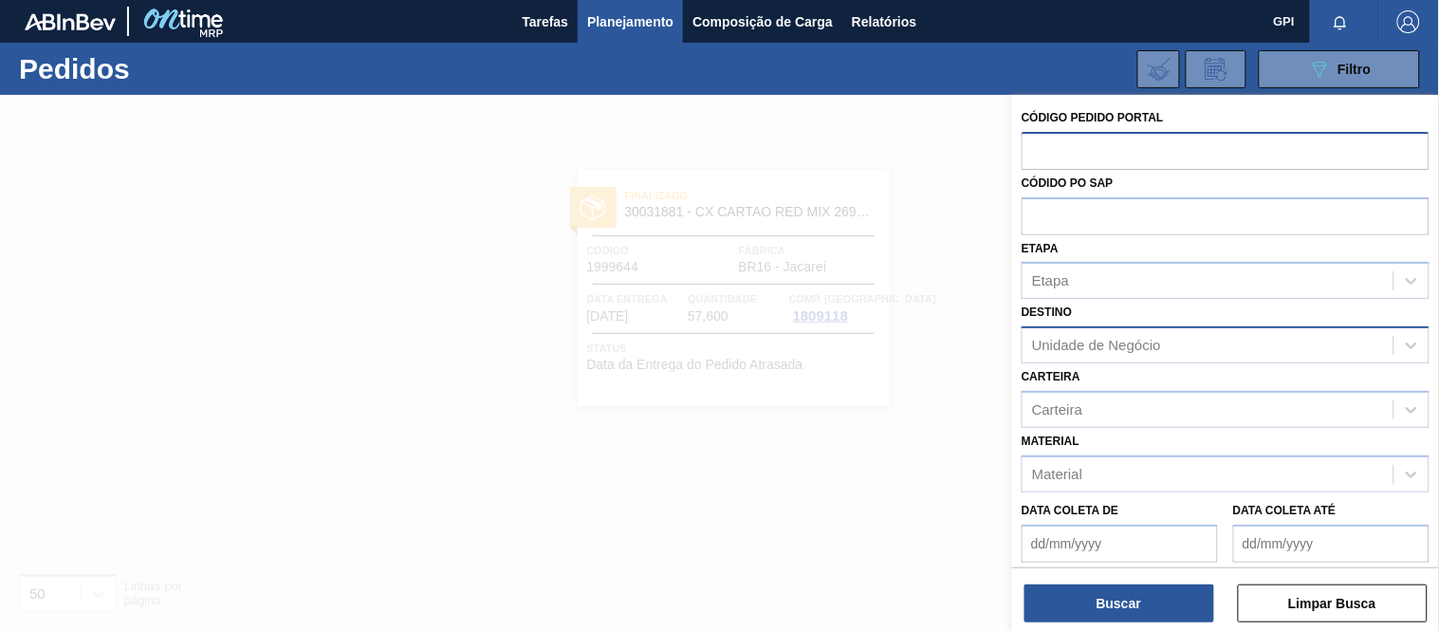
paste input "1999644"
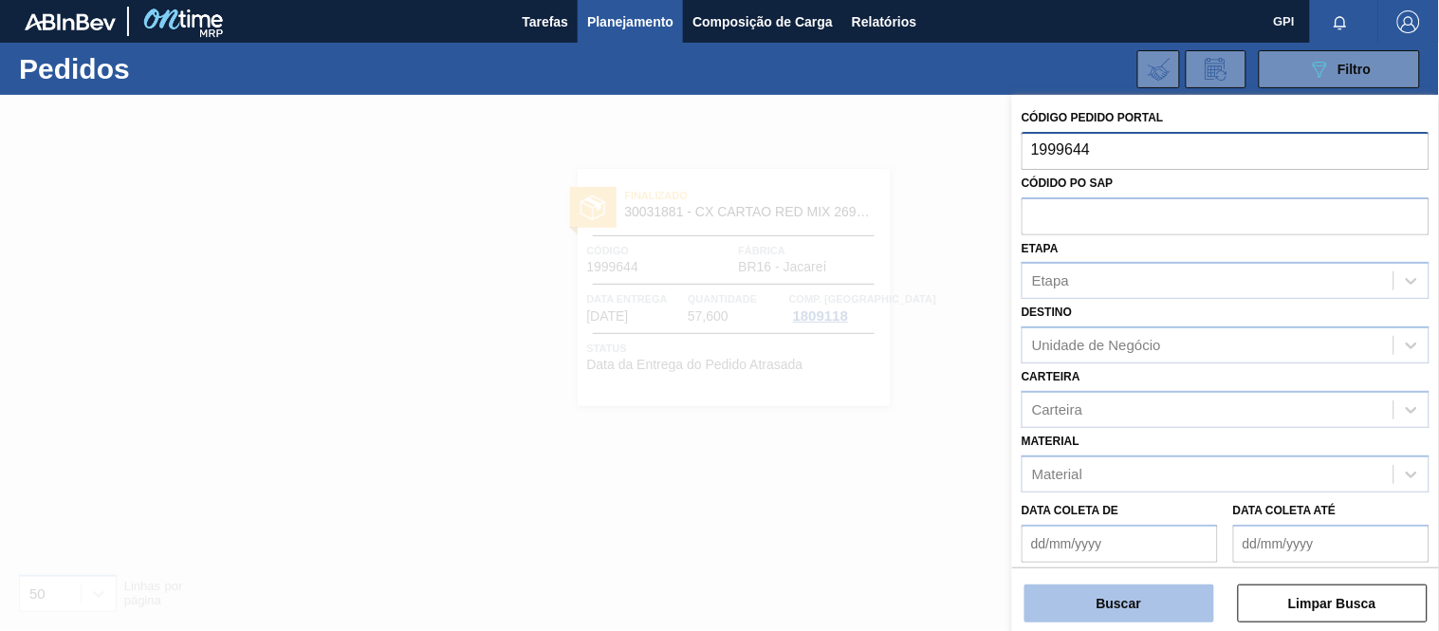
type input "1999644"
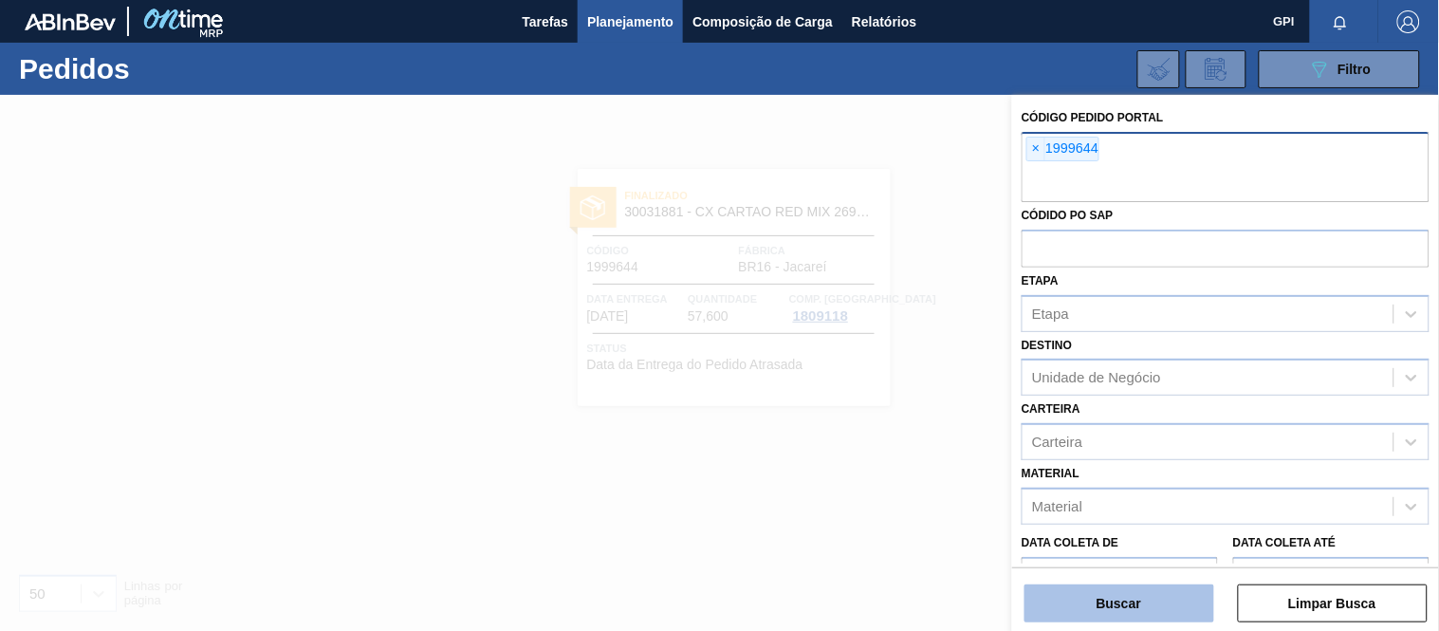
click at [1085, 600] on button "Buscar" at bounding box center [1120, 603] width 190 height 38
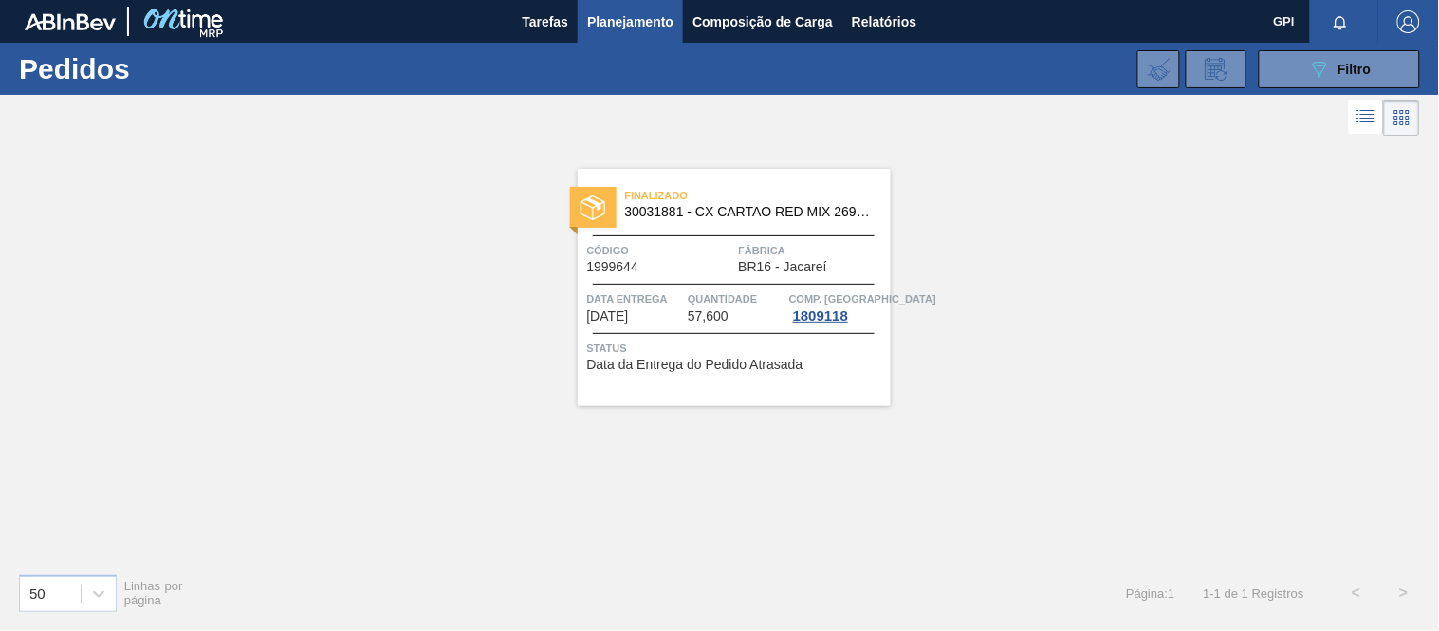
click at [646, 286] on div "Finalizado 30031881 - CX CARTAO RED MIX 269ML LN C6 Código 1999644 Fábrica BR16…" at bounding box center [734, 287] width 313 height 237
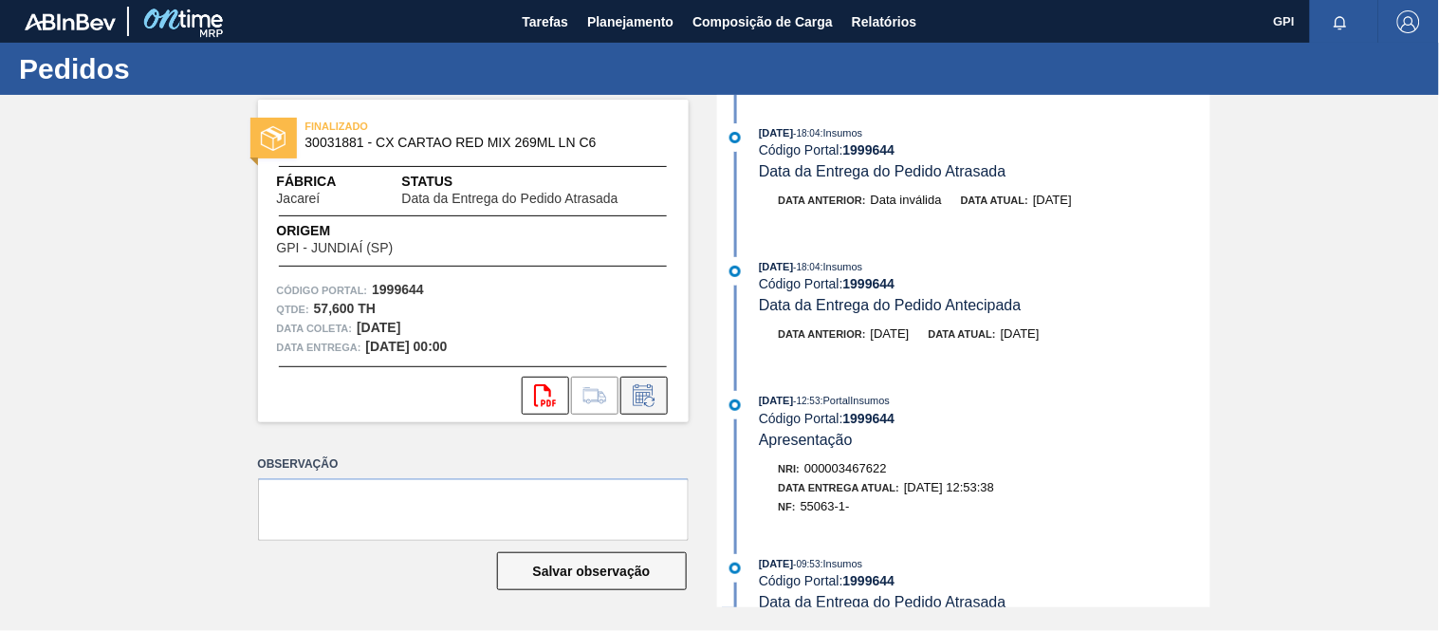
click at [666, 397] on button at bounding box center [643, 396] width 47 height 38
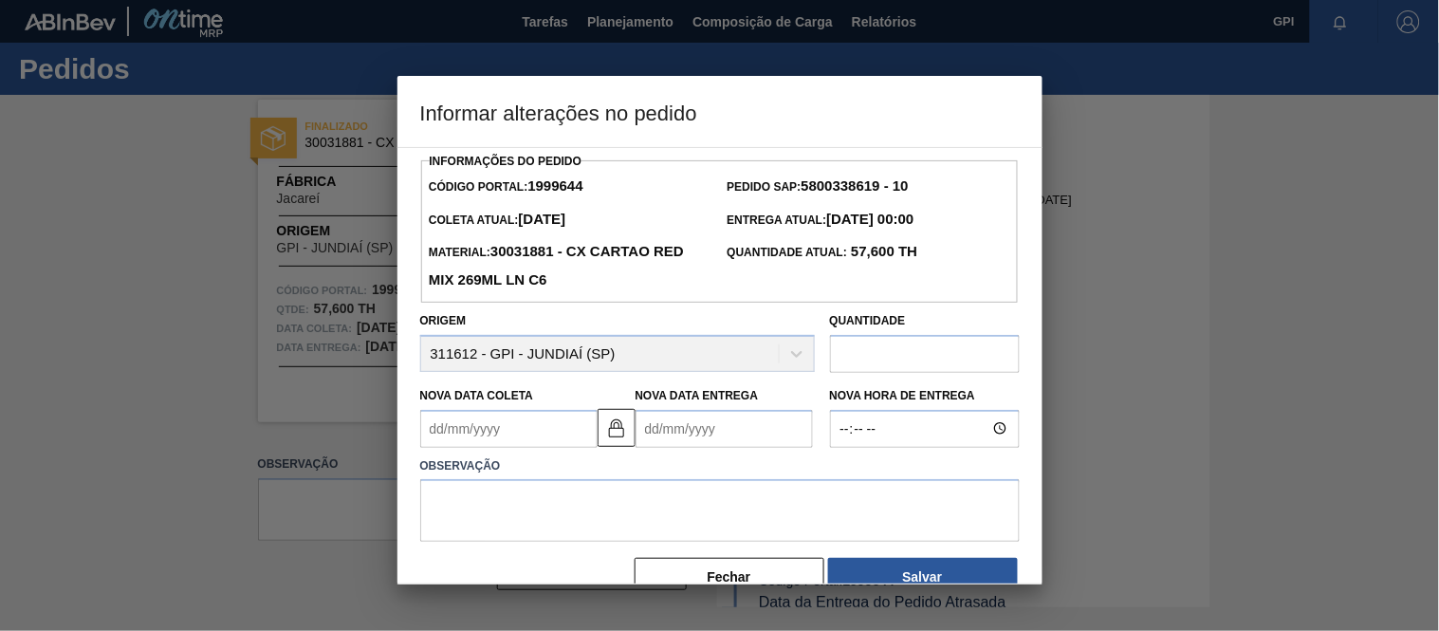
click at [499, 437] on Coleta1999644 "Nova Data Coleta" at bounding box center [508, 429] width 177 height 38
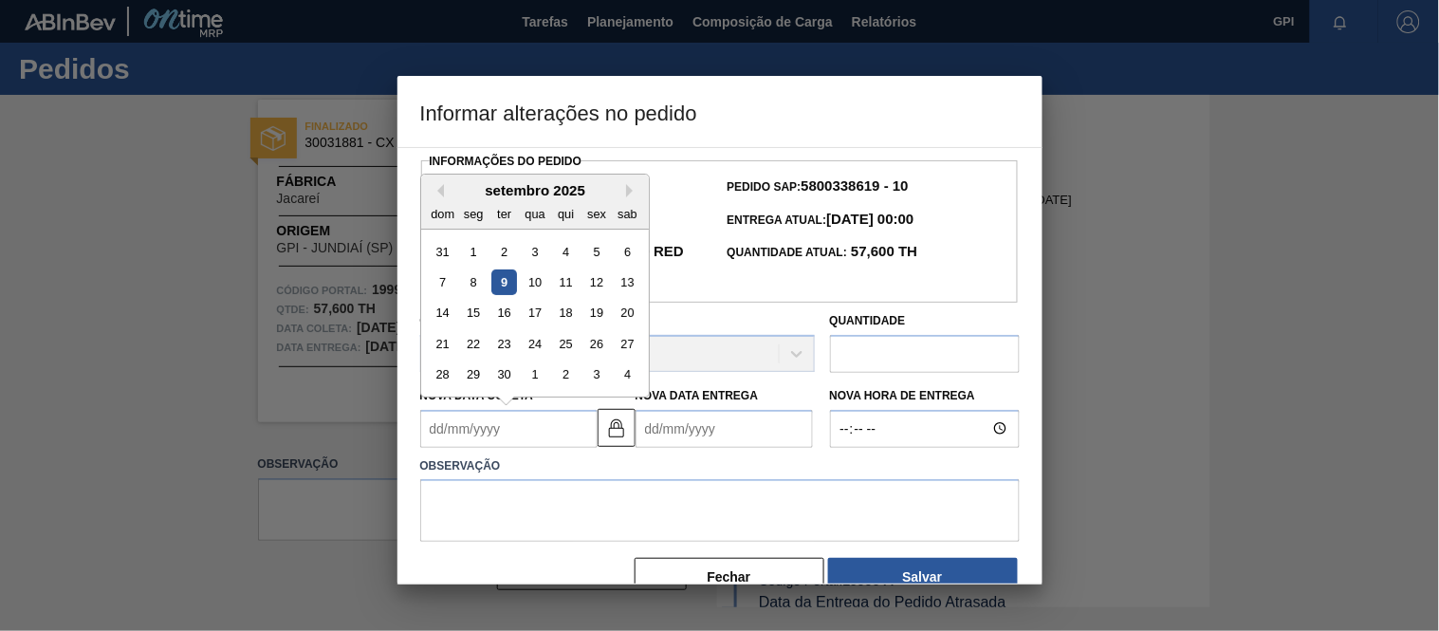
click at [505, 280] on div "9" at bounding box center [503, 282] width 26 height 26
type Coleta1999644 "09/09/2025"
type Entrega1999644 "11/09/2025"
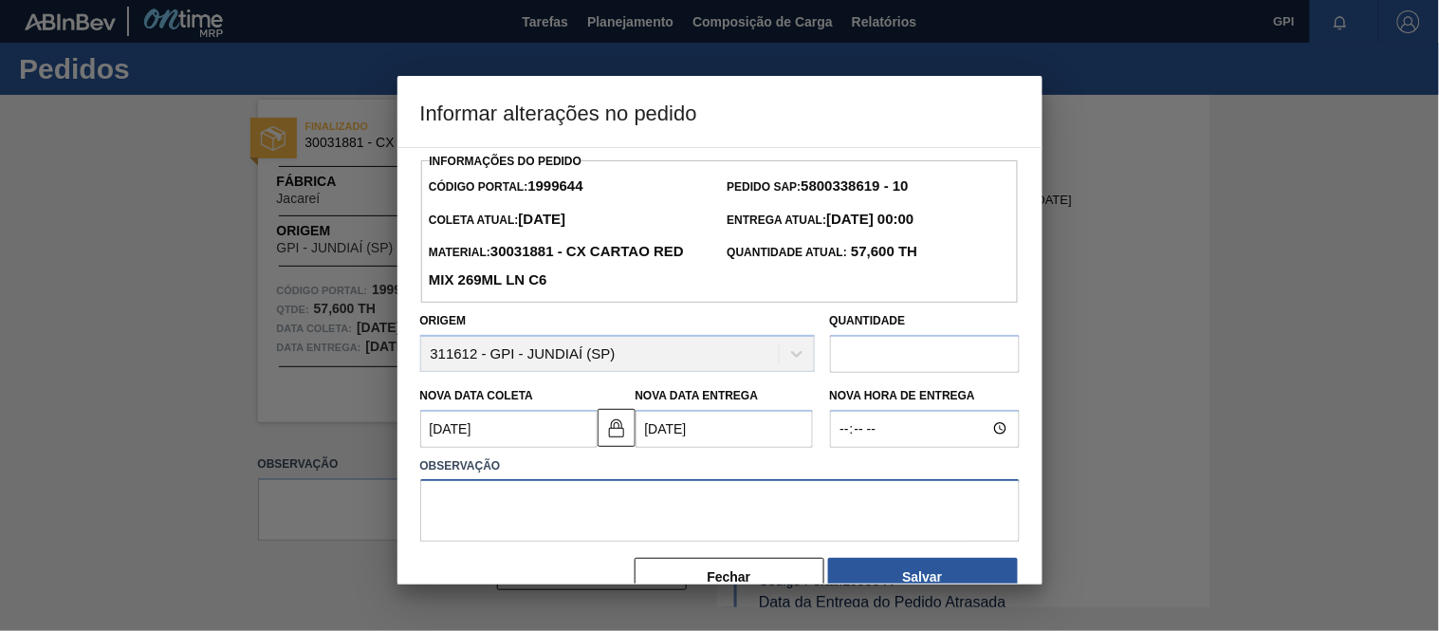
click at [490, 515] on textarea at bounding box center [720, 510] width 600 height 63
type textarea "i"
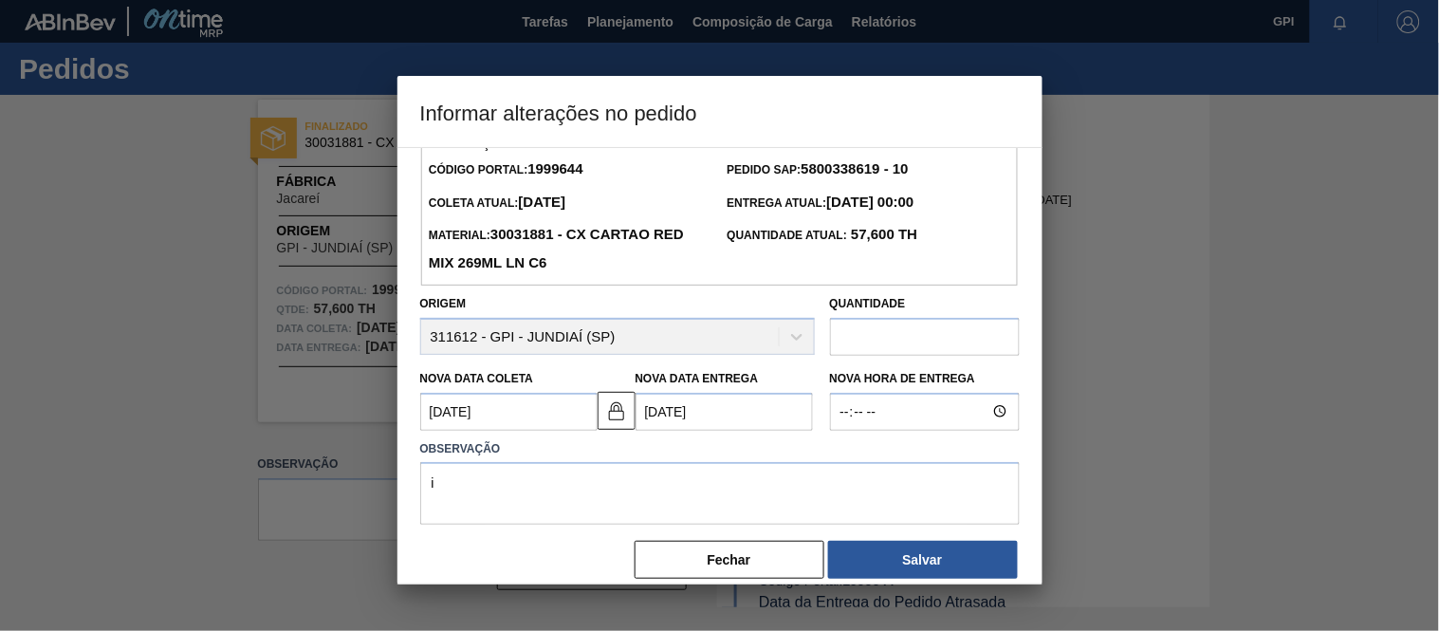
click at [539, 443] on label "Observação" at bounding box center [720, 449] width 600 height 28
click at [517, 470] on textarea "i" at bounding box center [720, 493] width 600 height 63
click at [476, 489] on textarea "i" at bounding box center [720, 493] width 600 height 63
type textarea "i"
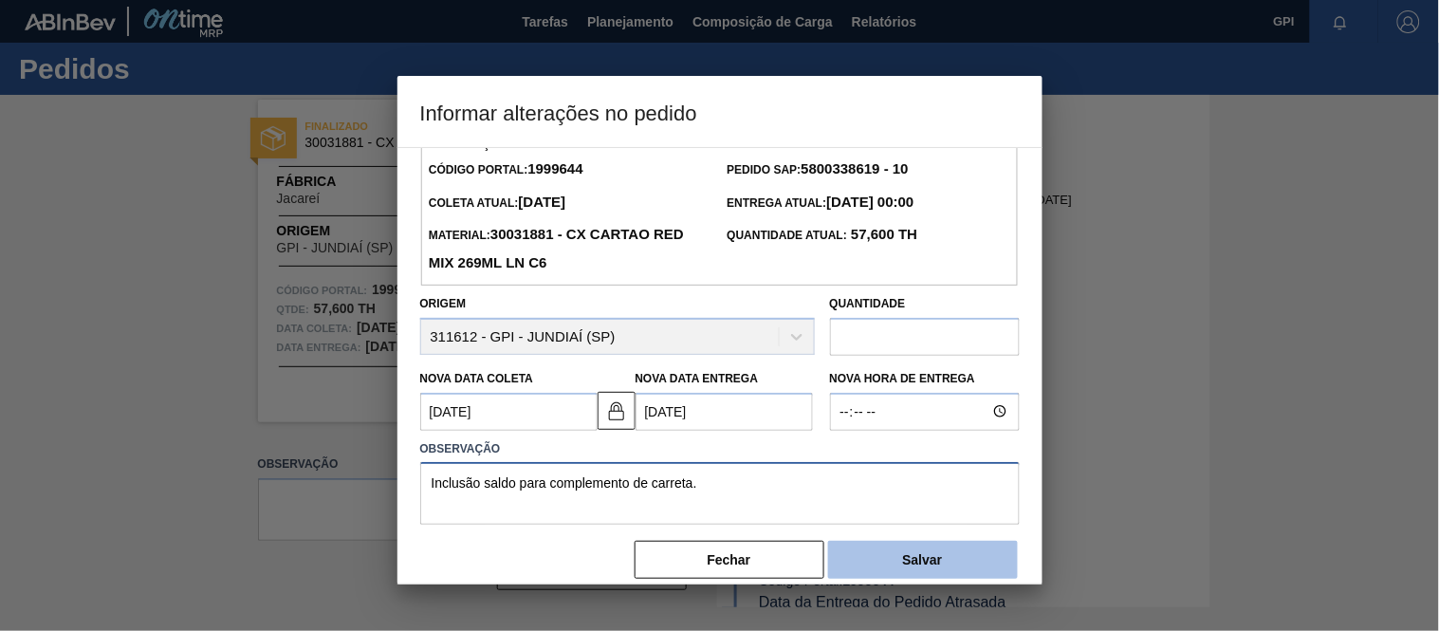
type textarea "Inclusão saldo para complemento de carreta."
click at [911, 569] on button "Salvar" at bounding box center [923, 560] width 190 height 38
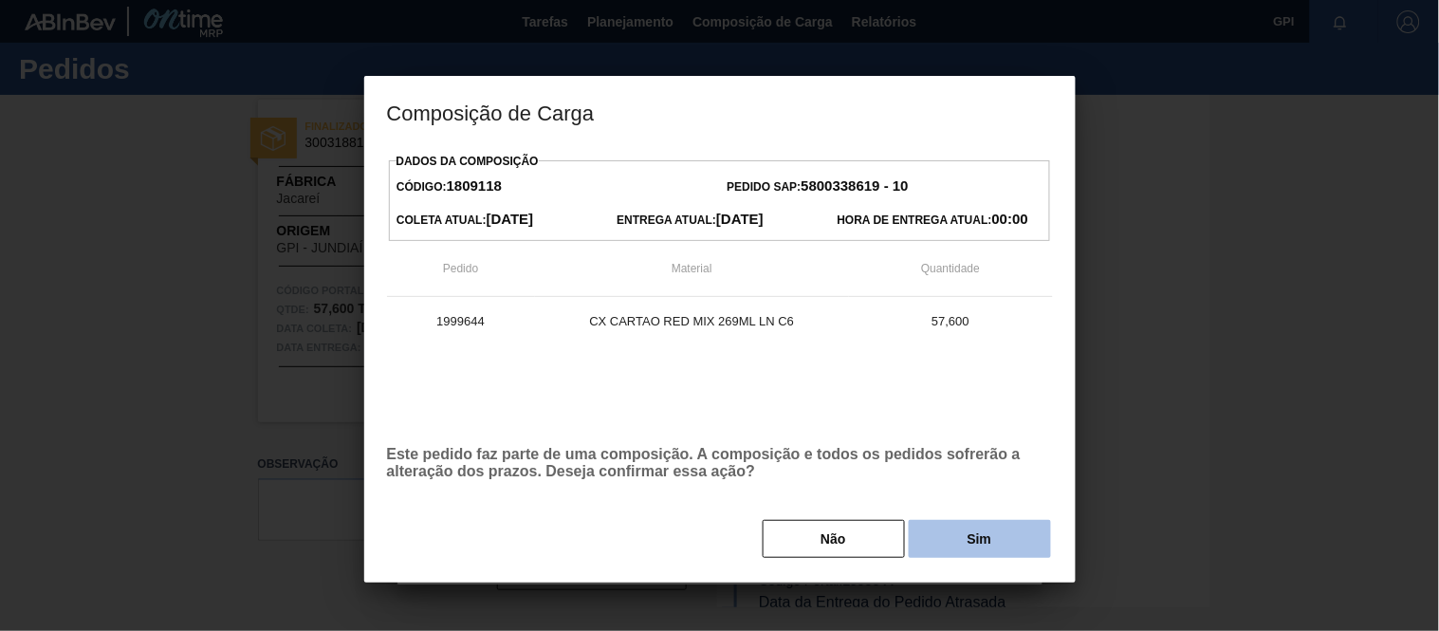
click at [943, 533] on button "Sim" at bounding box center [980, 539] width 142 height 38
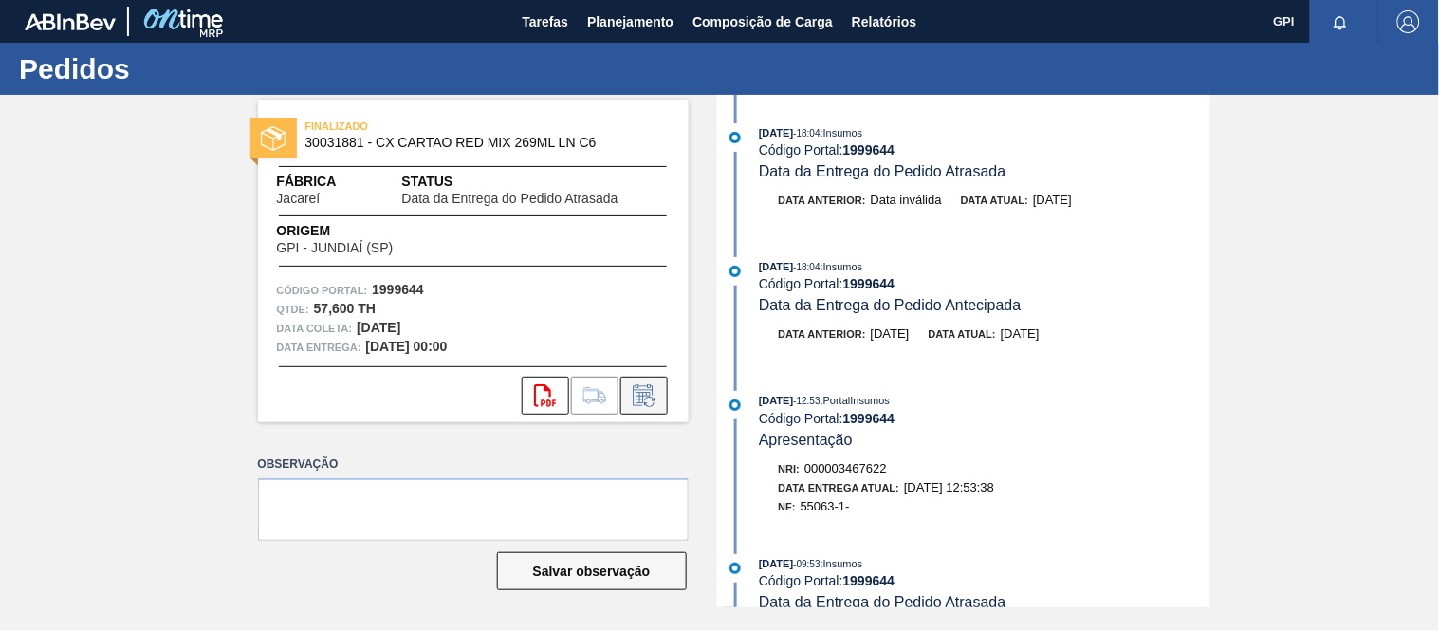
click at [650, 392] on icon at bounding box center [644, 395] width 30 height 23
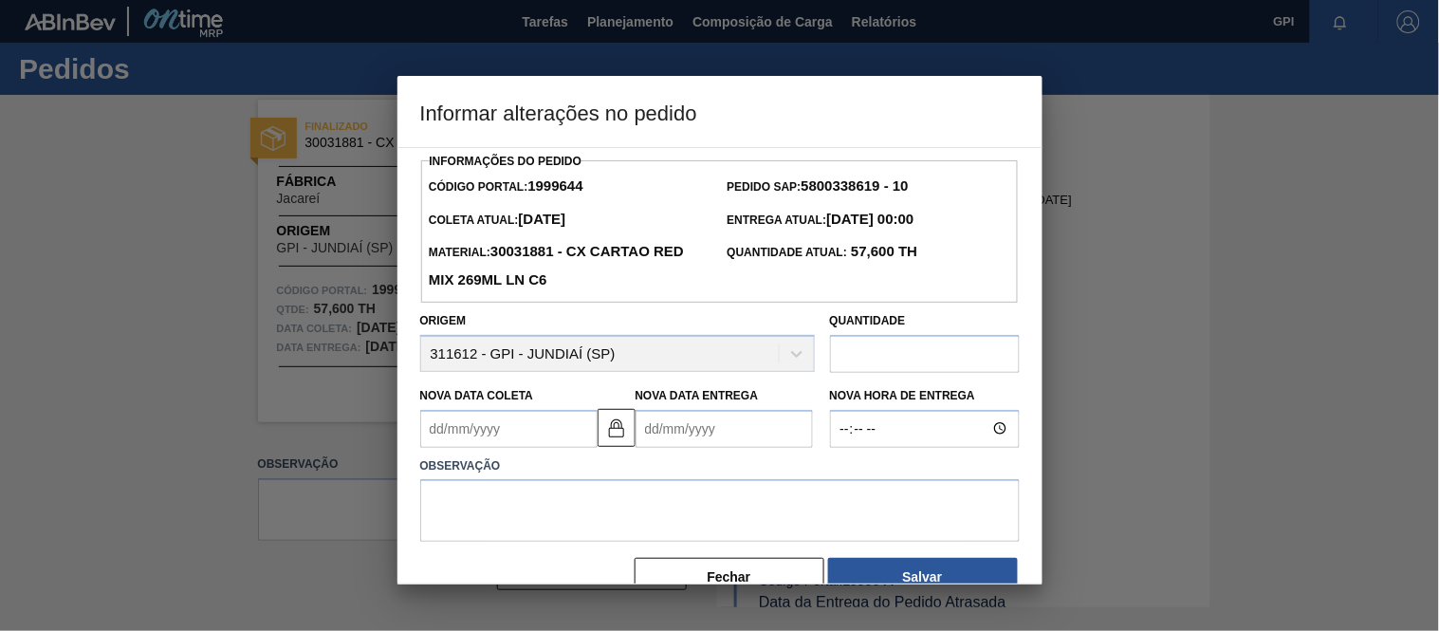
click at [918, 357] on input "text" at bounding box center [925, 354] width 190 height 38
click at [1371, 479] on div at bounding box center [719, 315] width 1439 height 631
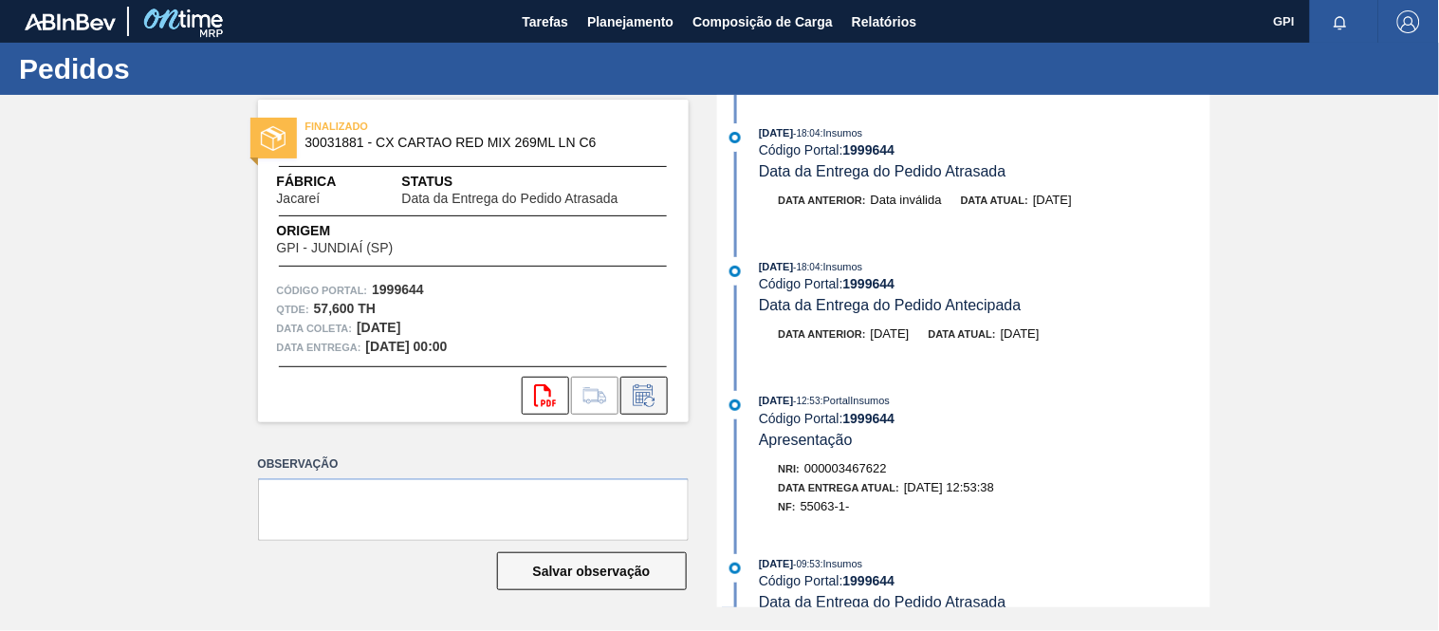
click at [655, 397] on icon at bounding box center [644, 395] width 30 height 23
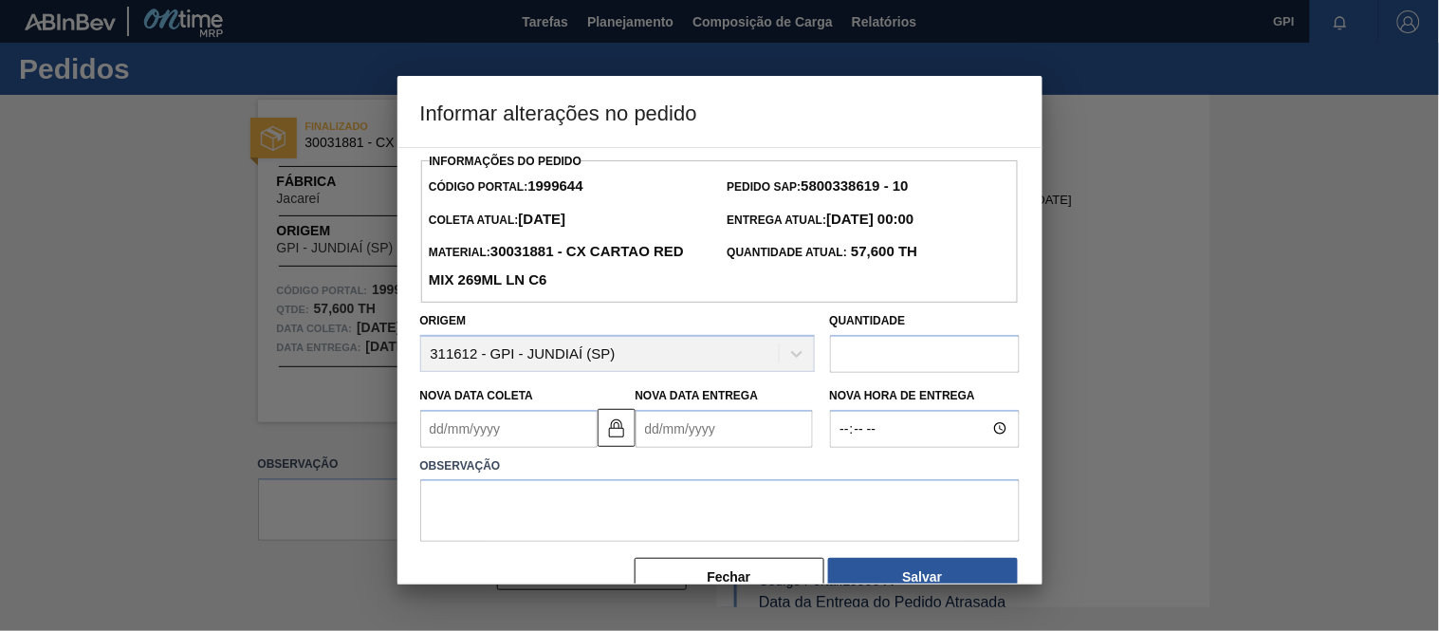
click at [835, 362] on input "text" at bounding box center [925, 354] width 190 height 38
click at [907, 346] on input "text" at bounding box center [925, 354] width 190 height 38
click at [884, 353] on input "4" at bounding box center [925, 354] width 190 height 38
type input "4.520"
click at [500, 432] on Coleta1999644 "Nova Data Coleta" at bounding box center [508, 429] width 177 height 38
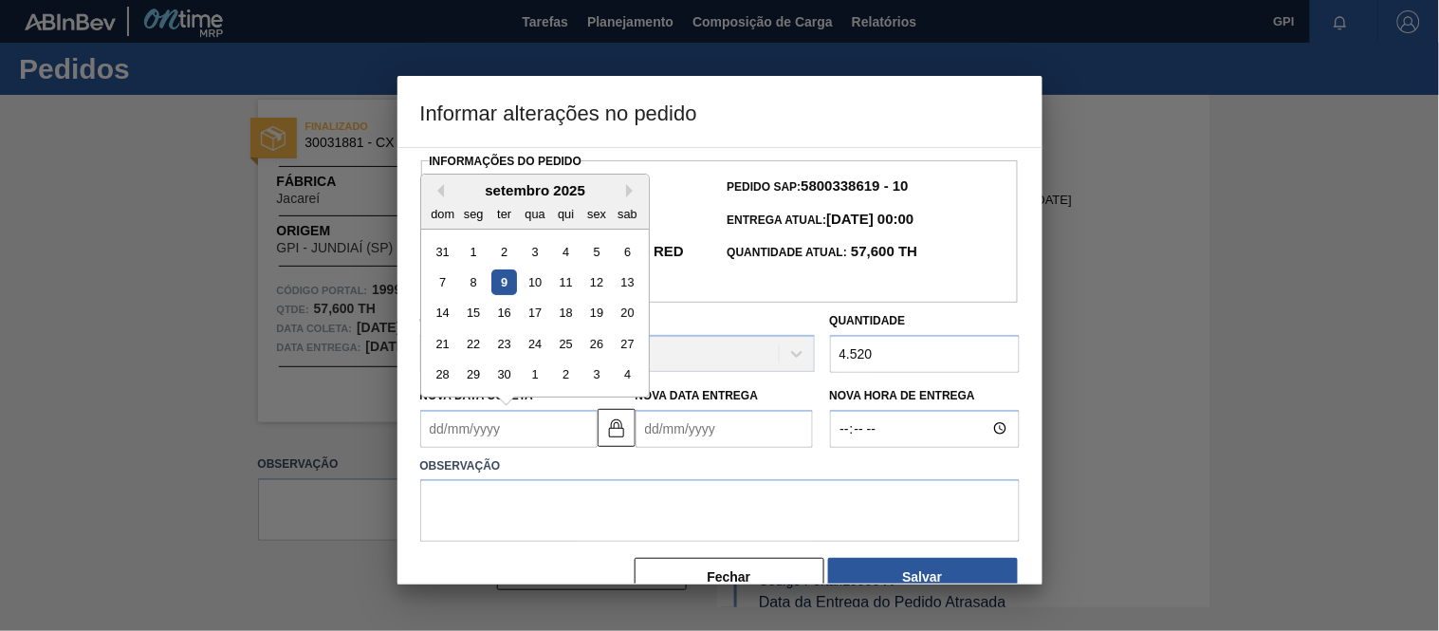
click at [508, 275] on div "9" at bounding box center [503, 282] width 26 height 26
type Coleta1999644 "09/09/2025"
type Entrega1999644 "11/09/2025"
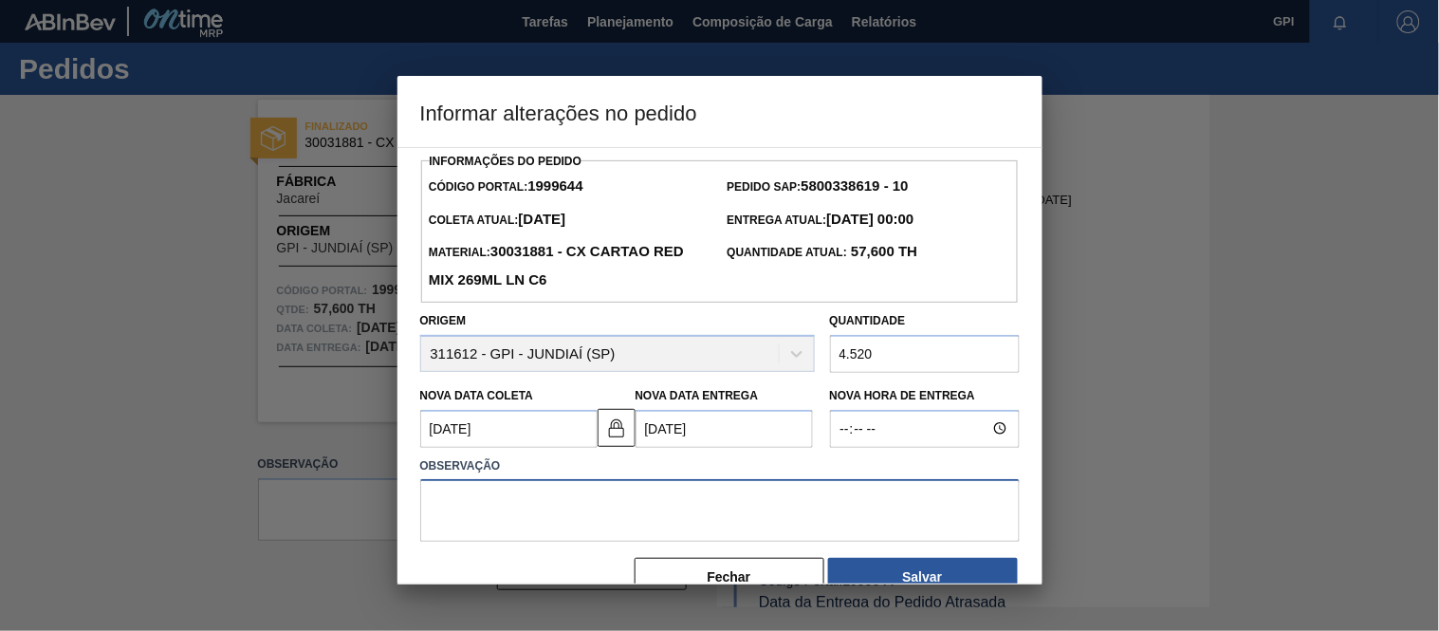
click at [482, 501] on textarea at bounding box center [720, 510] width 600 height 63
drag, startPoint x: 725, startPoint y: 524, endPoint x: 419, endPoint y: 524, distance: 305.5
click at [420, 524] on textarea "Inclusão saldo para complemento de carreta" at bounding box center [720, 510] width 600 height 63
click at [727, 517] on textarea "Inclusão saldo para complemento de carreta" at bounding box center [720, 510] width 600 height 63
drag, startPoint x: 509, startPoint y: 491, endPoint x: 268, endPoint y: 465, distance: 242.4
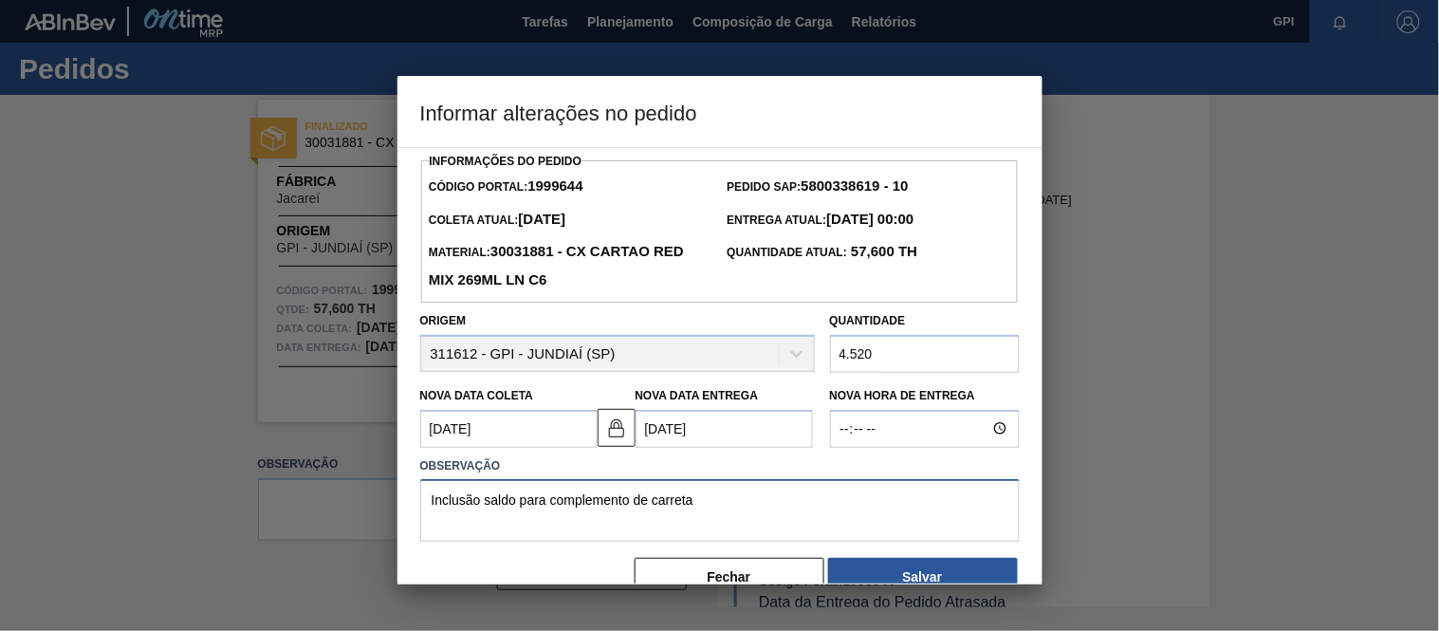
click at [268, 465] on div "Informar alterações no pedido Informações do Pedido Código Portal: 1999644 Pedi…" at bounding box center [719, 315] width 1439 height 631
type textarea "Inclusão saldo para complemento de carreta"
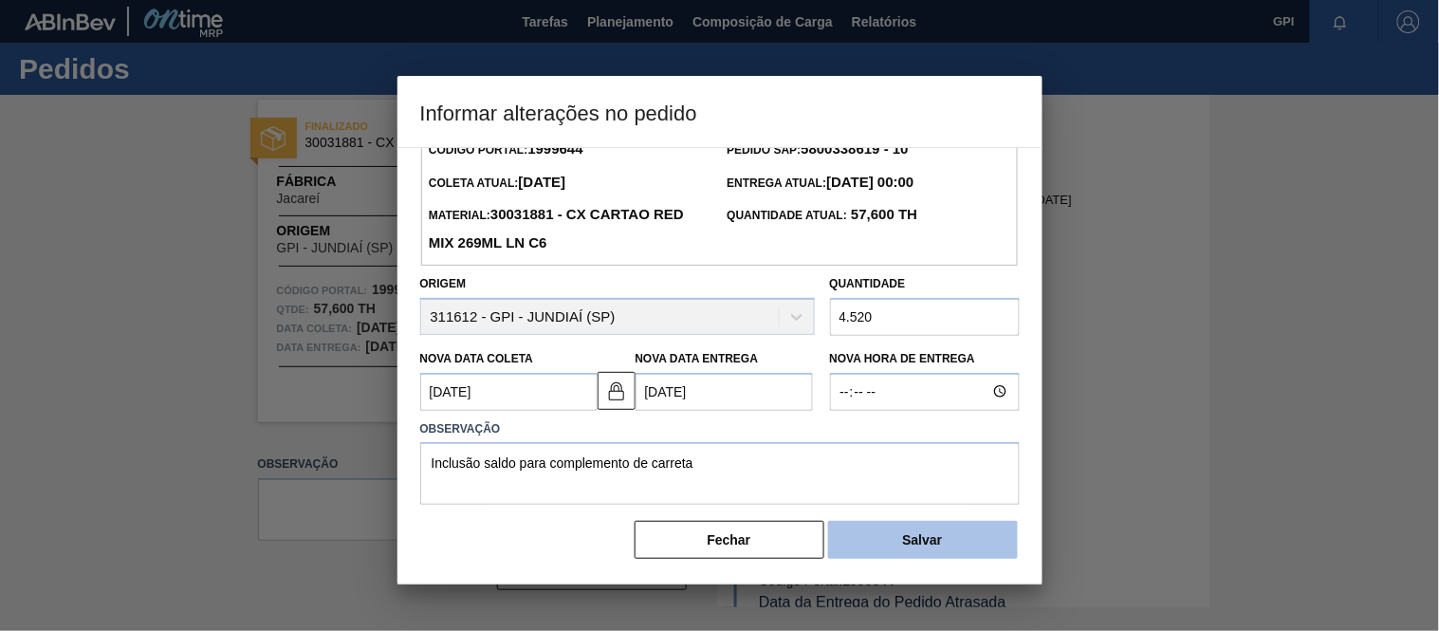
scroll to position [42, 0]
click at [856, 546] on button "Salvar" at bounding box center [923, 540] width 190 height 38
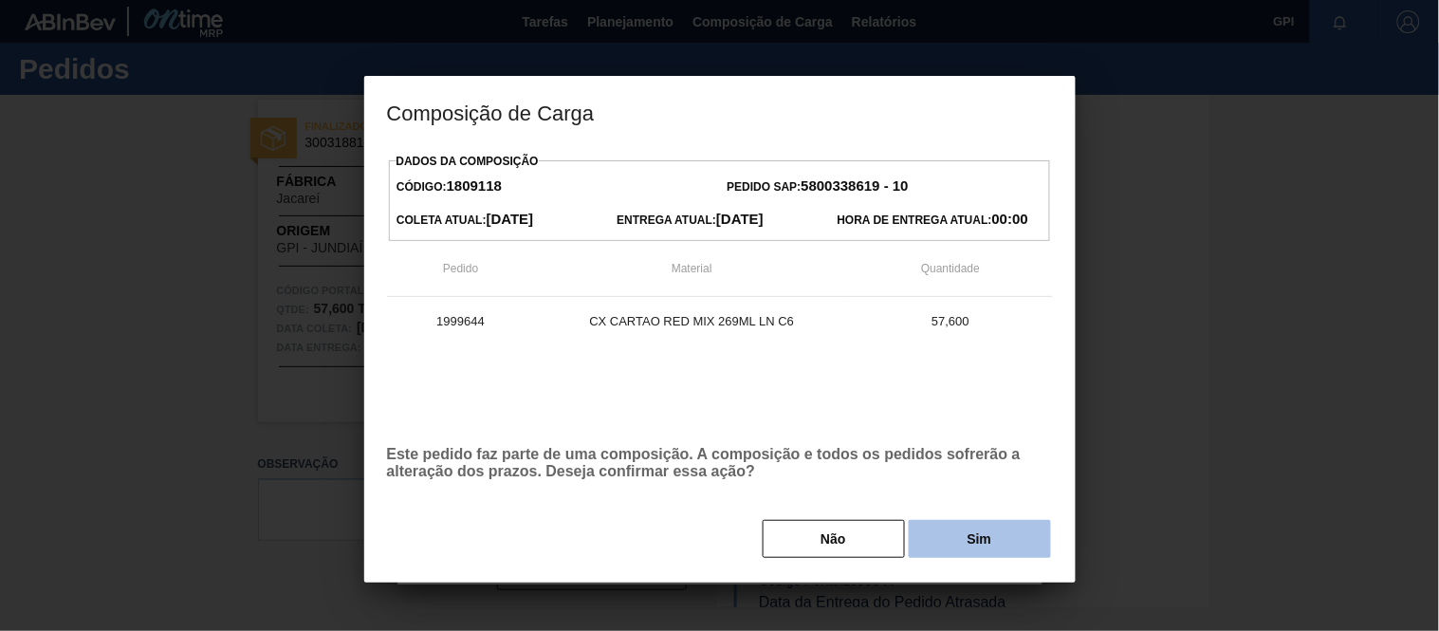
click at [936, 536] on button "Sim" at bounding box center [980, 539] width 142 height 38
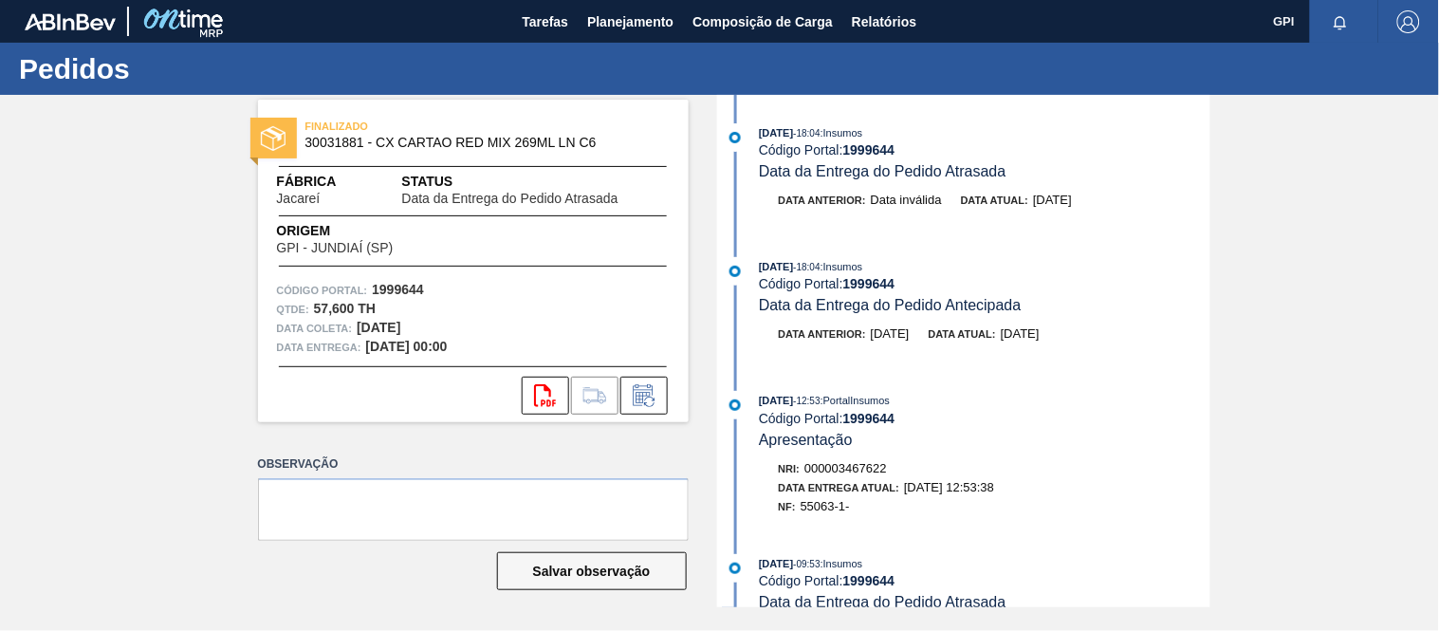
click at [936, 280] on div "Código Portal: 1999644" at bounding box center [984, 283] width 451 height 15
click at [1255, 278] on div "FINALIZADO 30031881 - CX CARTAO RED MIX 269ML LN C6 Fábrica Jacareí Status Data…" at bounding box center [719, 351] width 1439 height 512
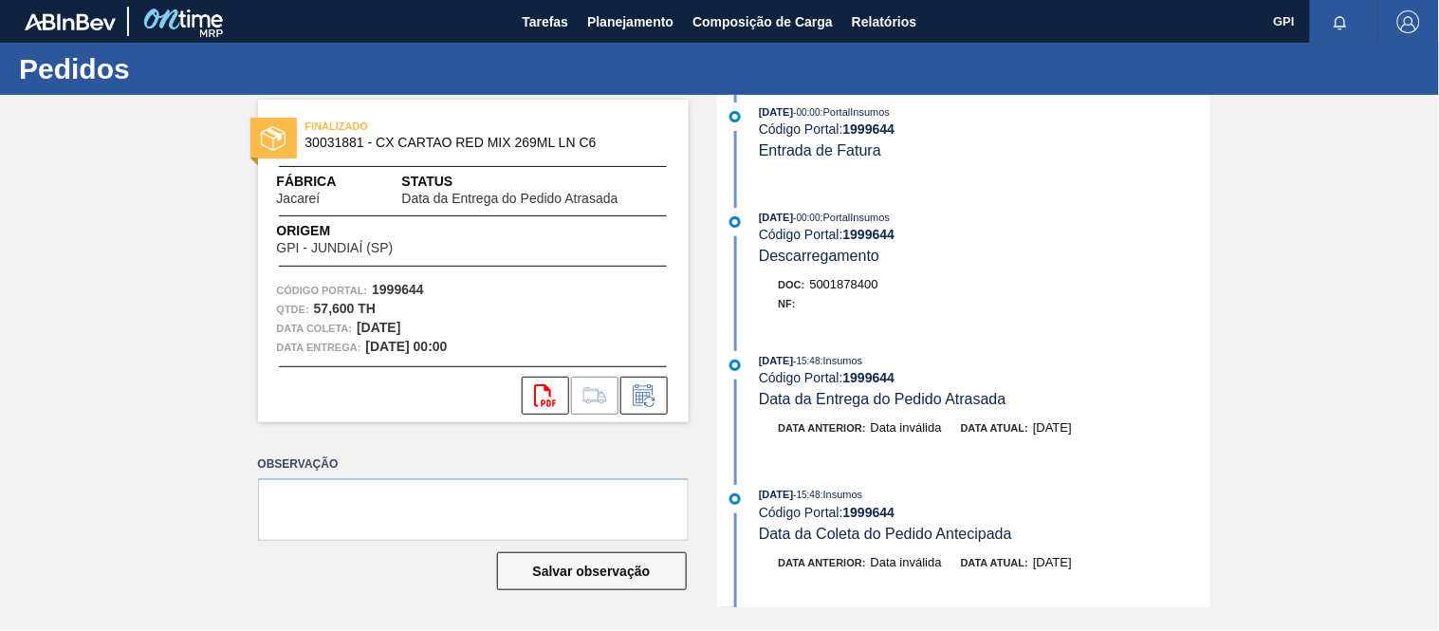
scroll to position [2753, 0]
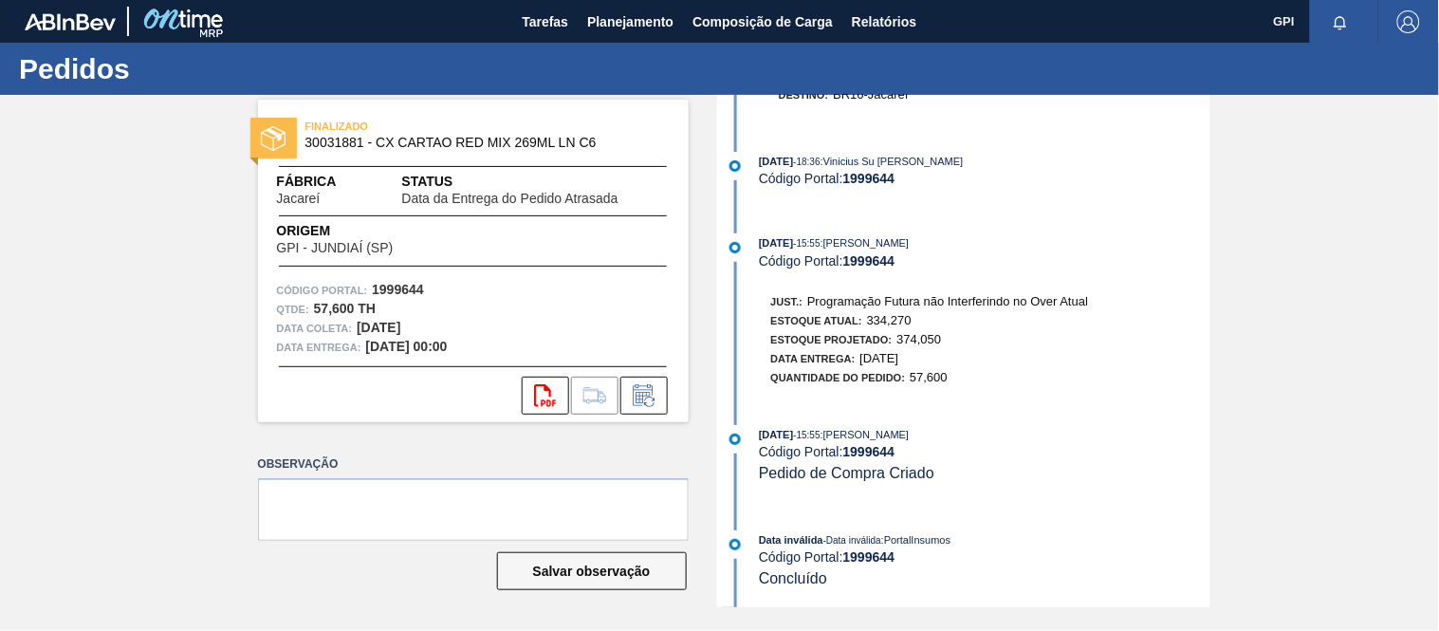
drag, startPoint x: 1006, startPoint y: 433, endPoint x: 852, endPoint y: 434, distance: 153.7
click at [852, 434] on div "[DATE] 15:55 : [PERSON_NAME]" at bounding box center [984, 434] width 451 height 19
click at [852, 434] on span ": [PERSON_NAME]" at bounding box center [865, 434] width 89 height 11
drag, startPoint x: 1013, startPoint y: 429, endPoint x: 848, endPoint y: 440, distance: 165.5
click at [848, 440] on div "[DATE] 15:55 : [PERSON_NAME]" at bounding box center [984, 434] width 451 height 19
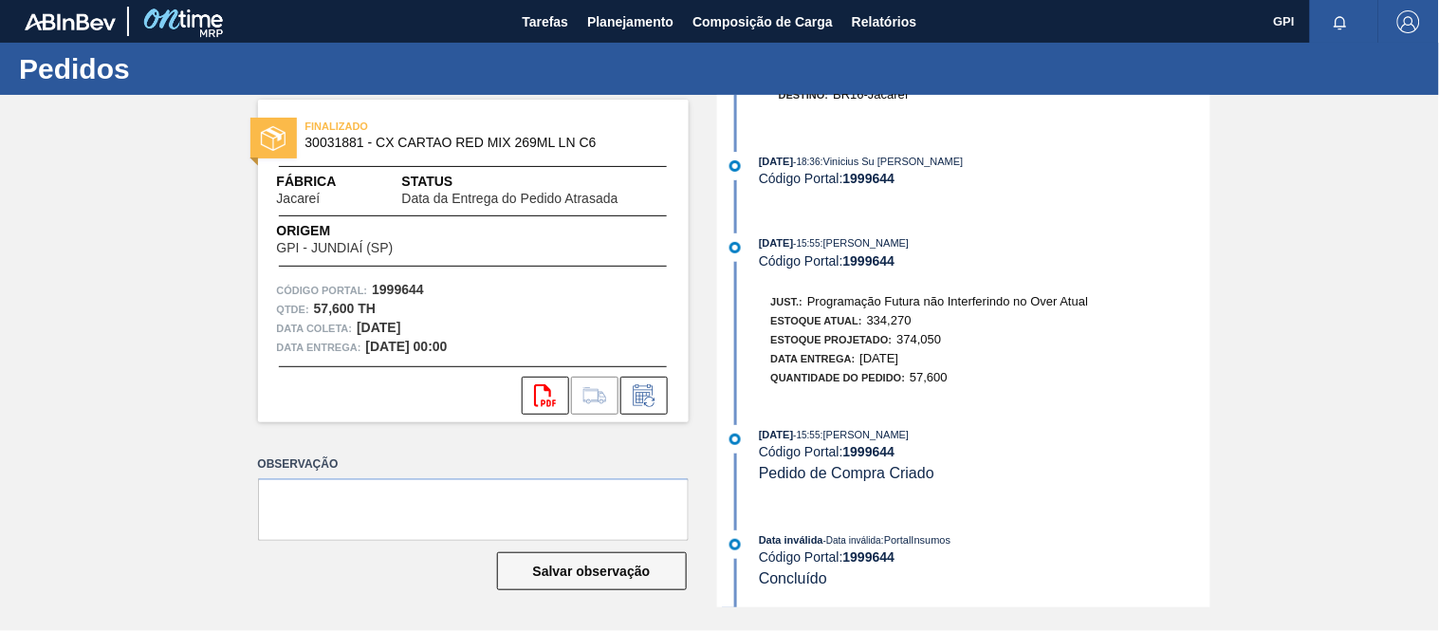
copy span "[PERSON_NAME]"
